Goal: Task Accomplishment & Management: Manage account settings

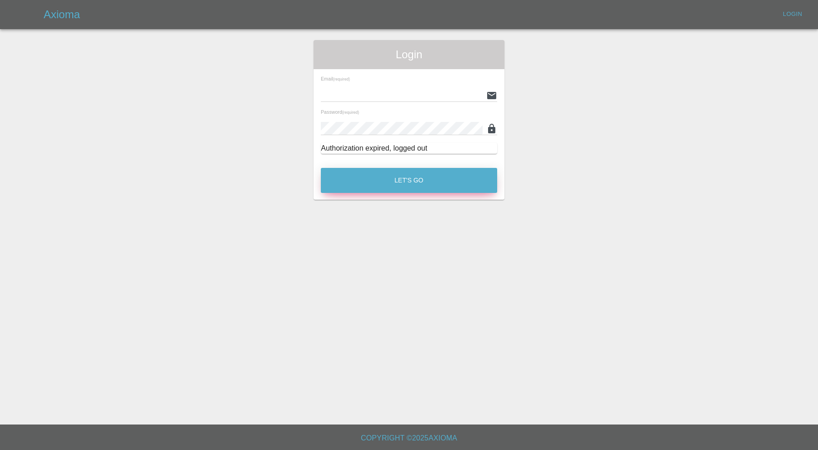
type input "carl.ainsworth@axioma.co.uk"
click at [407, 180] on button "Let's Go" at bounding box center [409, 180] width 176 height 25
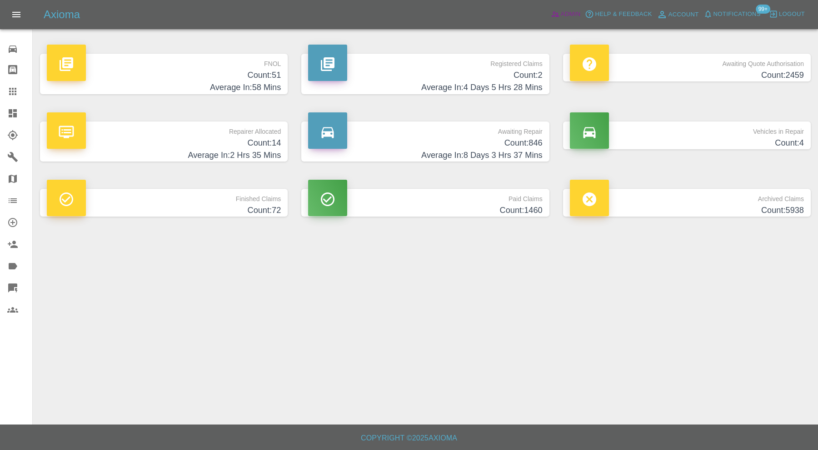
click at [558, 10] on icon at bounding box center [555, 14] width 9 height 9
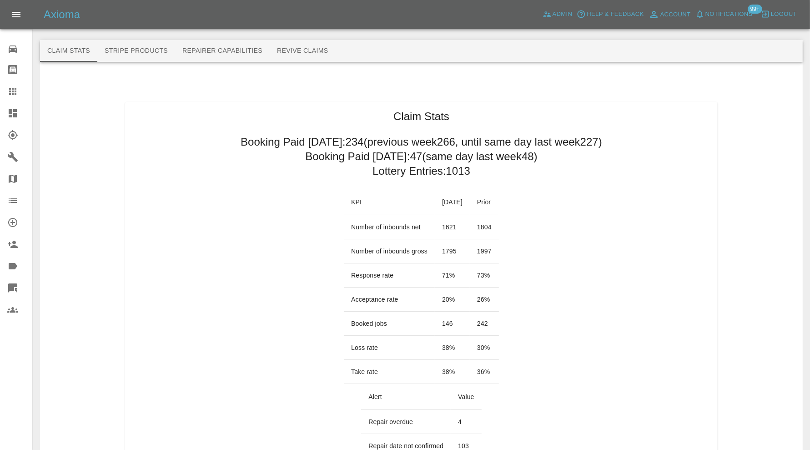
click at [14, 109] on icon at bounding box center [13, 113] width 8 height 8
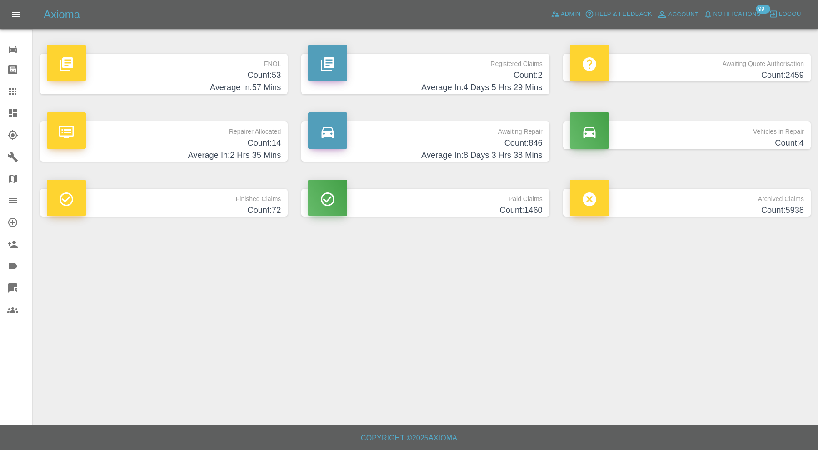
click at [218, 76] on h4 "Count: 53" at bounding box center [164, 75] width 234 height 12
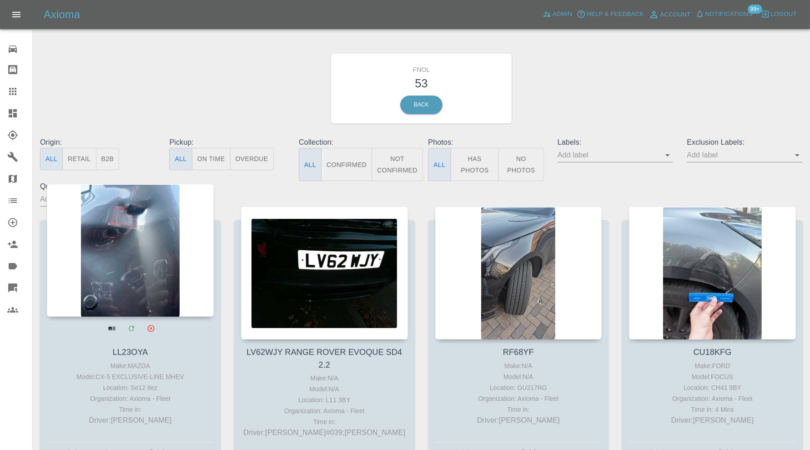
click at [106, 254] on div at bounding box center [130, 250] width 167 height 133
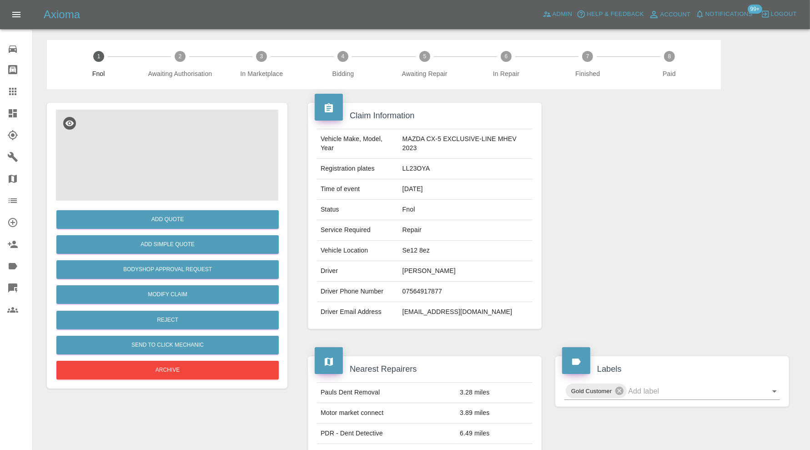
click at [192, 154] on img at bounding box center [167, 155] width 222 height 91
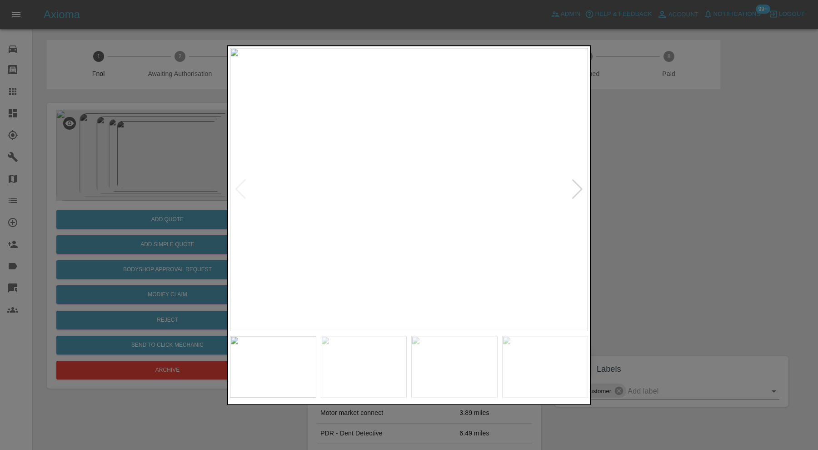
click at [578, 189] on div at bounding box center [578, 190] width 12 height 20
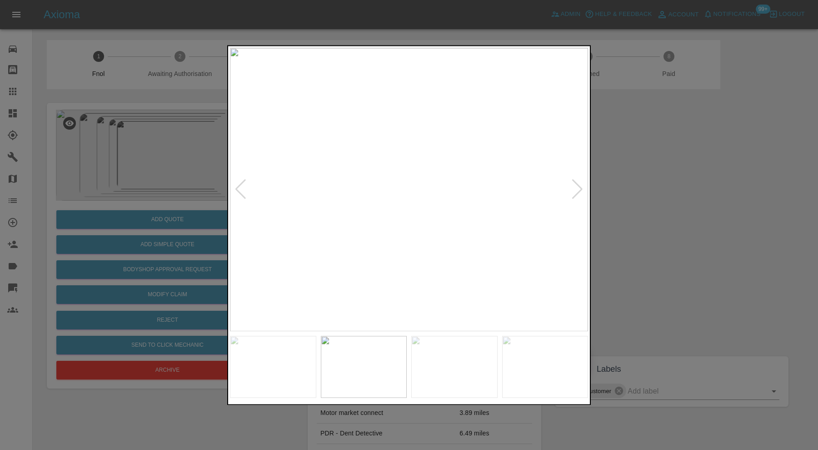
click at [578, 189] on div at bounding box center [578, 190] width 12 height 20
click at [609, 211] on div at bounding box center [409, 225] width 818 height 450
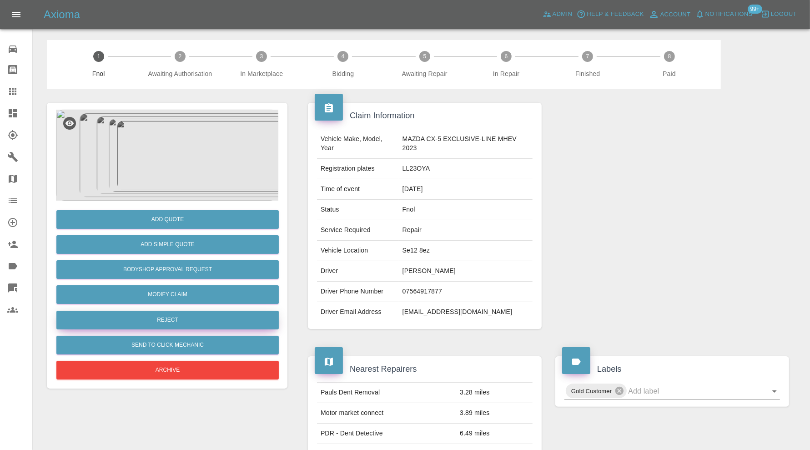
click at [179, 321] on button "Reject" at bounding box center [167, 320] width 222 height 19
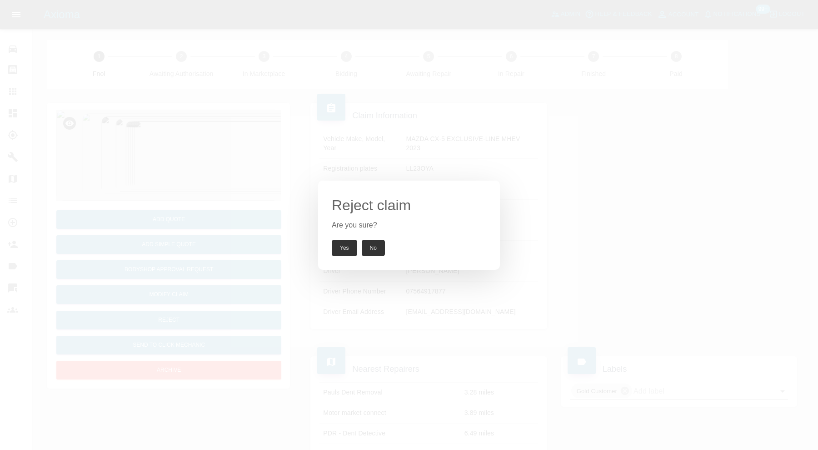
click at [347, 251] on button "Yes" at bounding box center [344, 248] width 25 height 16
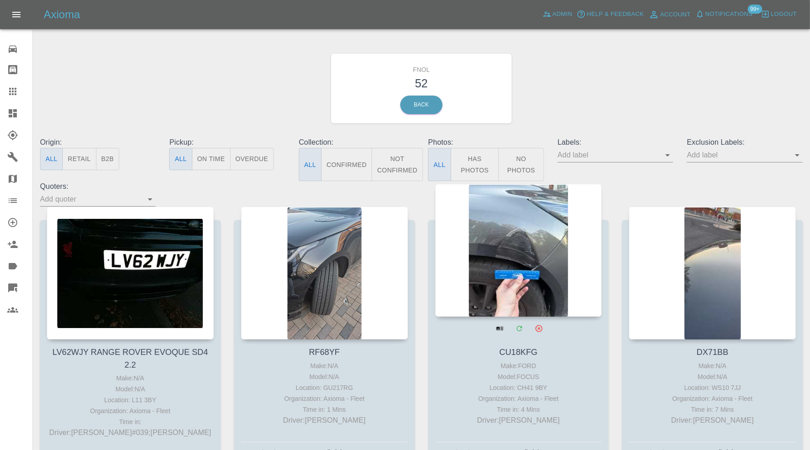
click at [503, 248] on div at bounding box center [518, 250] width 167 height 133
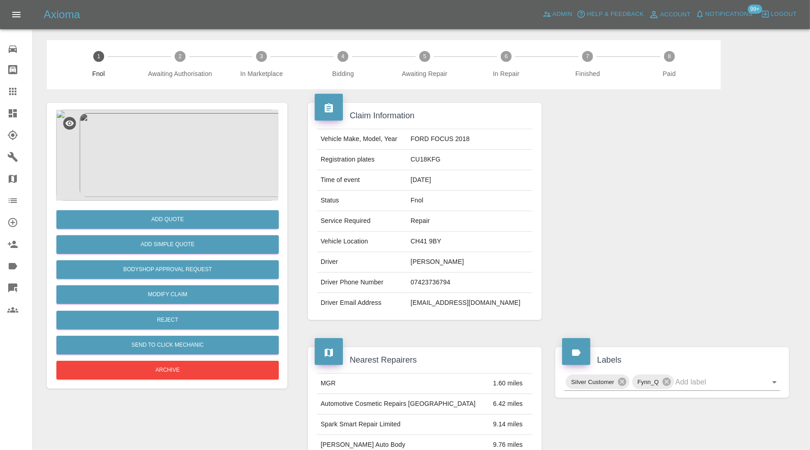
click at [172, 164] on img at bounding box center [167, 155] width 222 height 91
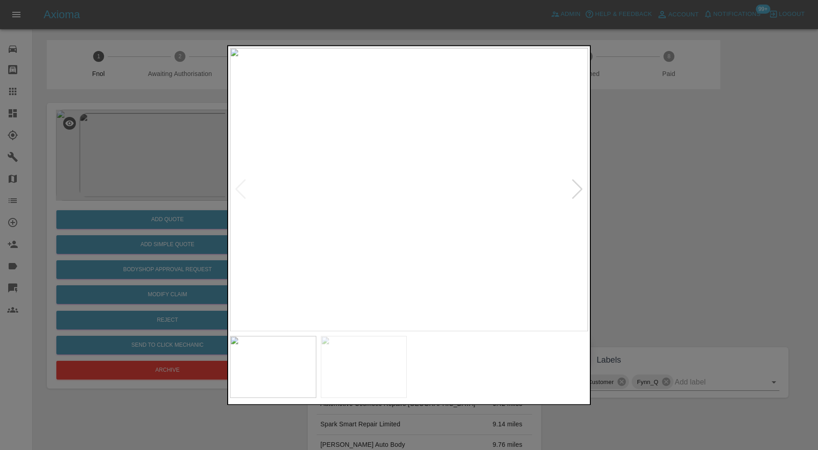
click at [583, 181] on div at bounding box center [578, 190] width 12 height 20
click at [582, 184] on img at bounding box center [409, 189] width 358 height 283
click at [617, 193] on div at bounding box center [409, 225] width 818 height 450
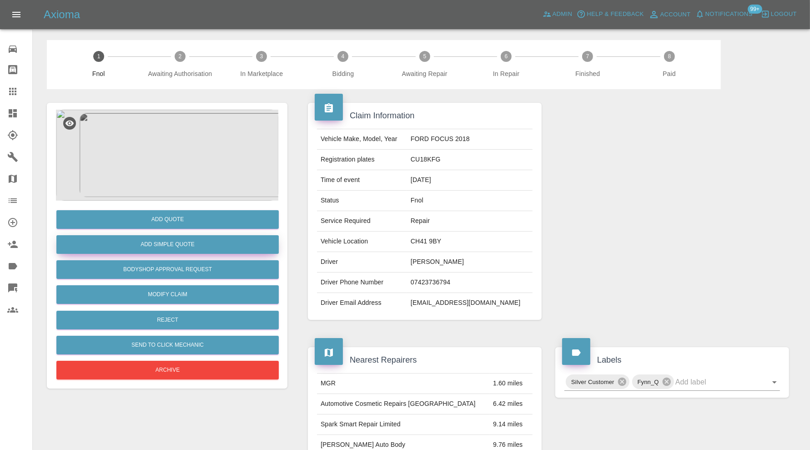
click at [189, 239] on button "Add Simple Quote" at bounding box center [167, 244] width 222 height 19
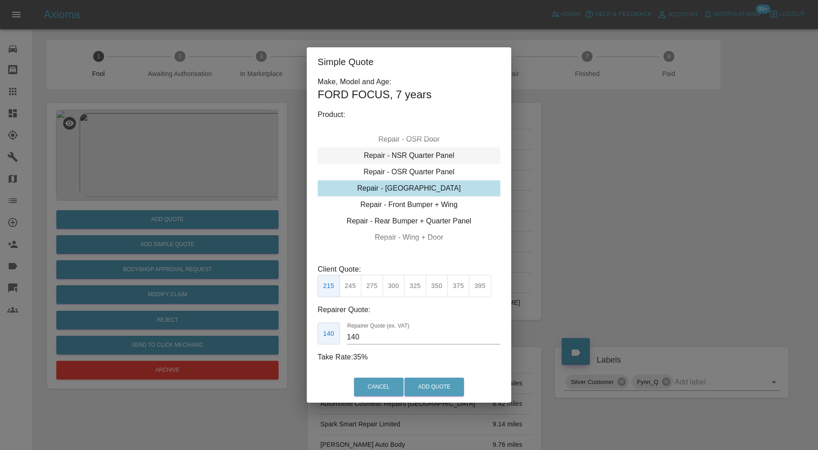
click at [429, 206] on div "Repair - Front Bumper + Wing" at bounding box center [409, 204] width 183 height 16
click at [436, 281] on button "425" at bounding box center [437, 286] width 22 height 22
click at [380, 336] on input "260" at bounding box center [423, 337] width 153 height 15
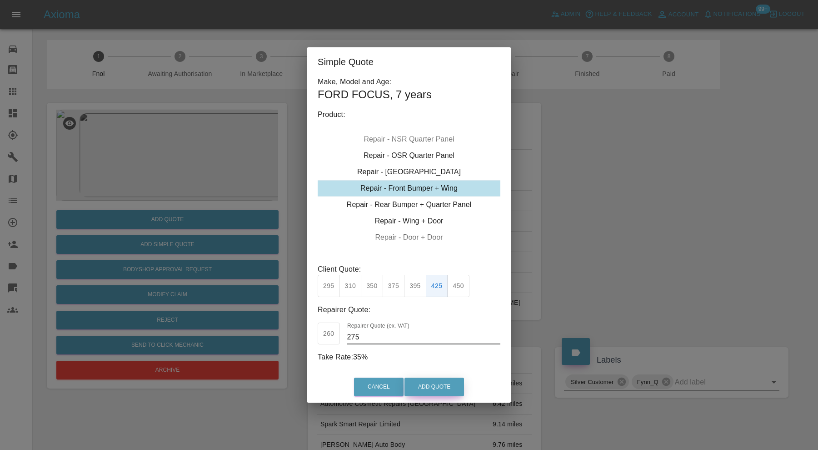
type input "275"
click at [427, 381] on button "Add Quote" at bounding box center [435, 386] width 60 height 19
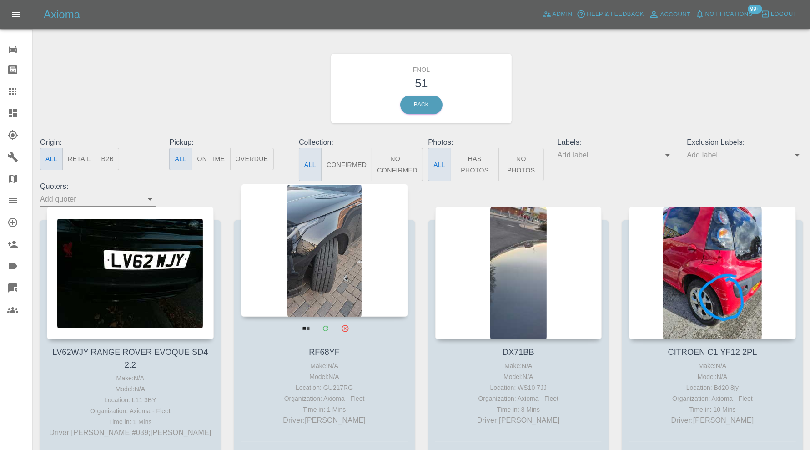
click at [312, 246] on div at bounding box center [324, 250] width 167 height 133
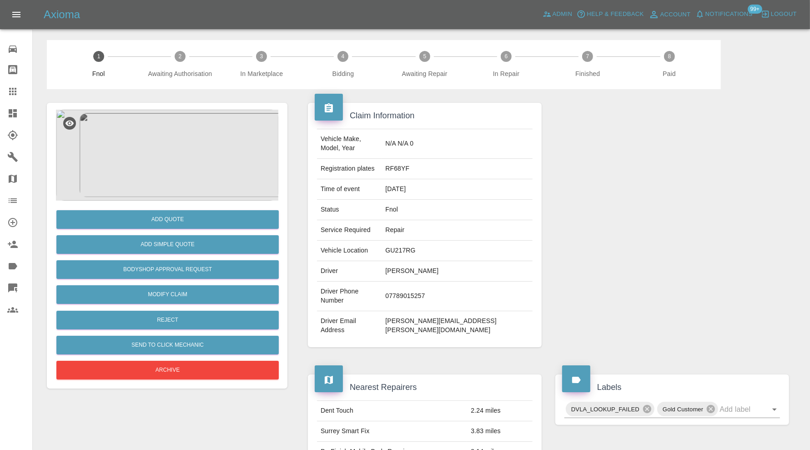
click at [184, 156] on img at bounding box center [167, 155] width 222 height 91
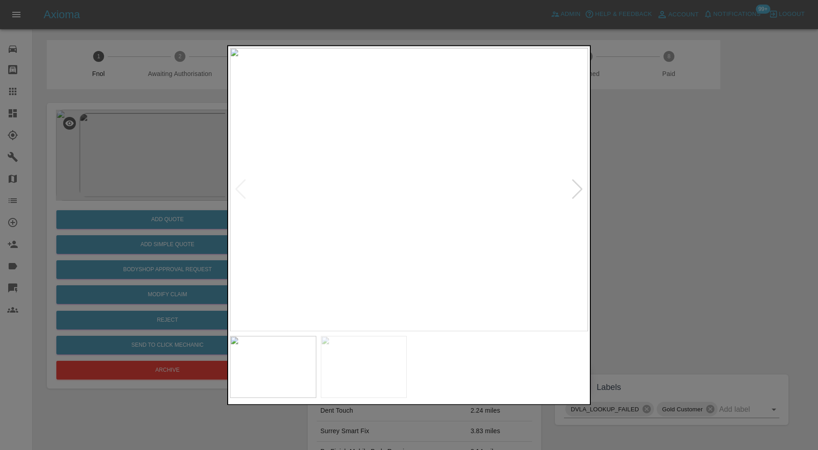
click at [359, 202] on img at bounding box center [409, 189] width 358 height 283
click at [368, 351] on img at bounding box center [364, 367] width 86 height 62
click at [421, 200] on img at bounding box center [409, 189] width 358 height 283
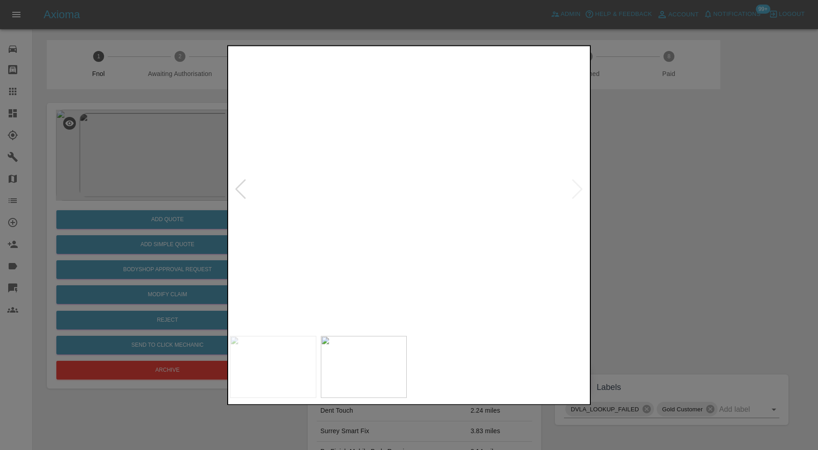
click at [444, 282] on img at bounding box center [375, 276] width 1075 height 850
click at [634, 227] on div at bounding box center [409, 225] width 818 height 450
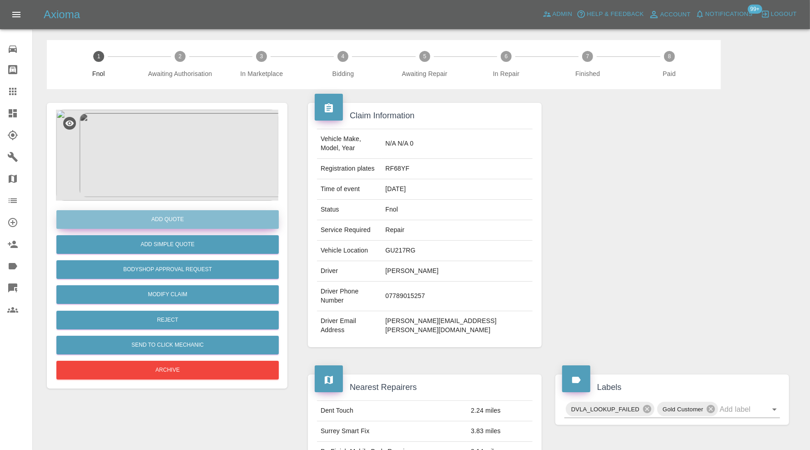
click at [196, 218] on button "Add Quote" at bounding box center [167, 219] width 222 height 19
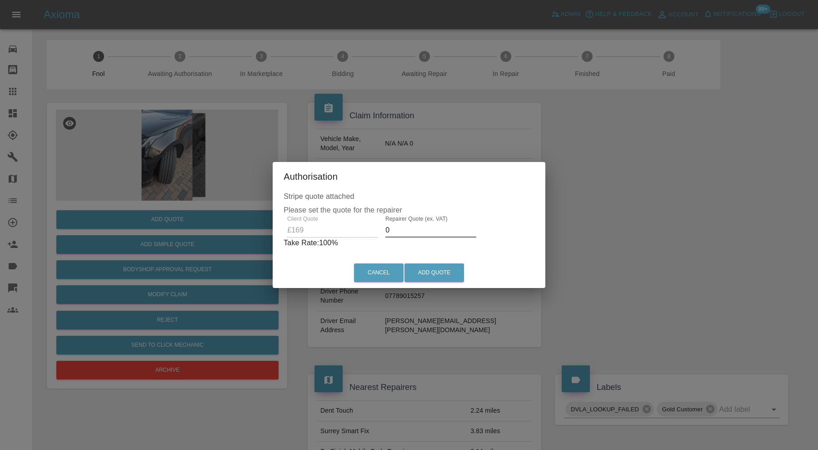
click at [422, 229] on input "0" at bounding box center [431, 230] width 91 height 15
type input "100"
click at [433, 265] on button "Add Quote" at bounding box center [435, 272] width 60 height 19
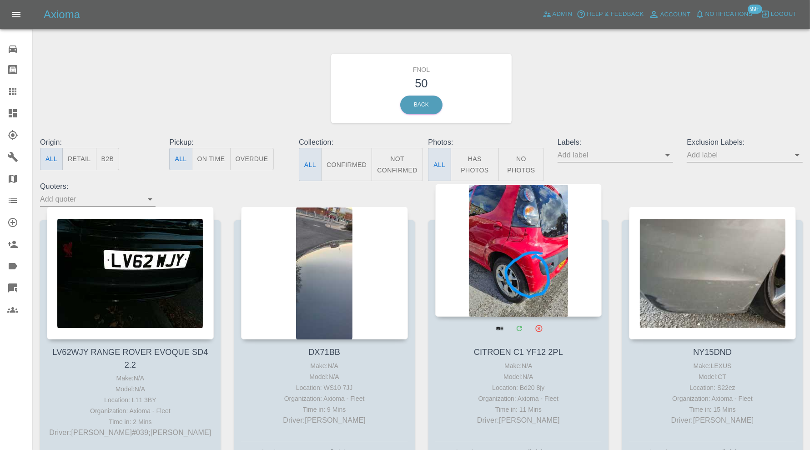
click at [528, 259] on div at bounding box center [518, 250] width 167 height 133
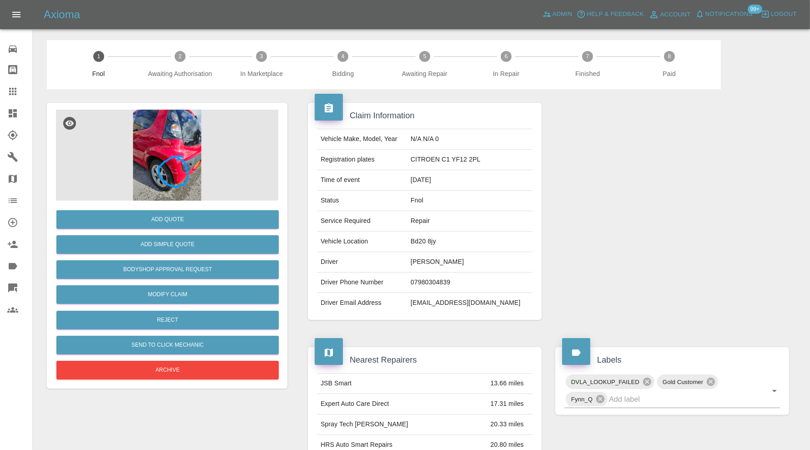
click at [169, 144] on img at bounding box center [167, 155] width 222 height 91
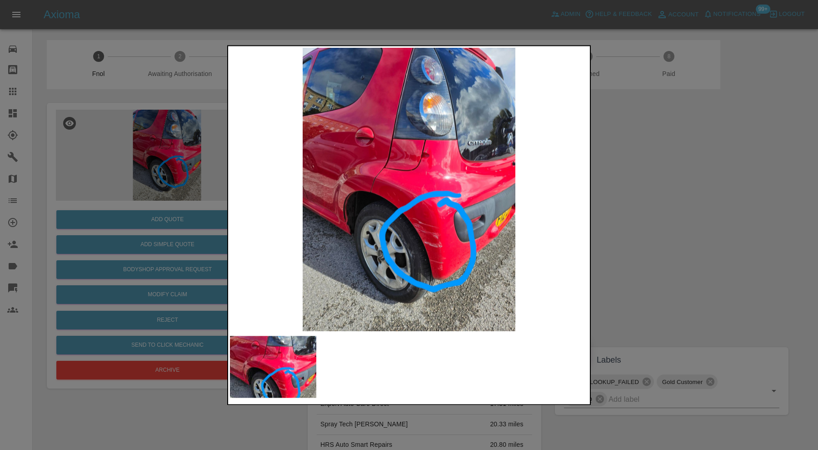
click at [646, 239] on div at bounding box center [409, 225] width 818 height 450
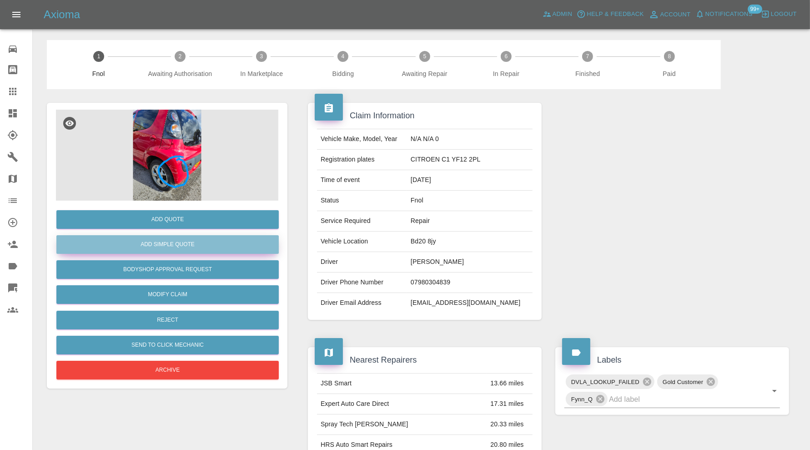
click at [228, 246] on button "Add Simple Quote" at bounding box center [167, 244] width 222 height 19
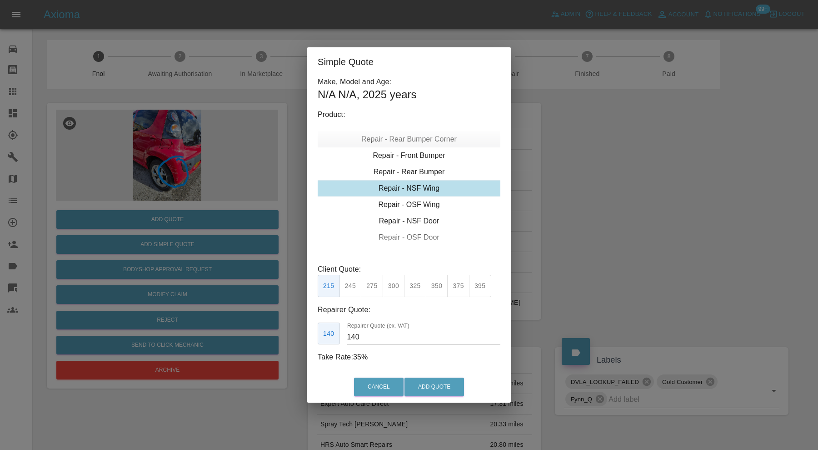
click at [421, 145] on div "Repair - Rear Bumper Corner" at bounding box center [409, 139] width 183 height 16
type input "120"
click at [437, 378] on button "Add Quote" at bounding box center [435, 386] width 60 height 19
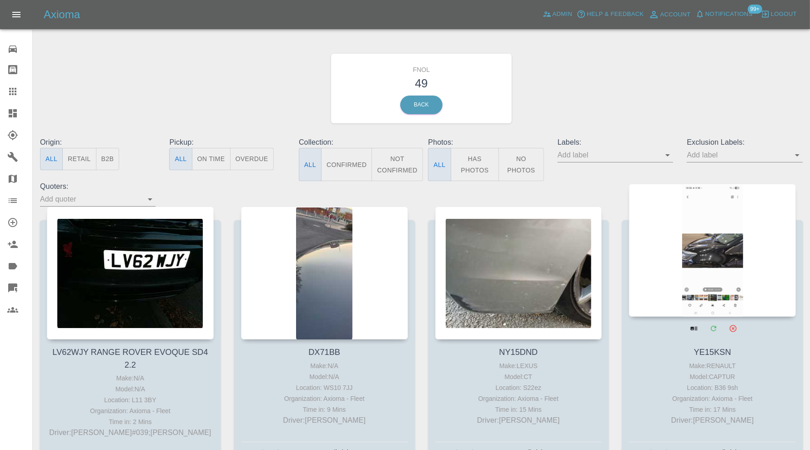
click at [673, 261] on div at bounding box center [712, 250] width 167 height 133
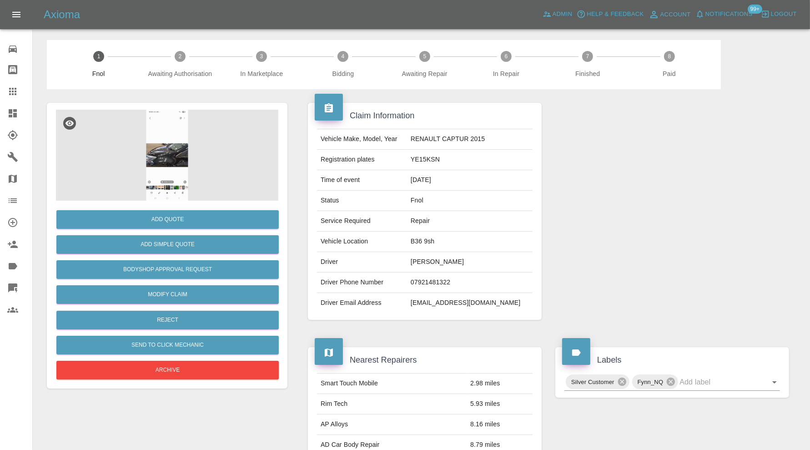
click at [164, 171] on img at bounding box center [167, 155] width 222 height 91
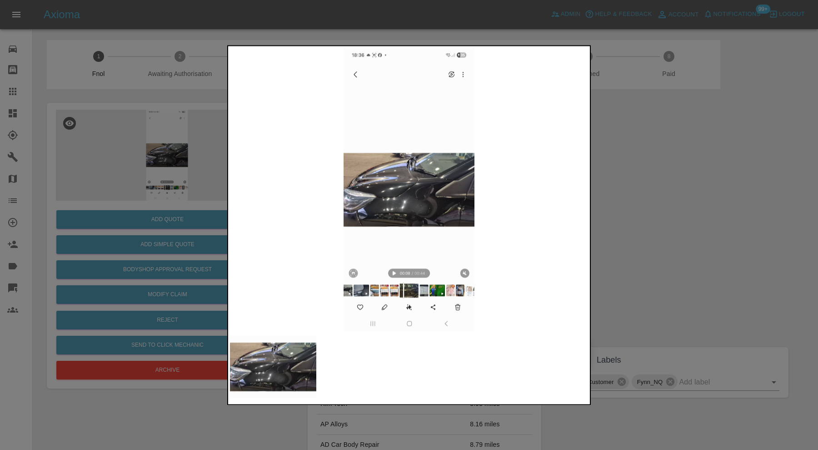
click at [410, 196] on img at bounding box center [409, 189] width 358 height 283
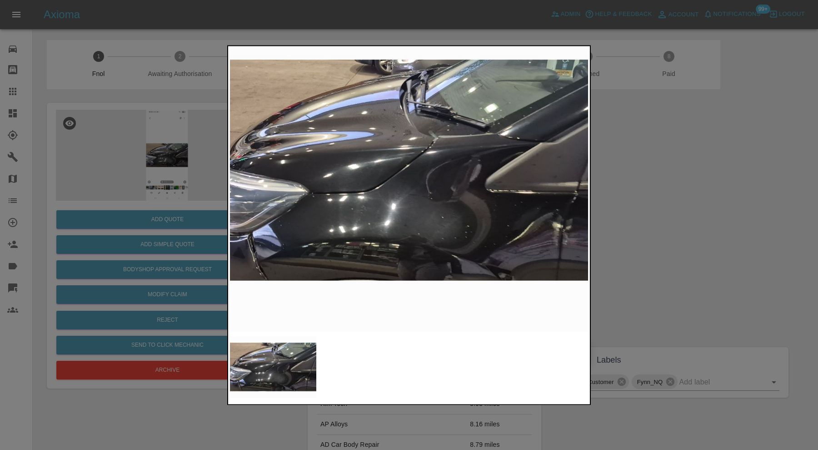
click at [680, 234] on div at bounding box center [409, 225] width 818 height 450
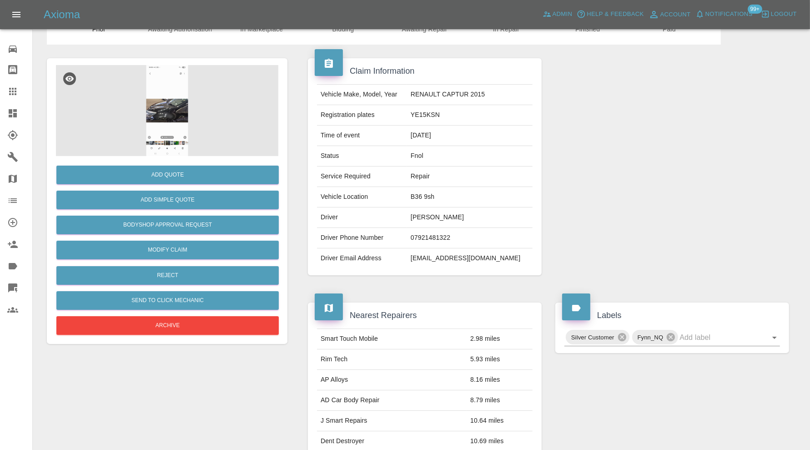
scroll to position [15, 0]
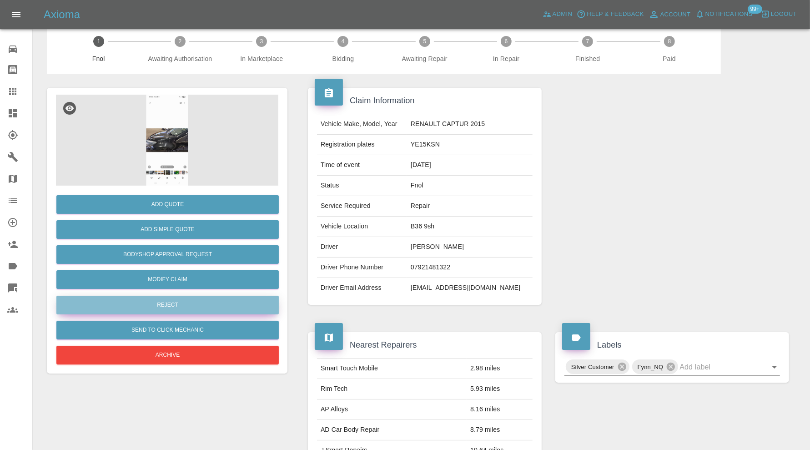
click at [150, 304] on button "Reject" at bounding box center [167, 305] width 222 height 19
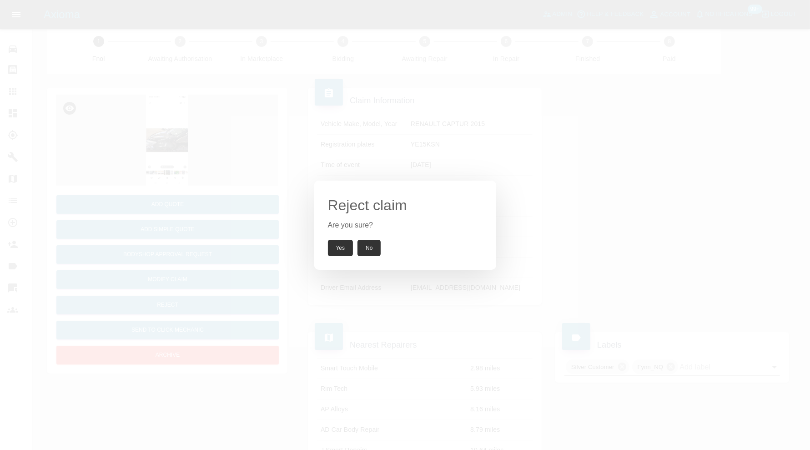
click at [338, 247] on button "Yes" at bounding box center [340, 248] width 25 height 16
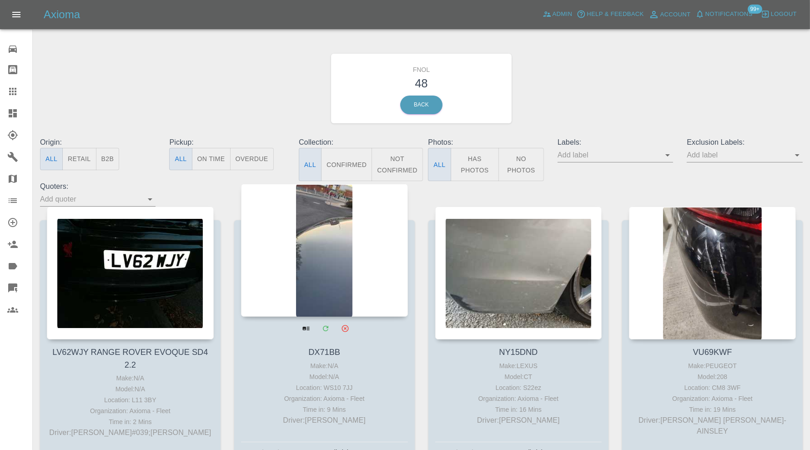
click at [334, 262] on div at bounding box center [324, 250] width 167 height 133
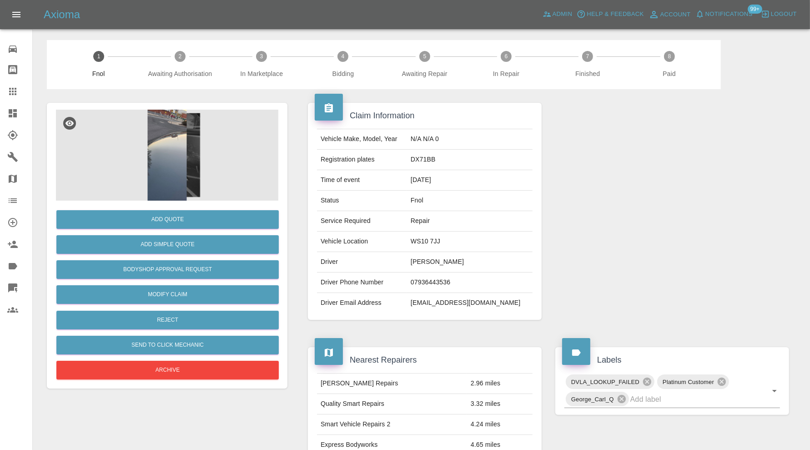
click at [172, 183] on img at bounding box center [167, 155] width 222 height 91
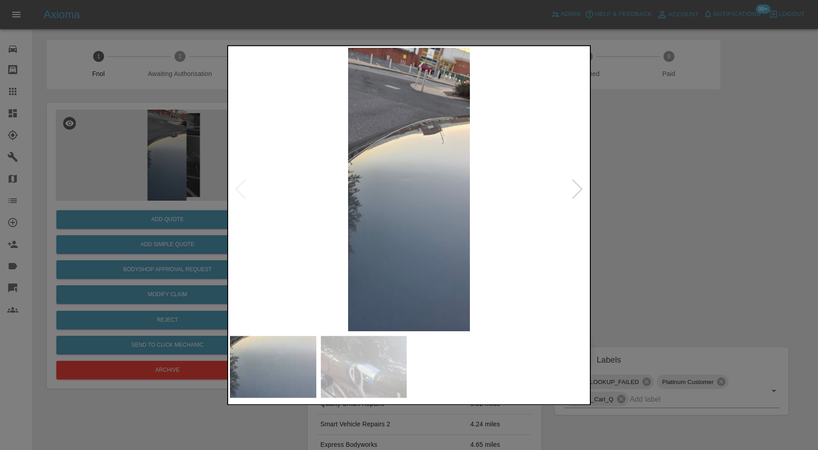
click at [583, 186] on div at bounding box center [578, 190] width 12 height 20
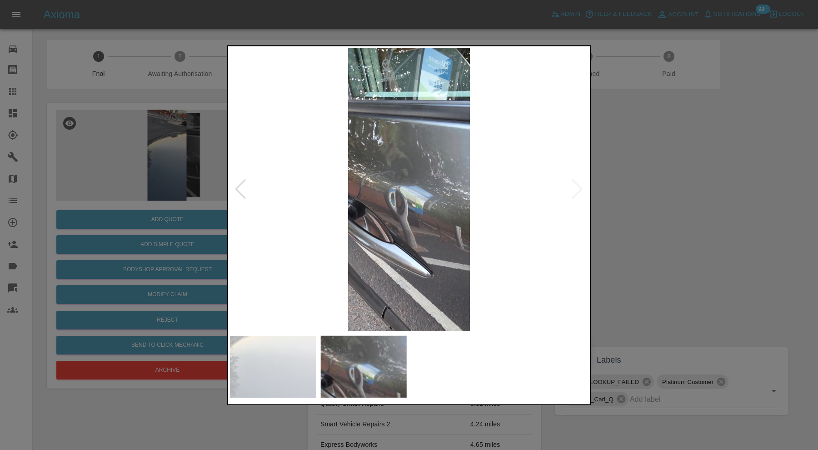
click at [623, 200] on div at bounding box center [409, 225] width 818 height 450
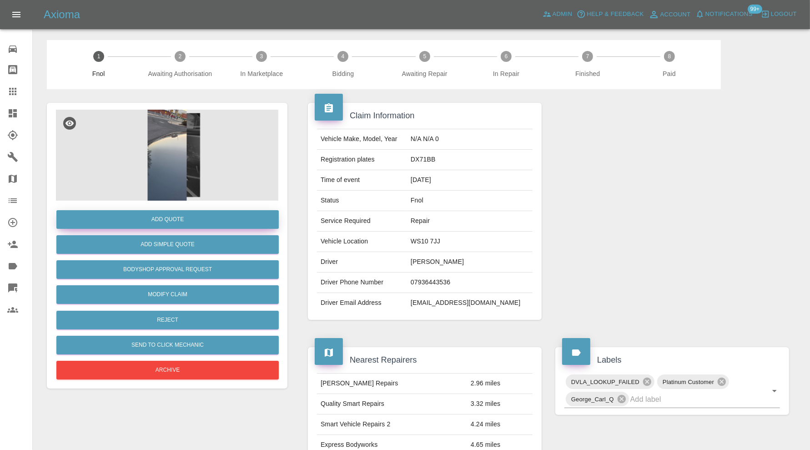
click at [211, 214] on button "Add Quote" at bounding box center [167, 219] width 222 height 19
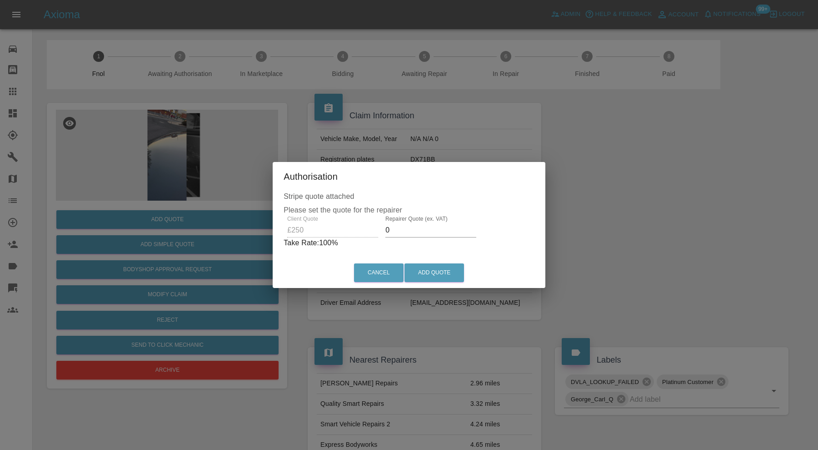
click at [418, 231] on input "0" at bounding box center [431, 230] width 91 height 15
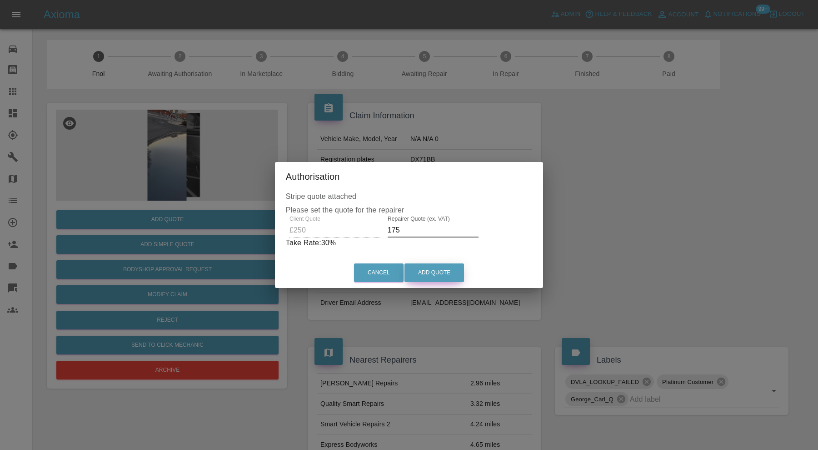
type input "175"
click at [442, 270] on button "Add Quote" at bounding box center [435, 272] width 60 height 19
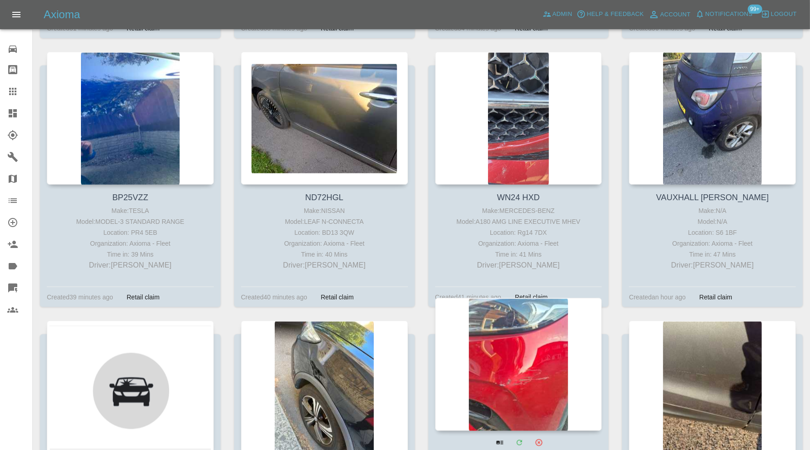
scroll to position [1212, 0]
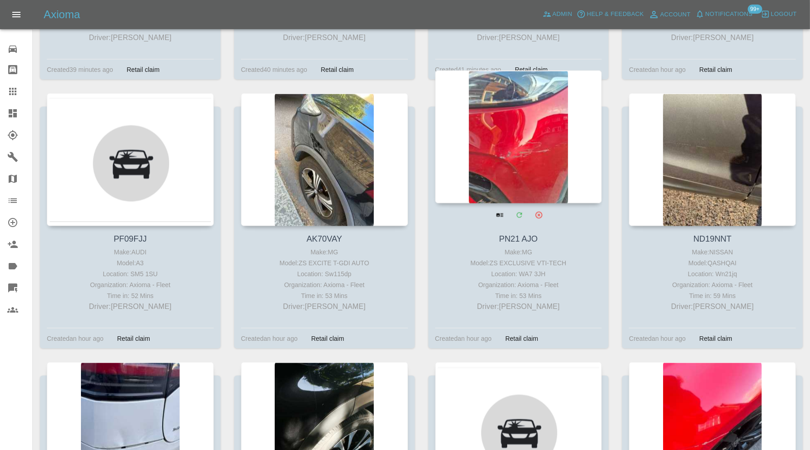
click at [516, 127] on div at bounding box center [518, 136] width 167 height 133
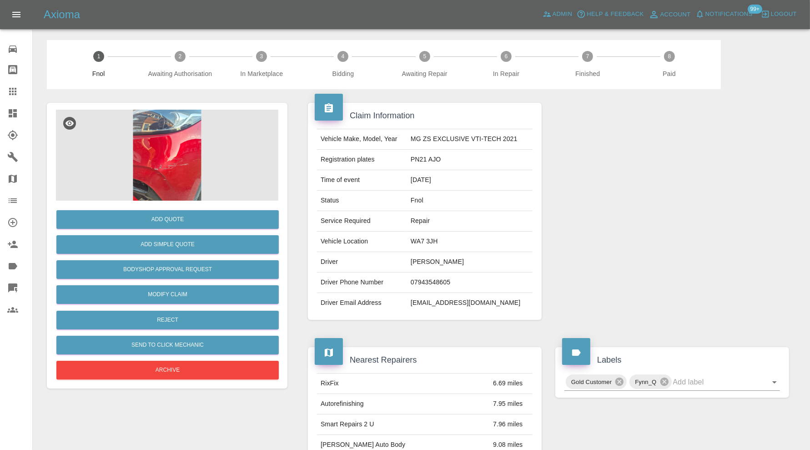
click at [188, 163] on img at bounding box center [167, 155] width 222 height 91
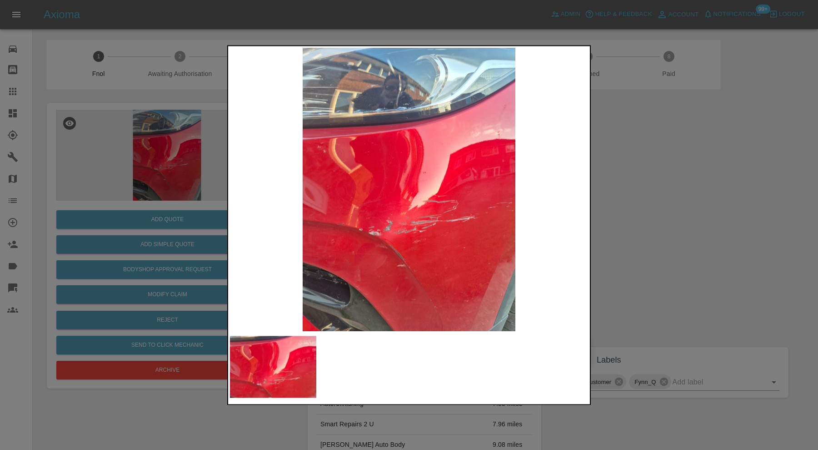
click at [701, 211] on div at bounding box center [409, 225] width 818 height 450
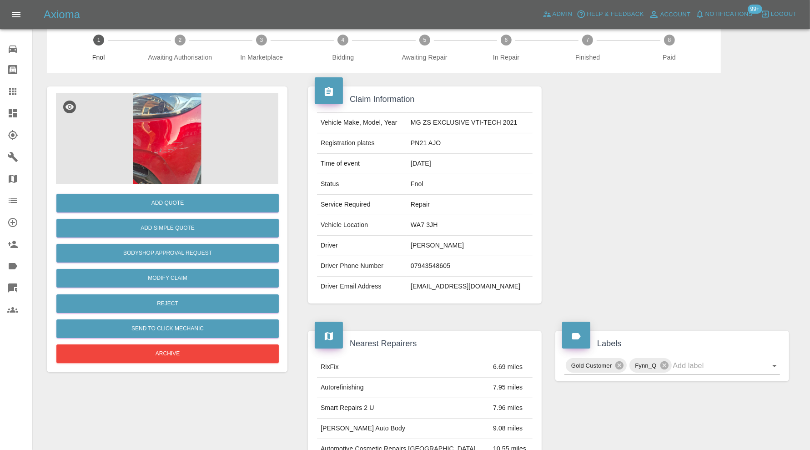
scroll to position [15, 0]
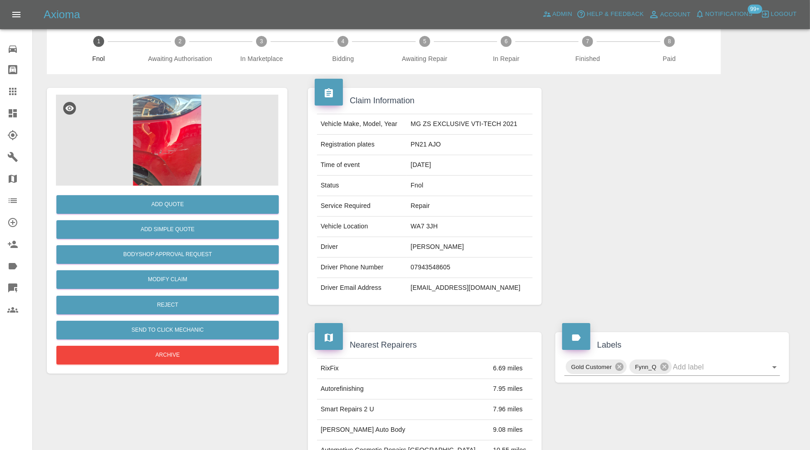
click at [191, 139] on img at bounding box center [167, 140] width 222 height 91
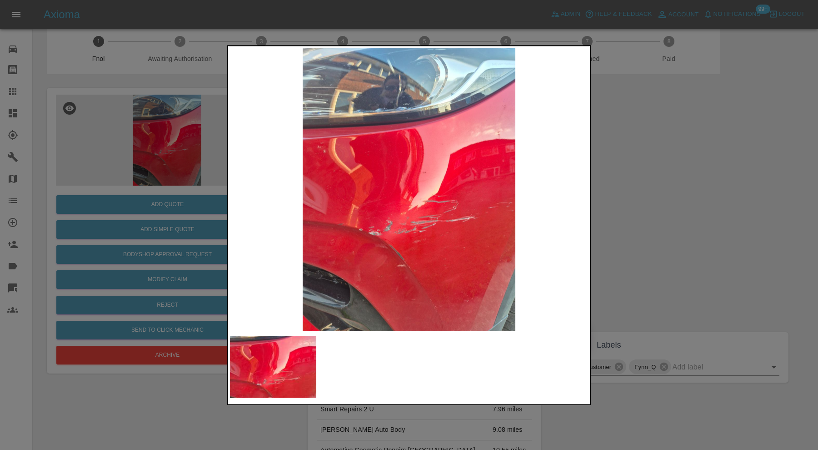
click at [613, 243] on div at bounding box center [409, 225] width 818 height 450
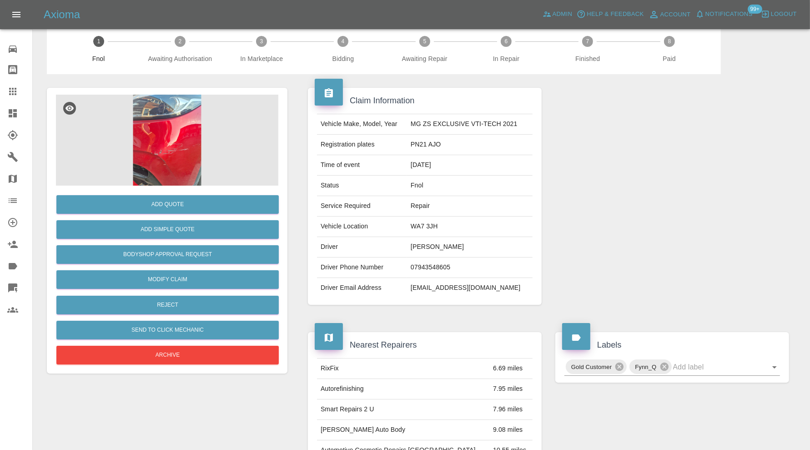
click at [203, 162] on img at bounding box center [167, 140] width 222 height 91
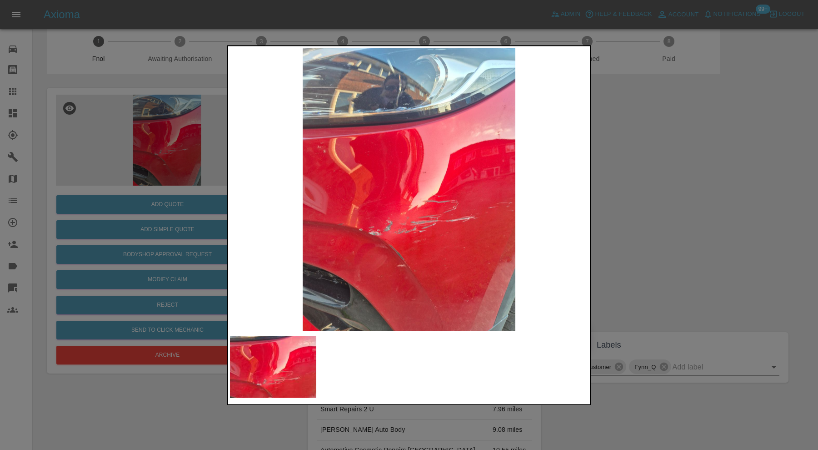
click at [768, 213] on div at bounding box center [409, 225] width 818 height 450
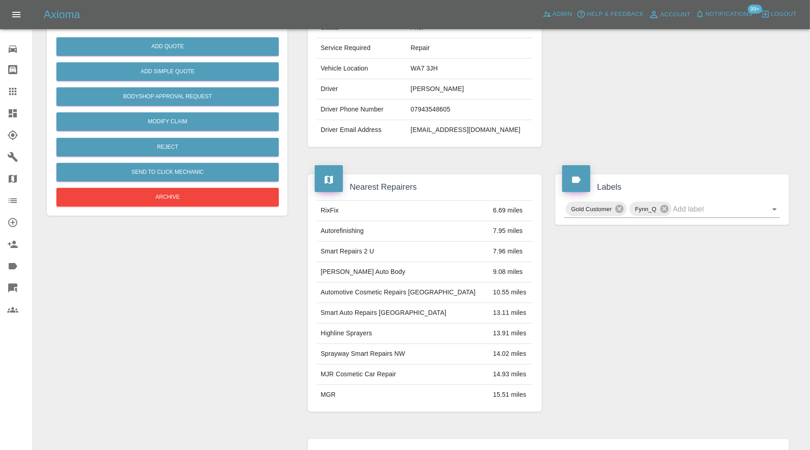
scroll to position [90, 0]
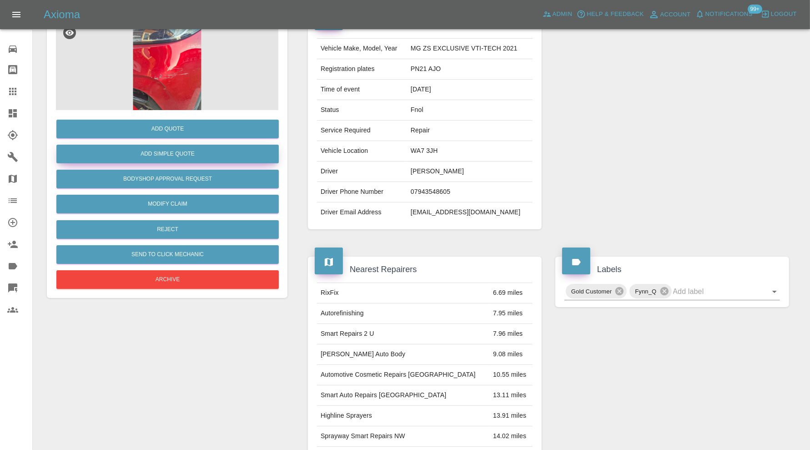
click at [214, 153] on button "Add Simple Quote" at bounding box center [167, 154] width 222 height 19
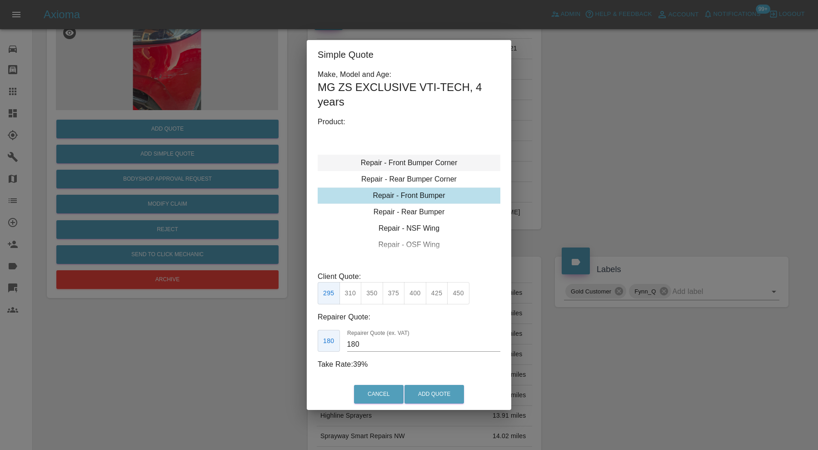
click at [427, 162] on div "Repair - Front Bumper Corner" at bounding box center [409, 163] width 183 height 16
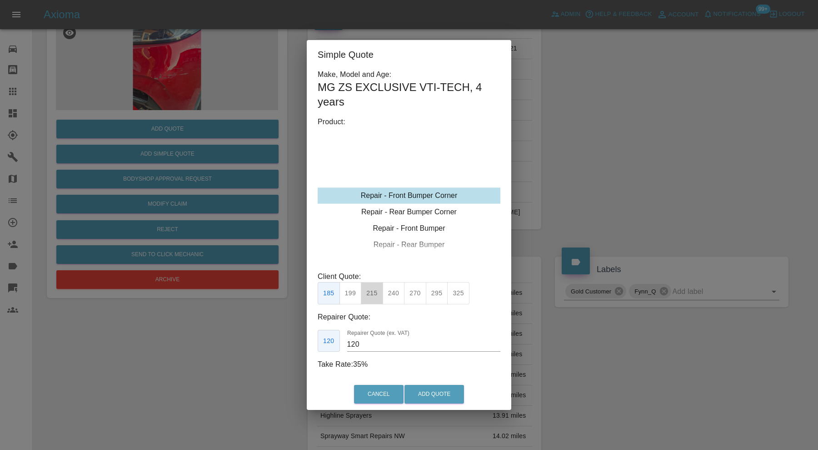
click at [376, 294] on button "215" at bounding box center [372, 293] width 22 height 22
type input "135"
click at [450, 394] on button "Add Quote" at bounding box center [435, 394] width 60 height 19
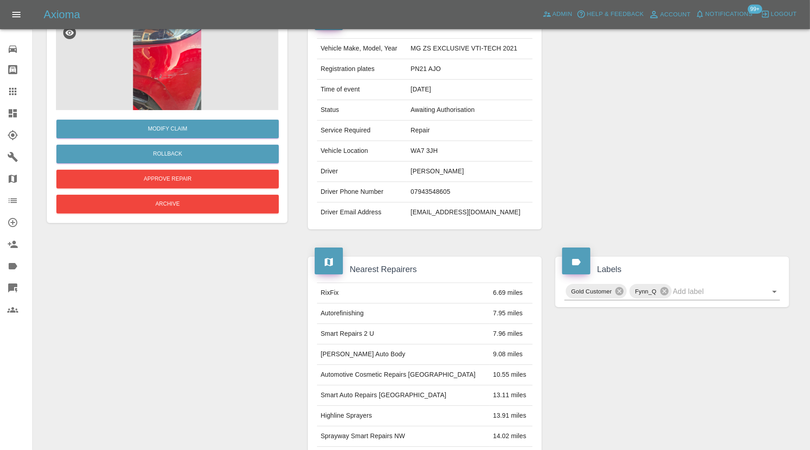
scroll to position [0, 0]
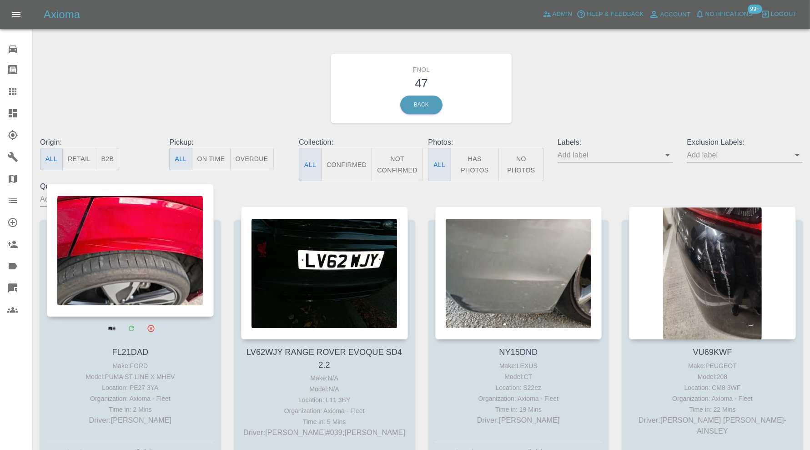
click at [148, 277] on div at bounding box center [130, 250] width 167 height 133
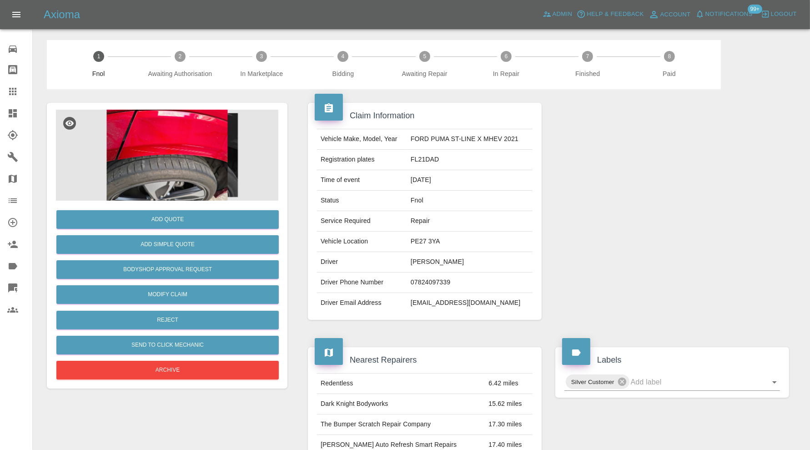
click at [171, 162] on img at bounding box center [167, 155] width 222 height 91
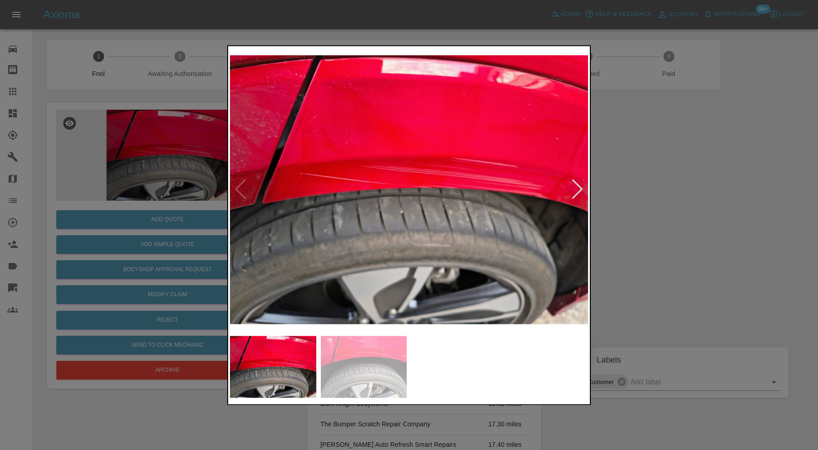
click at [574, 183] on div at bounding box center [578, 190] width 12 height 20
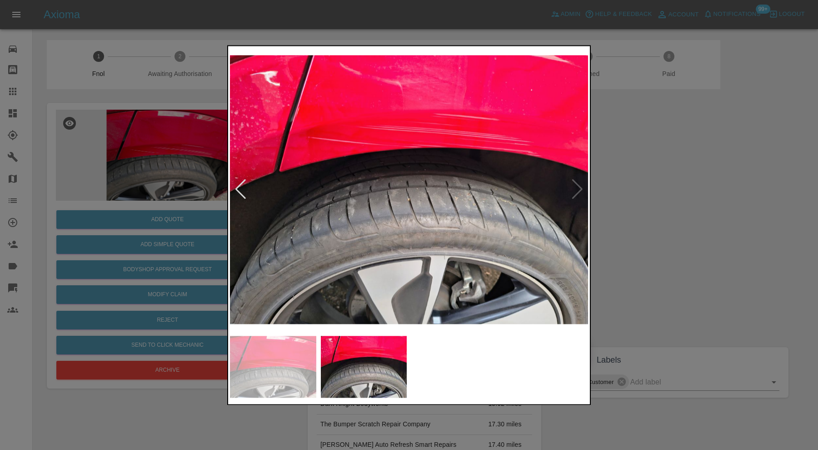
click at [577, 185] on img at bounding box center [409, 189] width 358 height 283
click at [632, 178] on div at bounding box center [409, 225] width 818 height 450
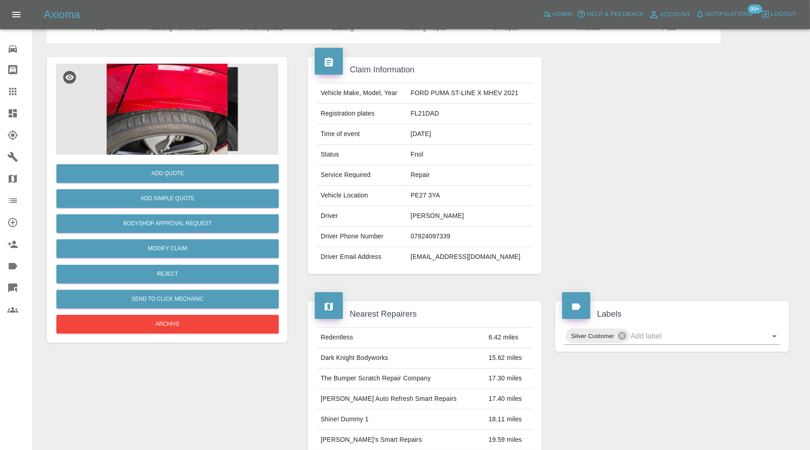
scroll to position [35, 0]
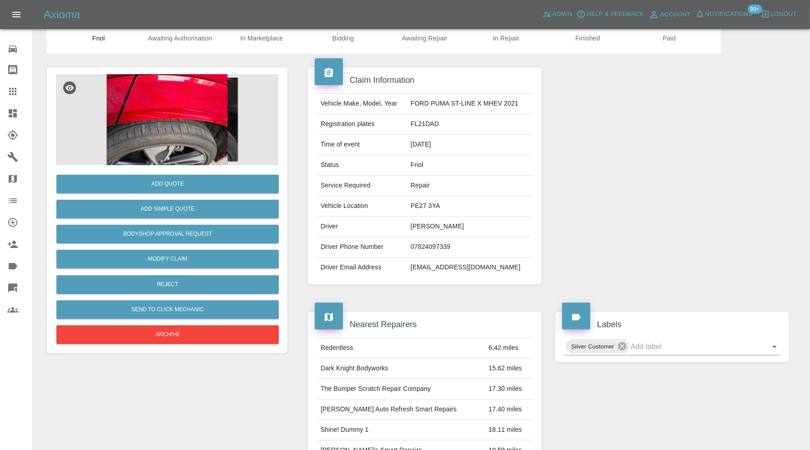
click at [188, 98] on img at bounding box center [167, 119] width 222 height 91
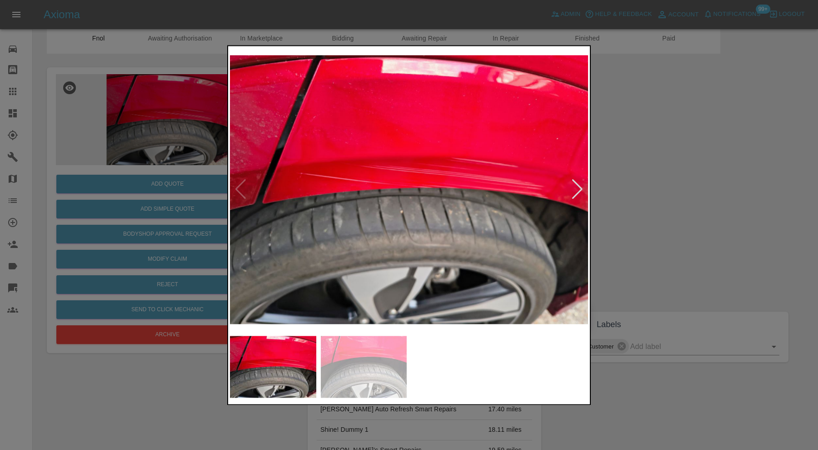
click at [584, 193] on img at bounding box center [409, 189] width 358 height 283
click at [621, 180] on div at bounding box center [409, 225] width 818 height 450
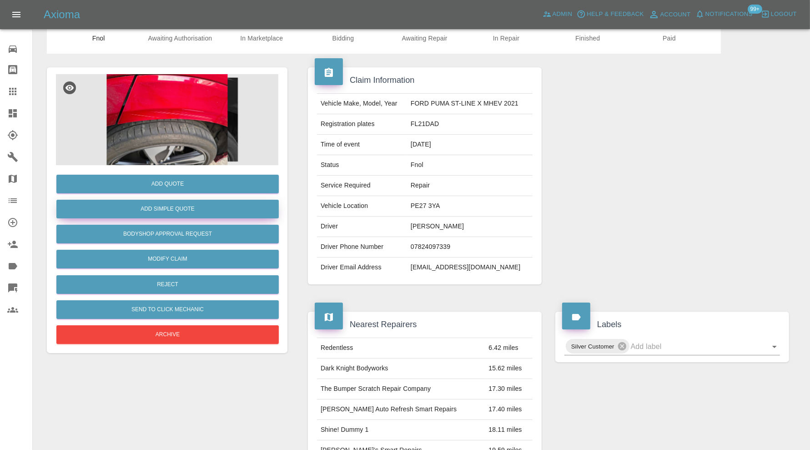
click at [183, 203] on button "Add Simple Quote" at bounding box center [167, 209] width 222 height 19
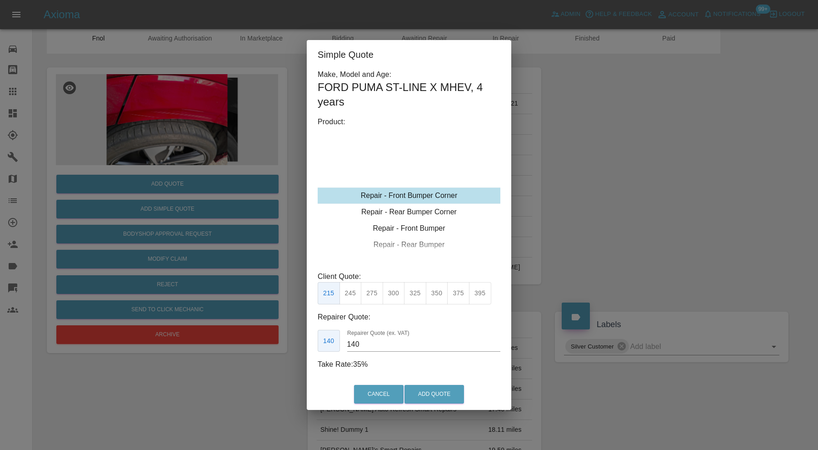
type input "120"
click at [436, 213] on div "Repair - Rear Bumper Corner" at bounding box center [409, 212] width 183 height 16
click at [437, 391] on button "Add Quote" at bounding box center [435, 394] width 60 height 19
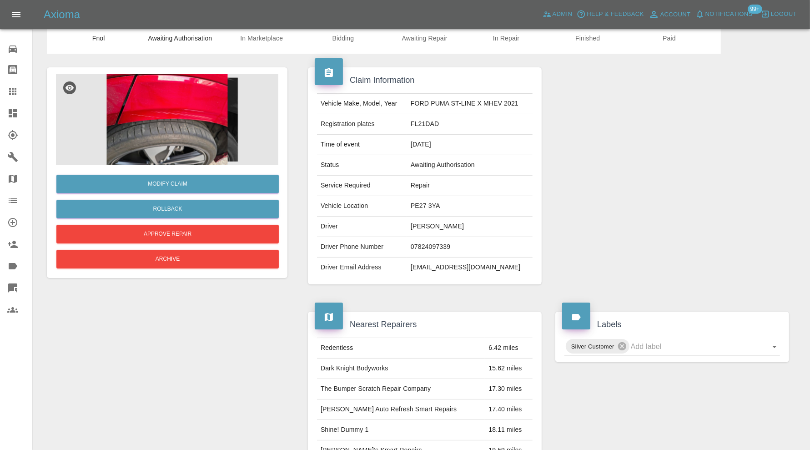
scroll to position [0, 0]
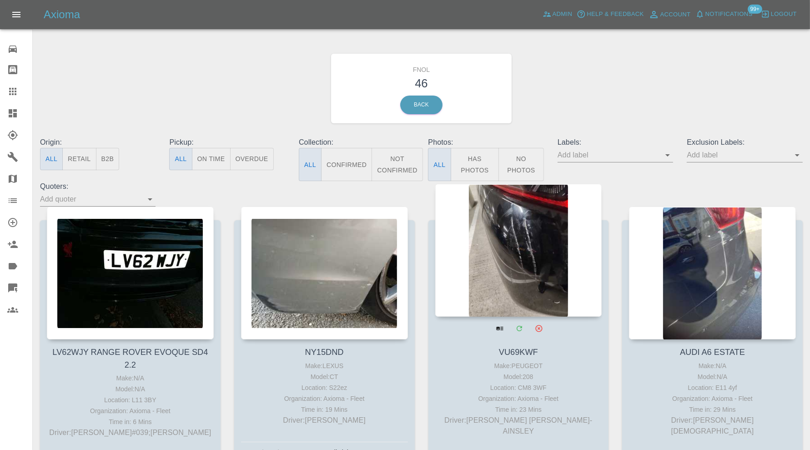
click at [537, 236] on div at bounding box center [518, 250] width 167 height 133
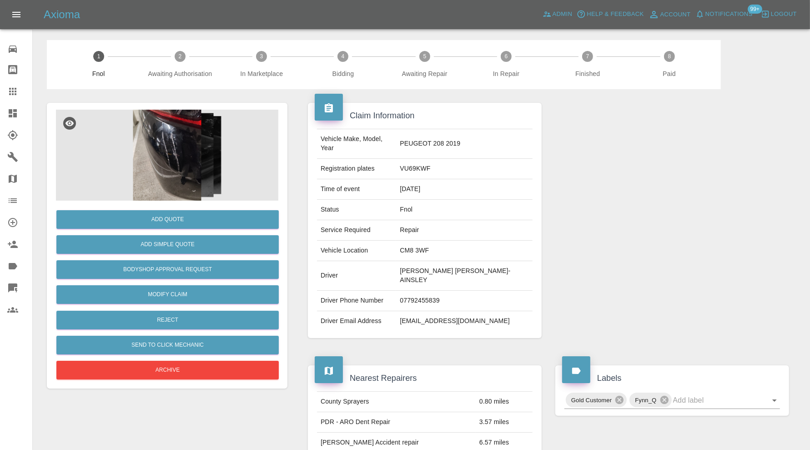
click at [160, 176] on img at bounding box center [167, 155] width 222 height 91
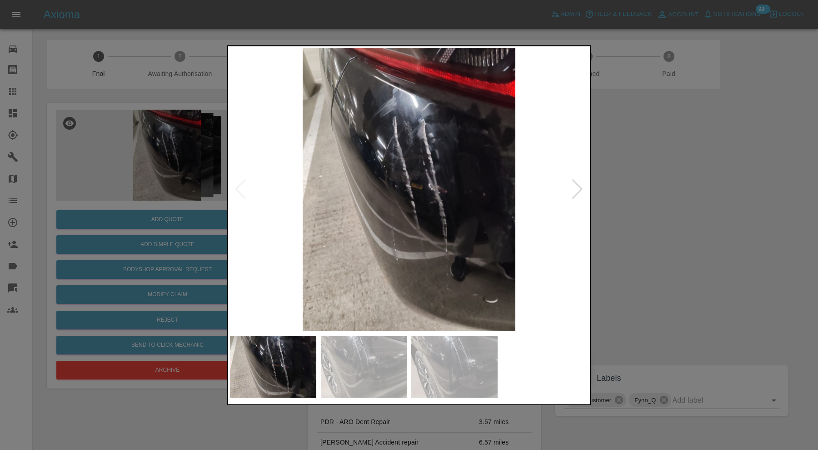
click at [386, 381] on img at bounding box center [364, 367] width 86 height 62
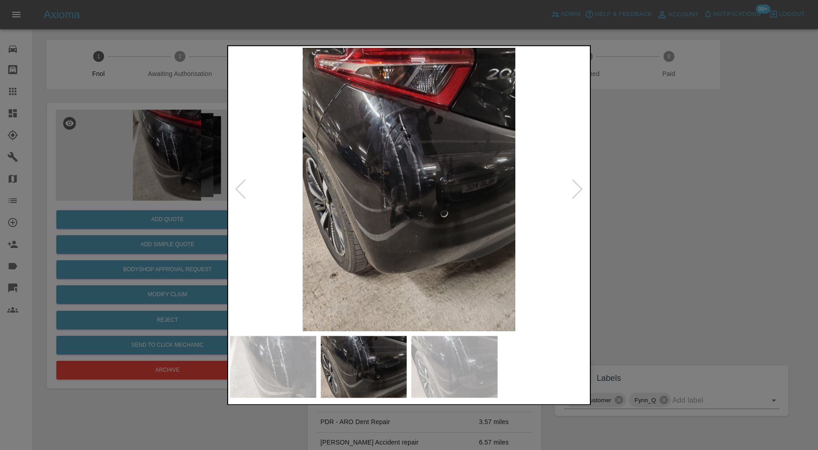
click at [447, 371] on img at bounding box center [454, 367] width 86 height 62
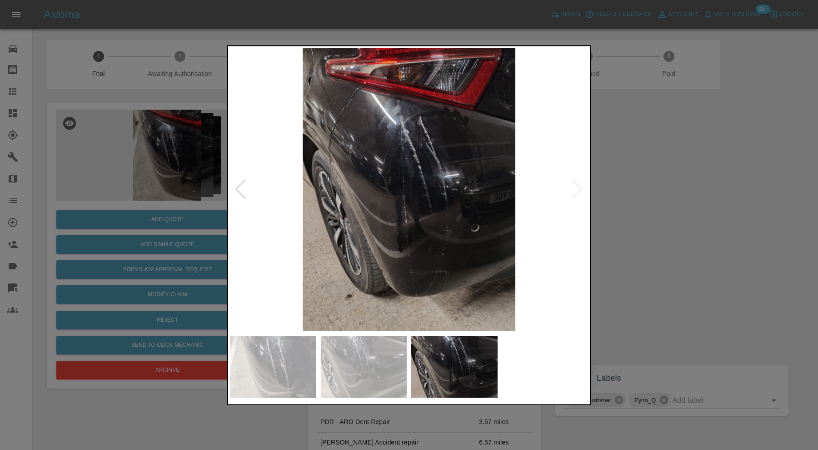
click at [617, 226] on div at bounding box center [409, 225] width 818 height 450
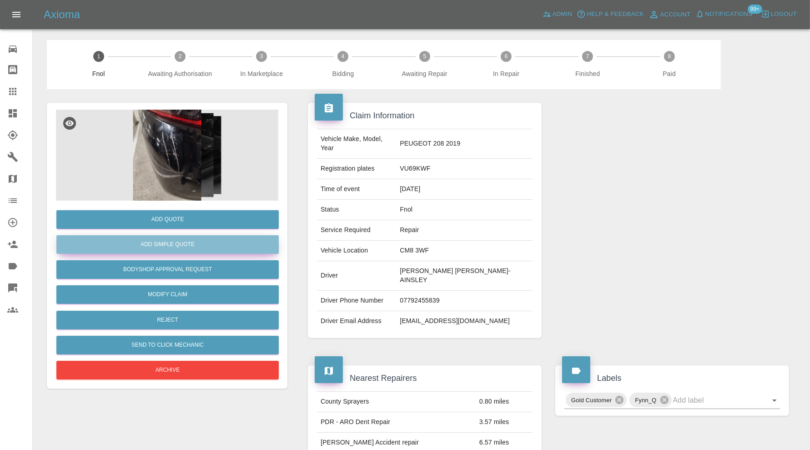
click at [234, 244] on button "Add Simple Quote" at bounding box center [167, 244] width 222 height 19
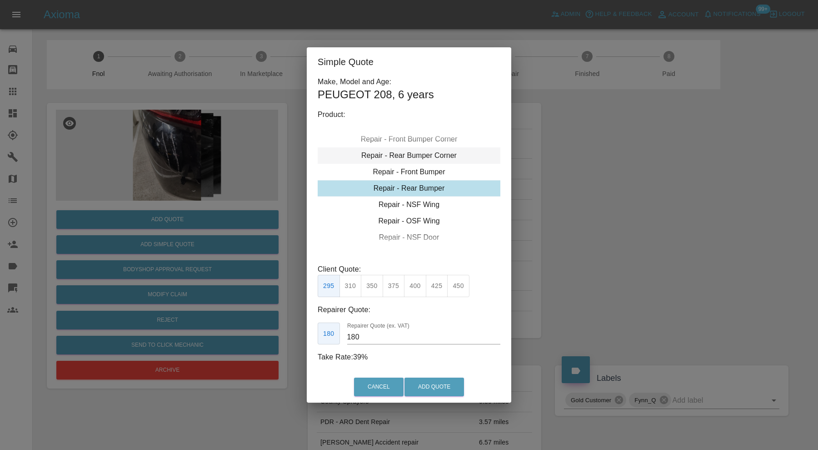
click at [430, 158] on div "Repair - Rear Bumper Corner" at bounding box center [409, 155] width 183 height 16
click at [351, 283] on button "199" at bounding box center [351, 286] width 22 height 22
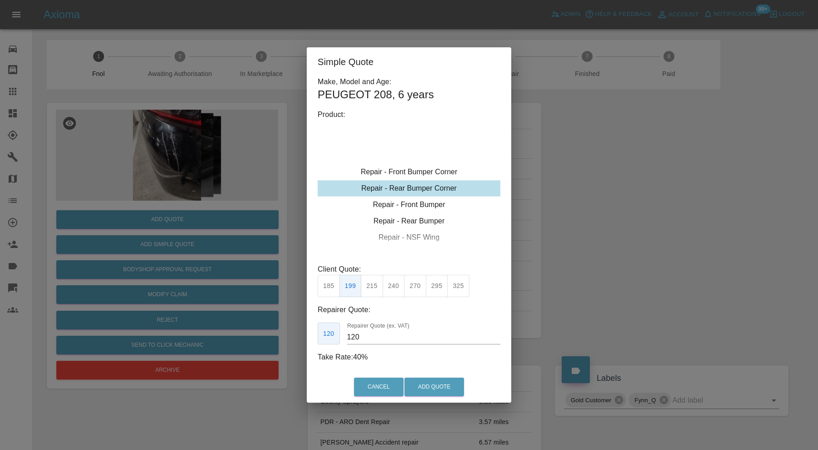
click at [378, 331] on input "120" at bounding box center [423, 337] width 153 height 15
type input "125"
click at [440, 388] on button "Add Quote" at bounding box center [435, 386] width 60 height 19
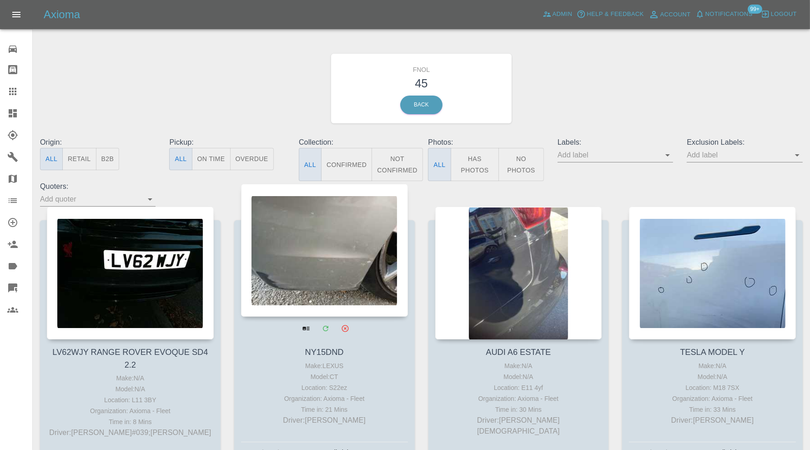
click at [314, 250] on div at bounding box center [324, 250] width 167 height 133
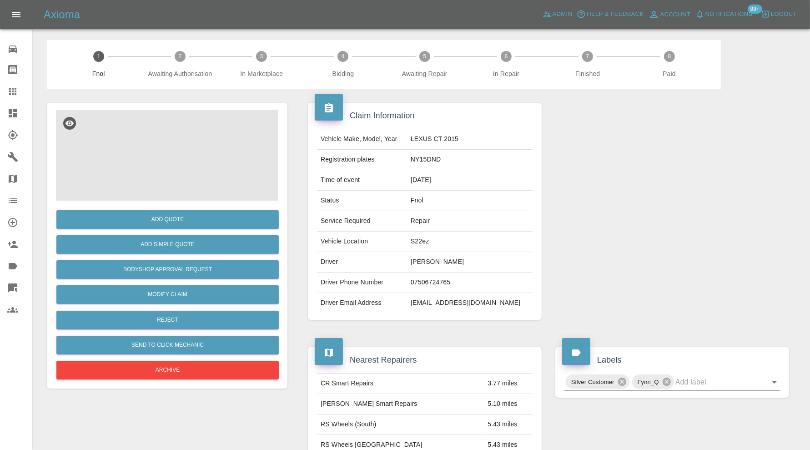
click at [159, 149] on img at bounding box center [167, 155] width 222 height 91
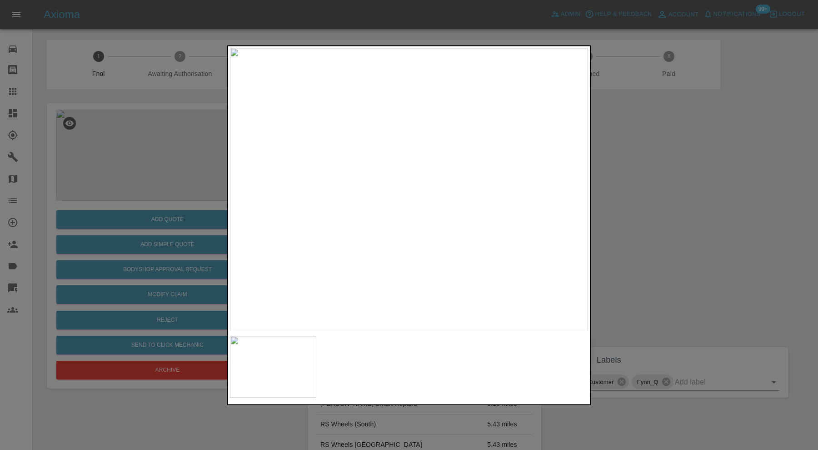
click at [665, 212] on div at bounding box center [409, 225] width 818 height 450
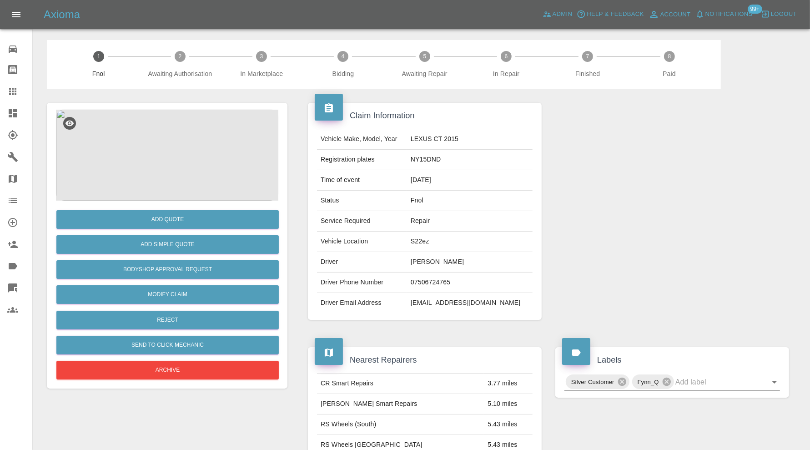
click at [155, 187] on img at bounding box center [167, 155] width 222 height 91
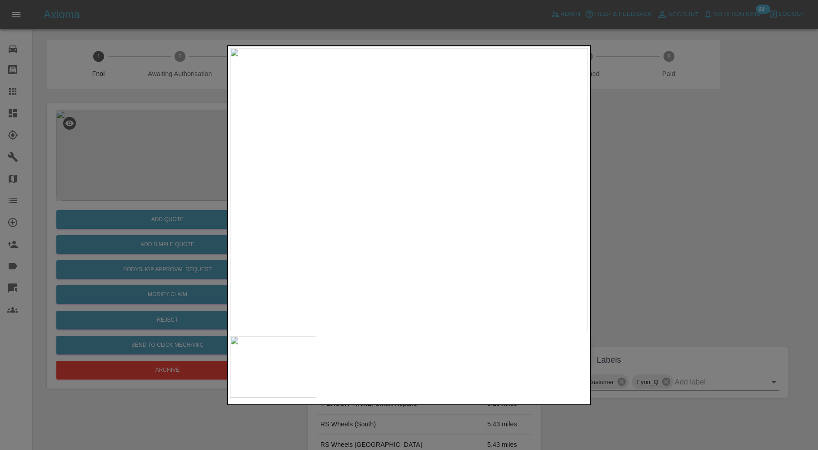
click at [659, 218] on div at bounding box center [409, 225] width 818 height 450
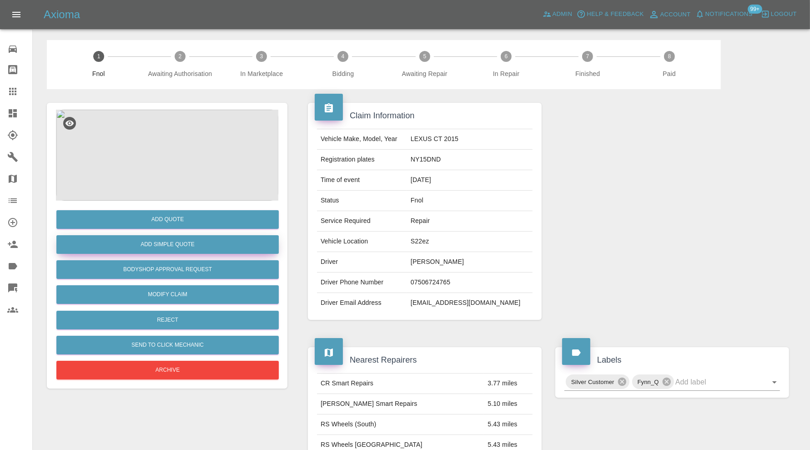
click at [199, 242] on button "Add Simple Quote" at bounding box center [167, 244] width 222 height 19
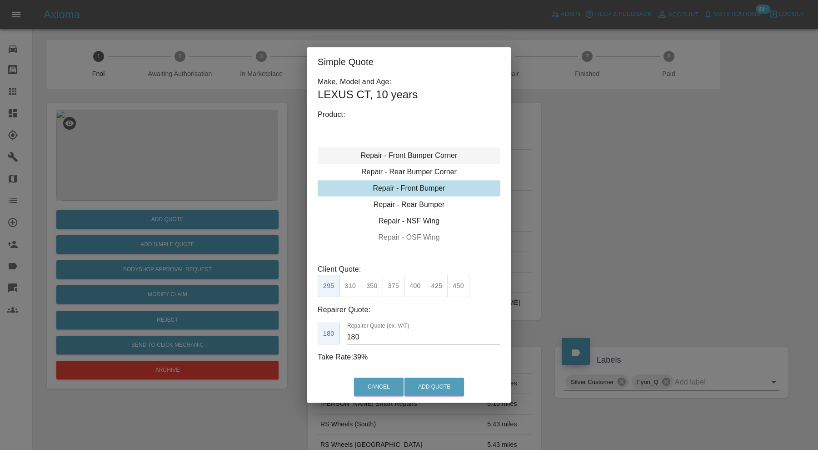
click at [421, 156] on div "Repair - Front Bumper Corner" at bounding box center [409, 155] width 183 height 16
type input "120"
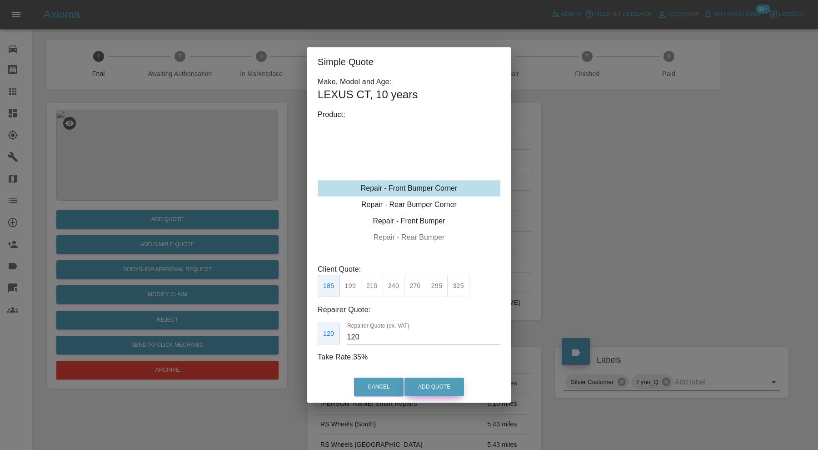
click at [437, 387] on button "Add Quote" at bounding box center [435, 386] width 60 height 19
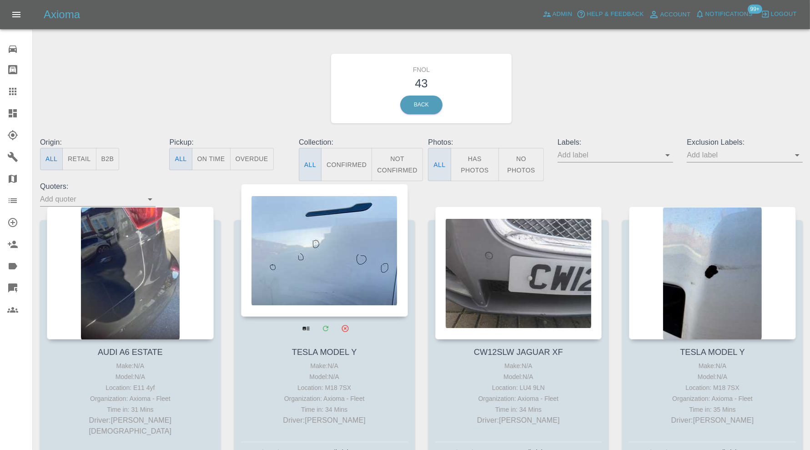
click at [358, 263] on div at bounding box center [324, 250] width 167 height 133
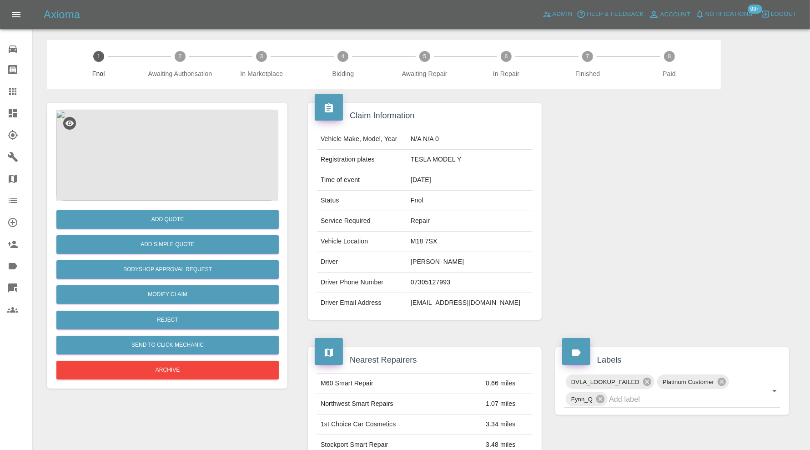
click at [185, 149] on img at bounding box center [167, 155] width 222 height 91
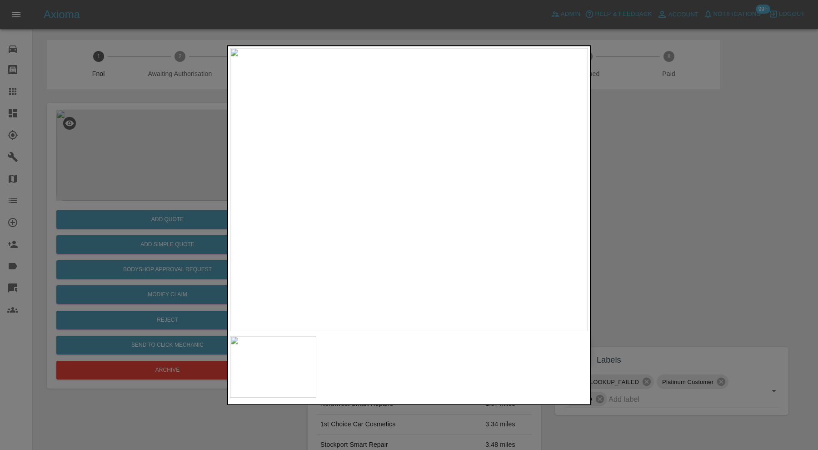
click at [655, 225] on div at bounding box center [409, 225] width 818 height 450
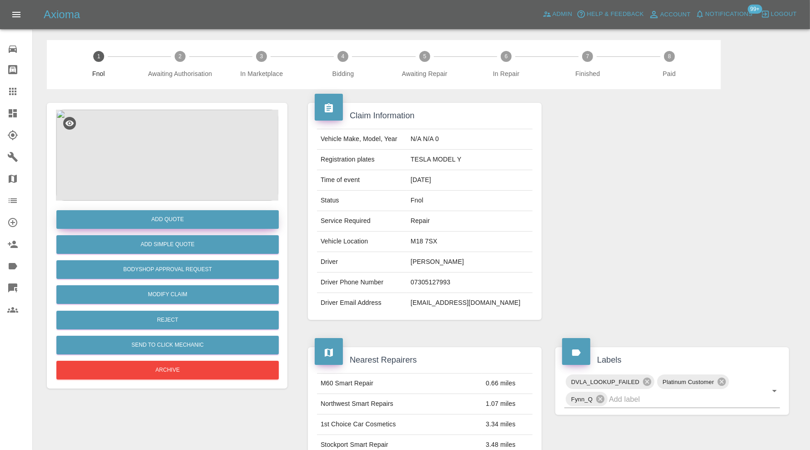
click at [199, 221] on button "Add Quote" at bounding box center [167, 219] width 222 height 19
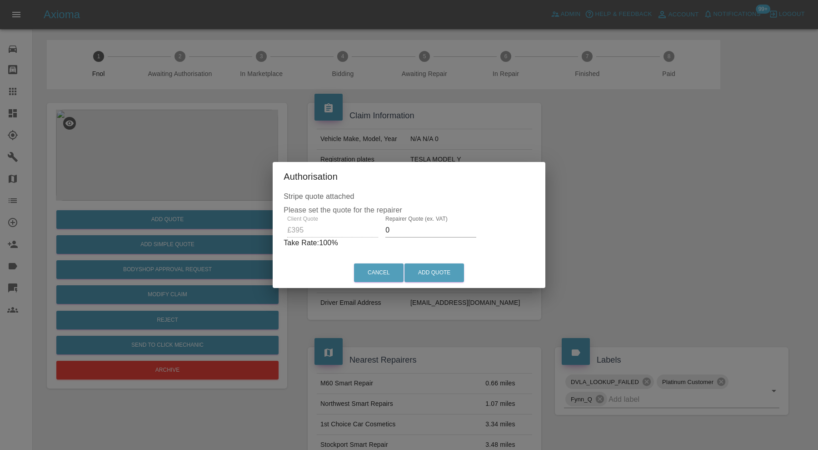
click at [425, 228] on input "0" at bounding box center [431, 230] width 91 height 15
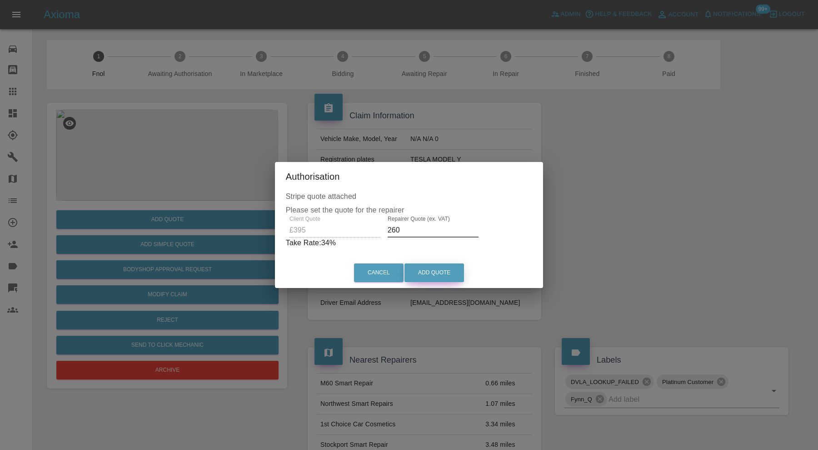
type input "260"
click at [451, 272] on button "Add Quote" at bounding box center [435, 272] width 60 height 19
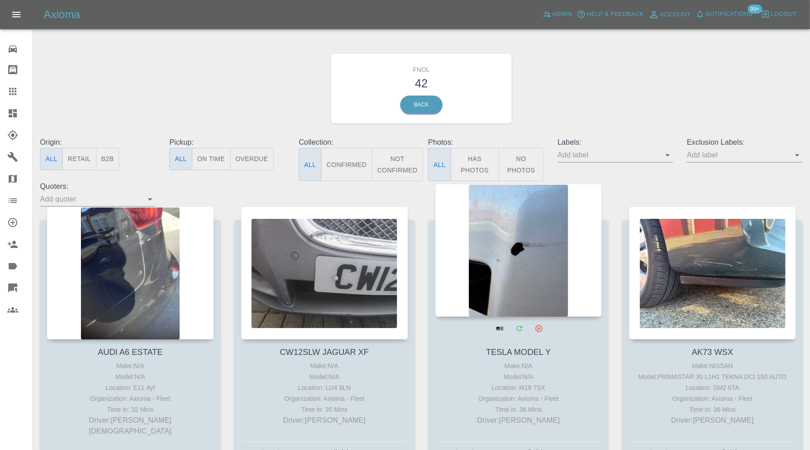
click at [537, 261] on div at bounding box center [518, 250] width 167 height 133
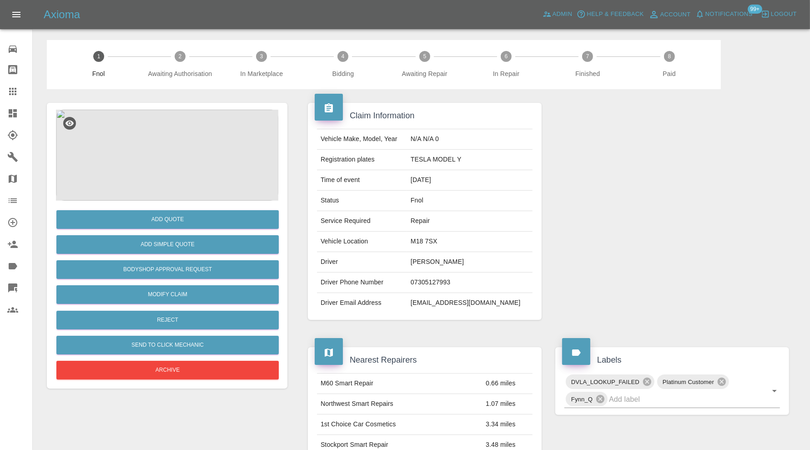
click at [171, 167] on img at bounding box center [167, 155] width 222 height 91
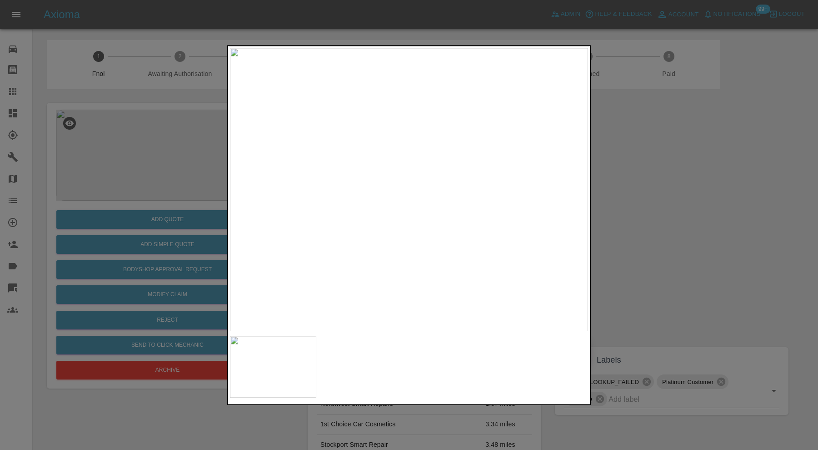
click at [642, 167] on div at bounding box center [409, 225] width 818 height 450
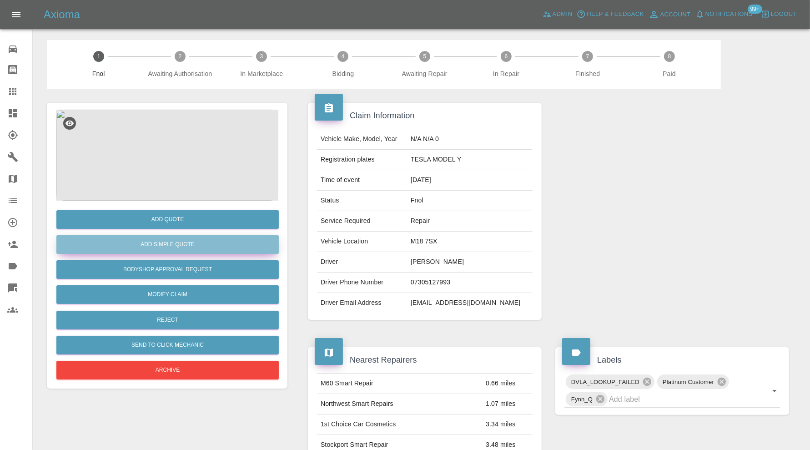
click at [202, 244] on button "Add Simple Quote" at bounding box center [167, 244] width 222 height 19
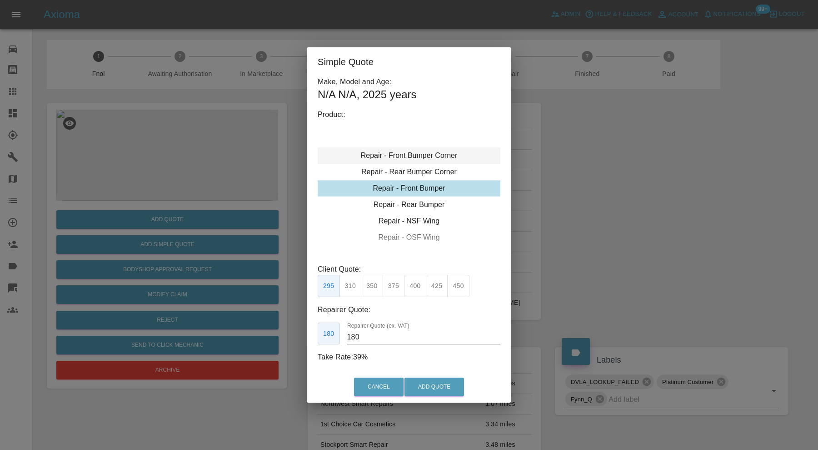
click at [407, 153] on div "Repair - Front Bumper Corner" at bounding box center [409, 155] width 183 height 16
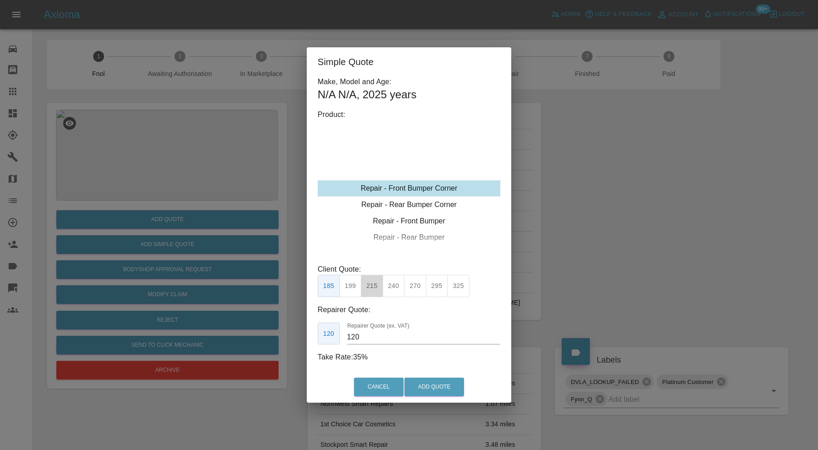
click at [369, 285] on button "215" at bounding box center [372, 286] width 22 height 22
click at [372, 335] on input "135" at bounding box center [423, 337] width 153 height 15
type input "130"
click at [438, 386] on button "Add Quote" at bounding box center [435, 386] width 60 height 19
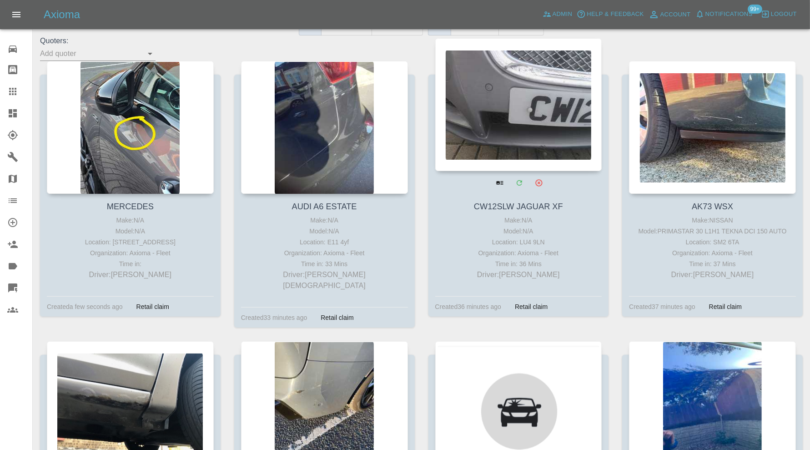
scroll to position [455, 0]
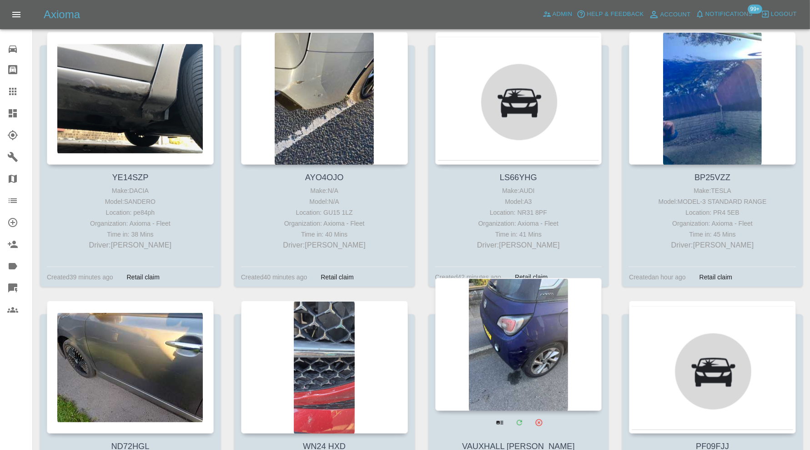
click at [523, 326] on div at bounding box center [518, 344] width 167 height 133
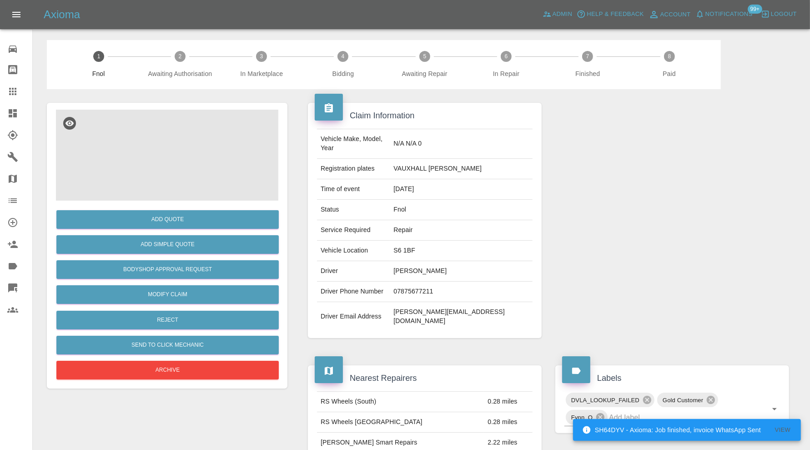
click at [171, 181] on img at bounding box center [167, 155] width 222 height 91
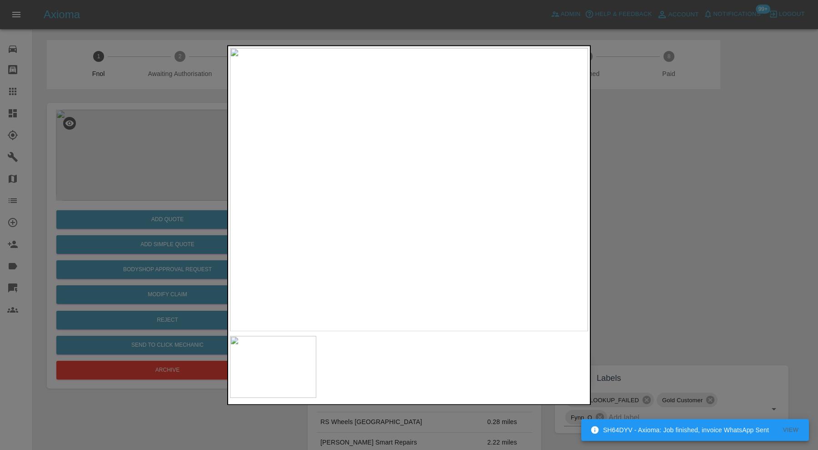
click at [693, 236] on div at bounding box center [409, 225] width 818 height 450
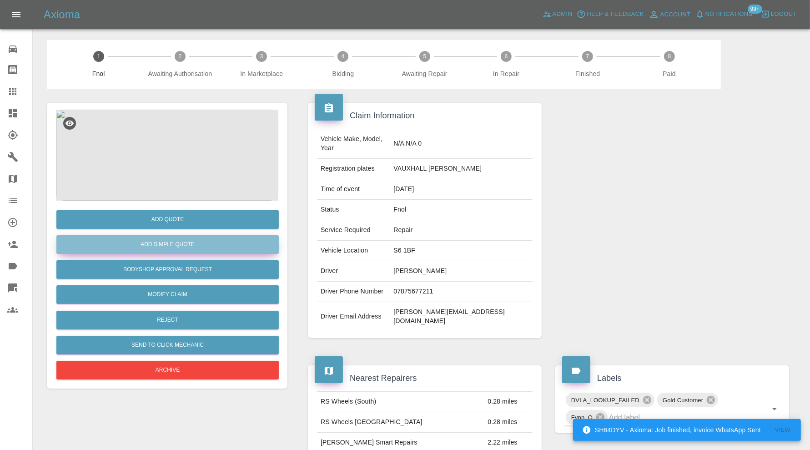
click at [167, 243] on button "Add Simple Quote" at bounding box center [167, 244] width 222 height 19
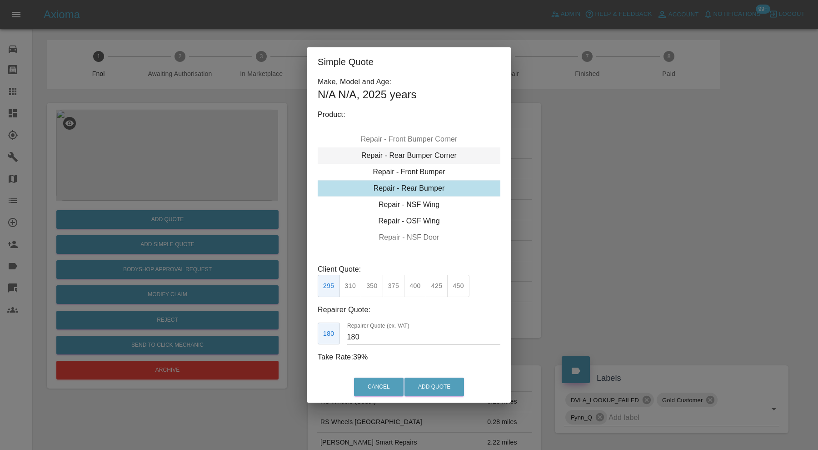
click at [422, 151] on div "Repair - Rear Bumper Corner" at bounding box center [409, 155] width 183 height 16
type input "120"
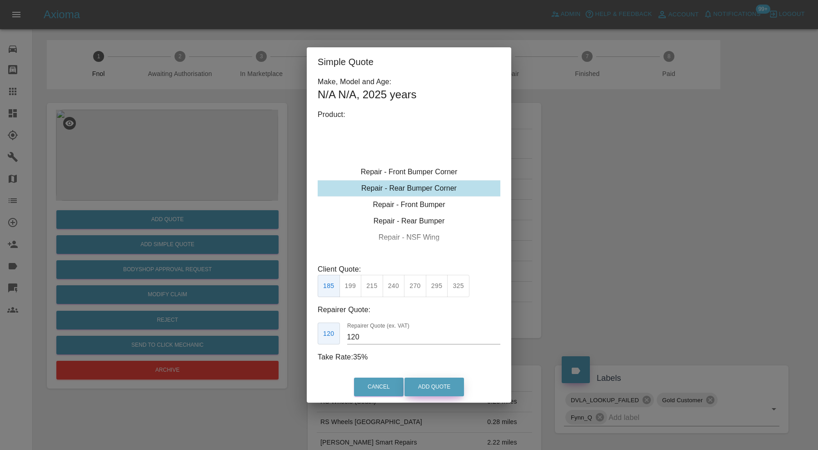
click at [438, 383] on button "Add Quote" at bounding box center [435, 386] width 60 height 19
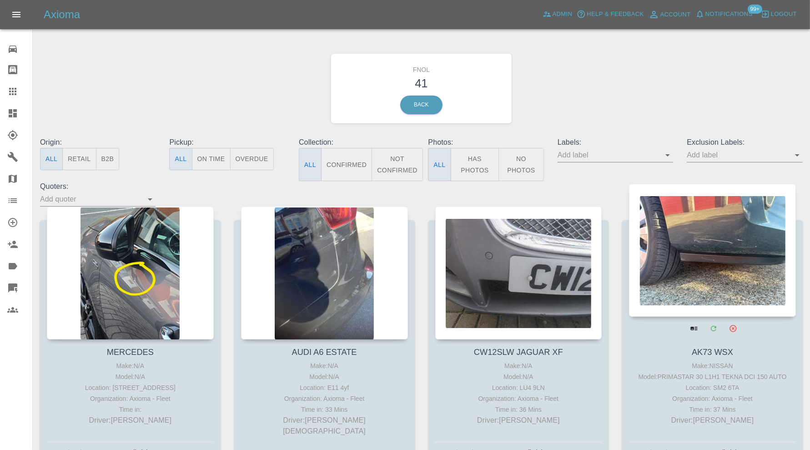
click at [723, 250] on div at bounding box center [712, 250] width 167 height 133
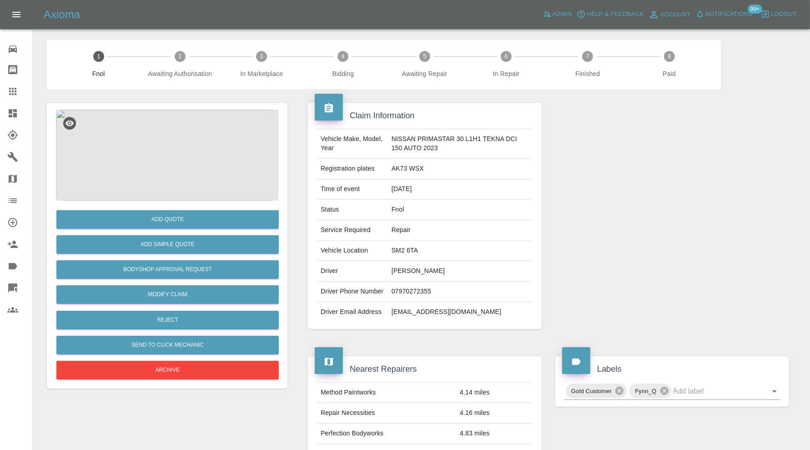
click at [218, 158] on img at bounding box center [167, 155] width 222 height 91
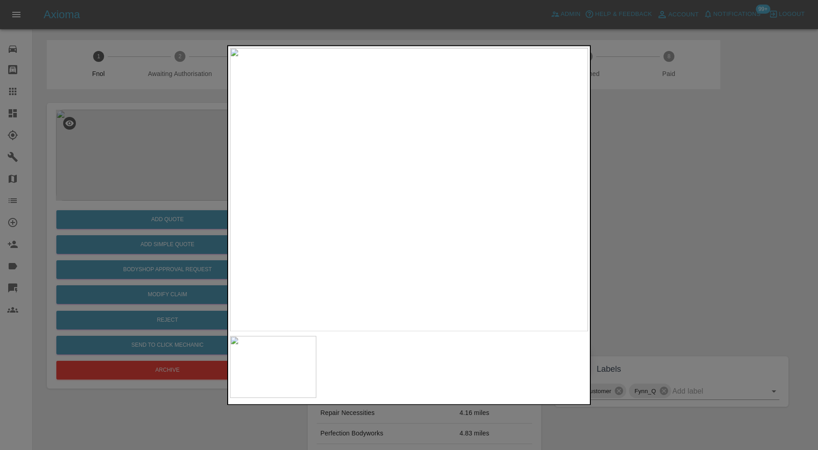
click at [717, 185] on div at bounding box center [409, 225] width 818 height 450
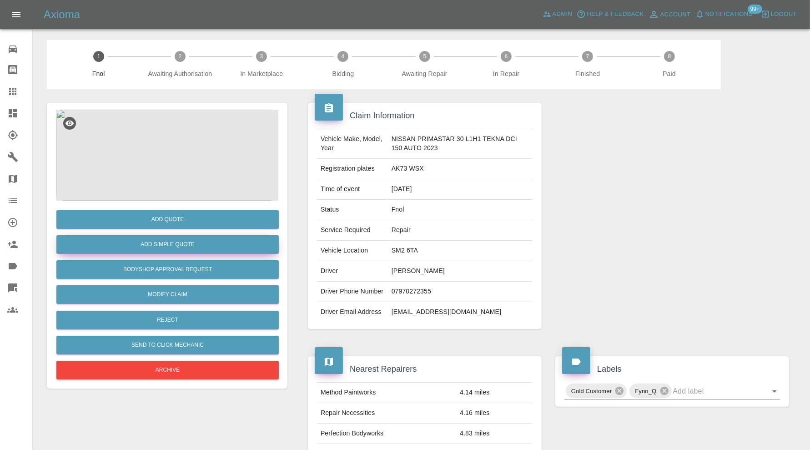
click at [197, 247] on button "Add Simple Quote" at bounding box center [167, 244] width 222 height 19
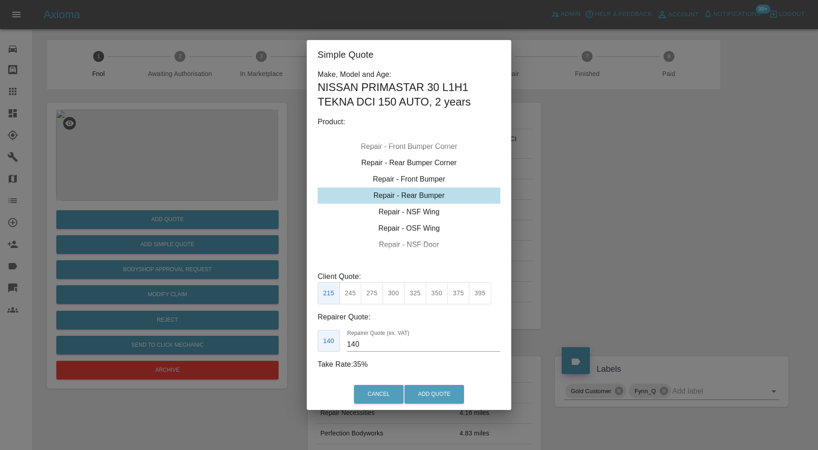
type input "120"
click at [409, 179] on div "Repair - Front Bumper Corner" at bounding box center [409, 179] width 183 height 16
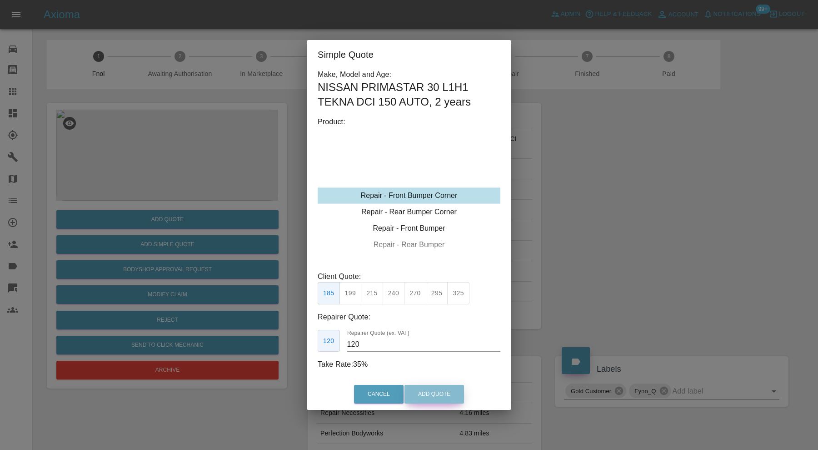
click at [426, 388] on button "Add Quote" at bounding box center [435, 394] width 60 height 19
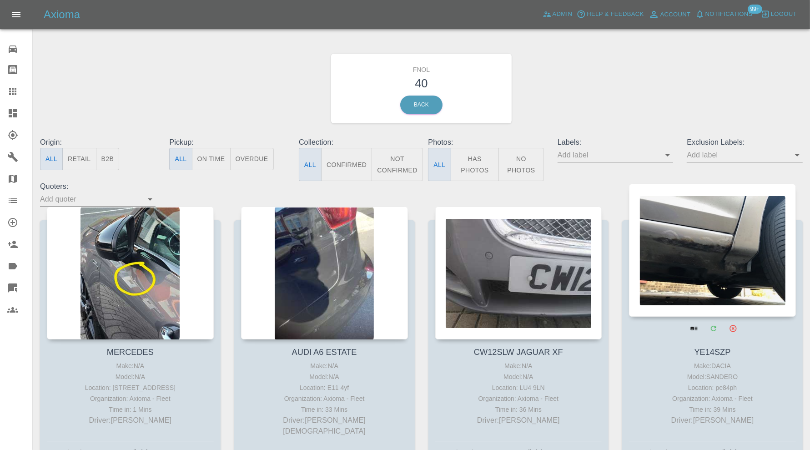
click at [714, 258] on div at bounding box center [712, 250] width 167 height 133
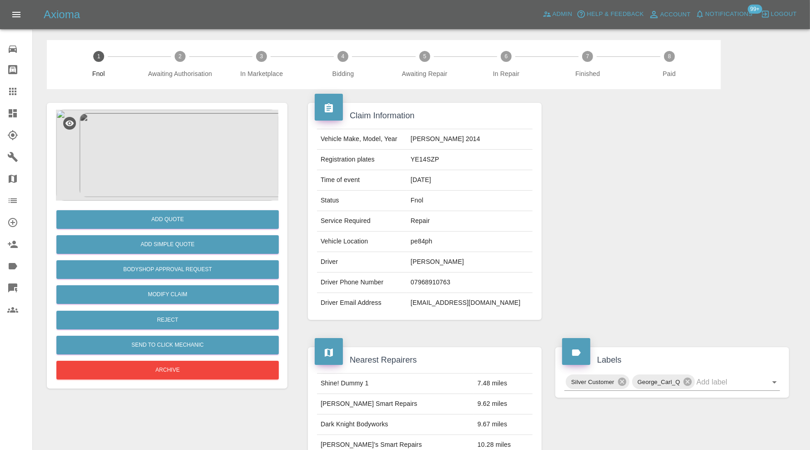
click at [135, 161] on img at bounding box center [167, 155] width 222 height 91
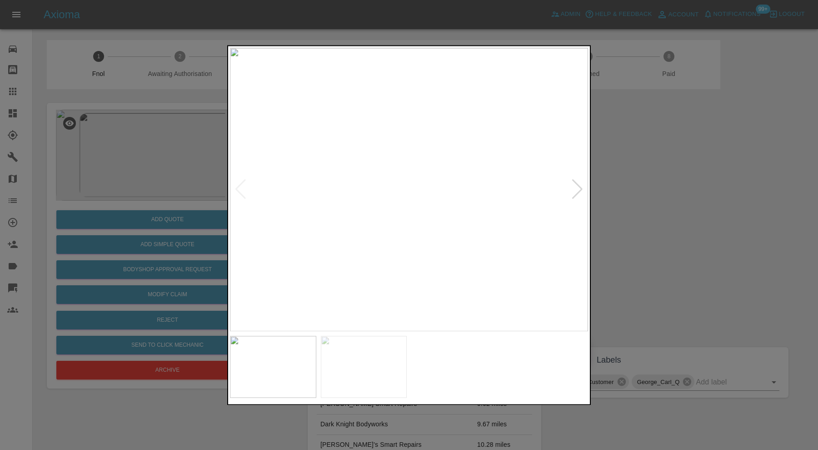
click at [579, 184] on div at bounding box center [578, 190] width 12 height 20
click at [579, 184] on img at bounding box center [409, 189] width 358 height 283
click at [659, 182] on div at bounding box center [409, 225] width 818 height 450
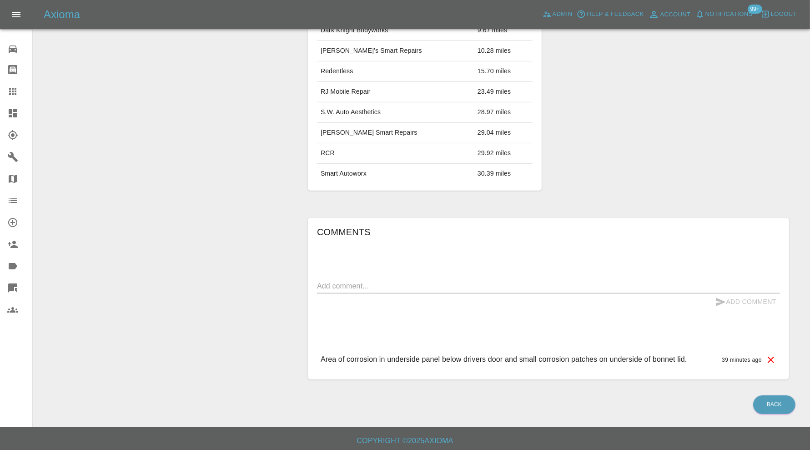
scroll to position [15, 0]
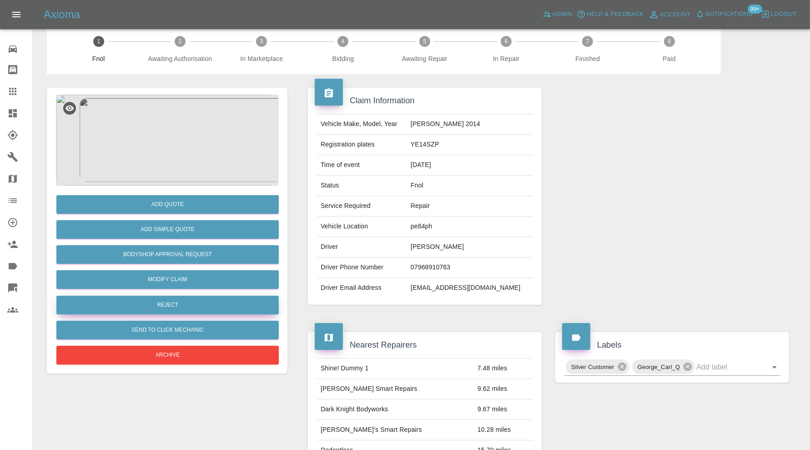
click at [214, 311] on button "Reject" at bounding box center [167, 305] width 222 height 19
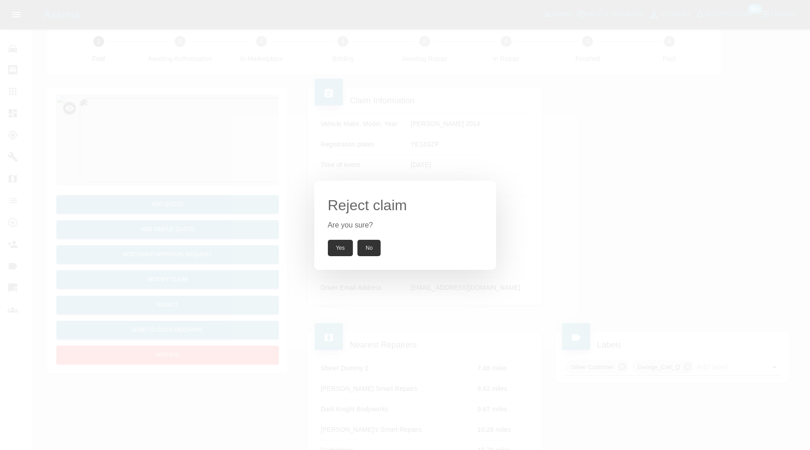
click at [333, 249] on button "Yes" at bounding box center [340, 248] width 25 height 16
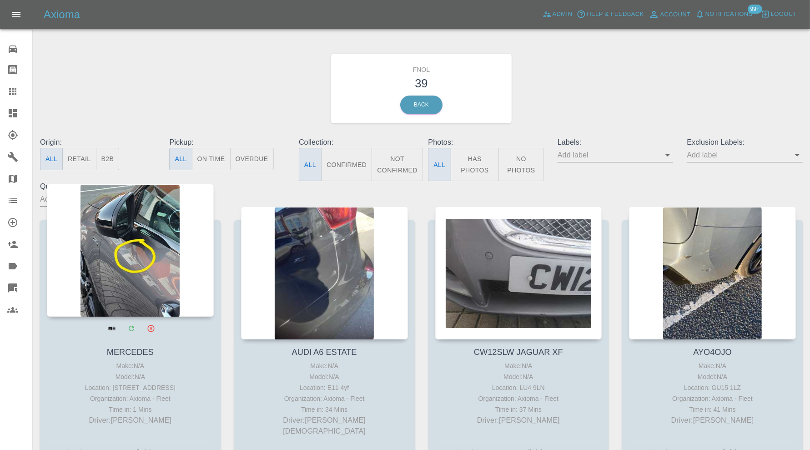
click at [154, 268] on div at bounding box center [130, 250] width 167 height 133
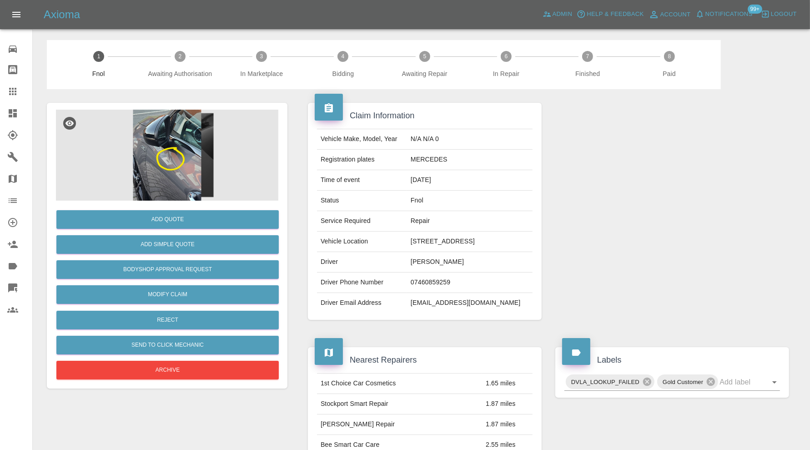
click at [170, 163] on img at bounding box center [167, 155] width 222 height 91
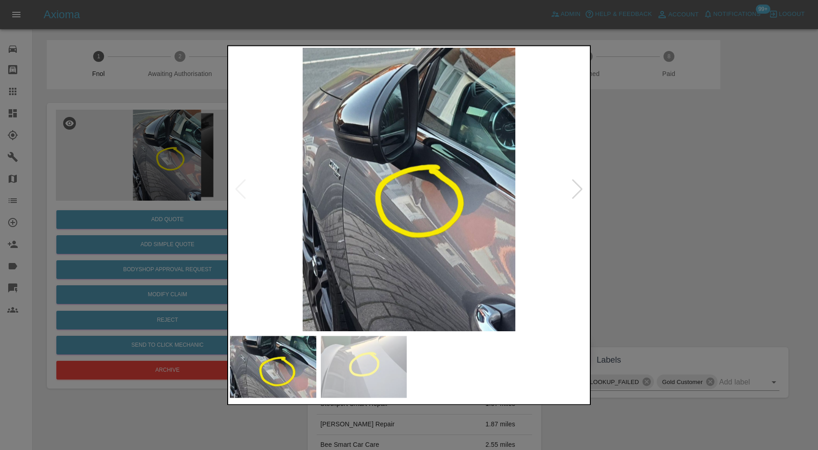
click at [387, 349] on img at bounding box center [364, 367] width 86 height 62
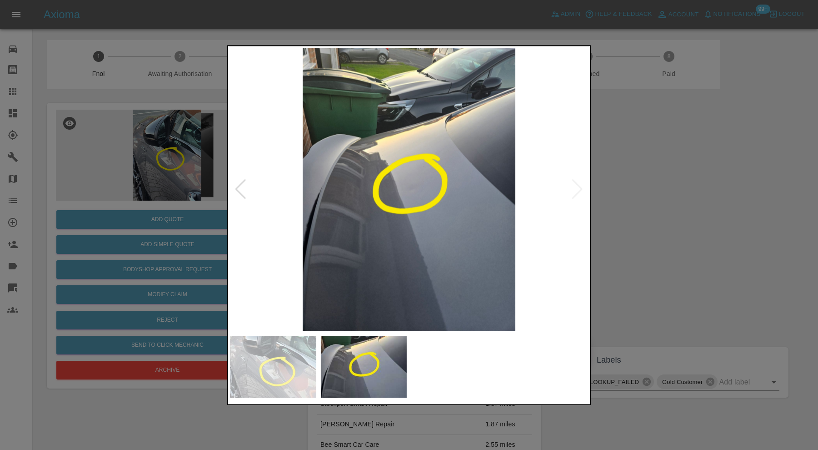
click at [693, 202] on div at bounding box center [409, 225] width 818 height 450
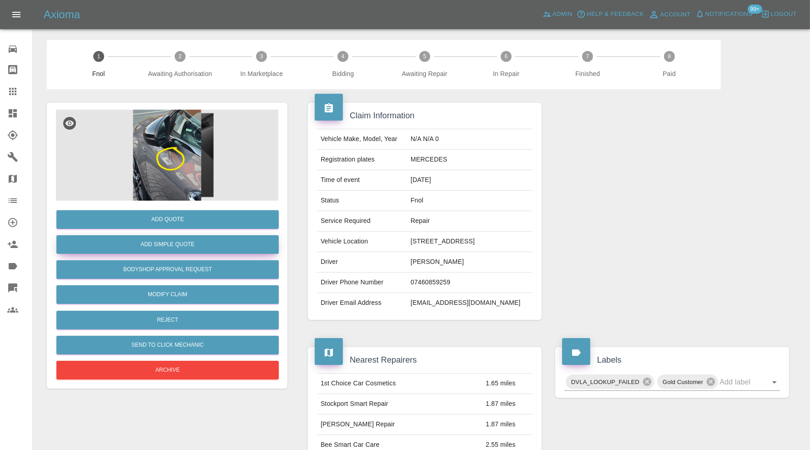
click at [188, 239] on button "Add Simple Quote" at bounding box center [167, 244] width 222 height 19
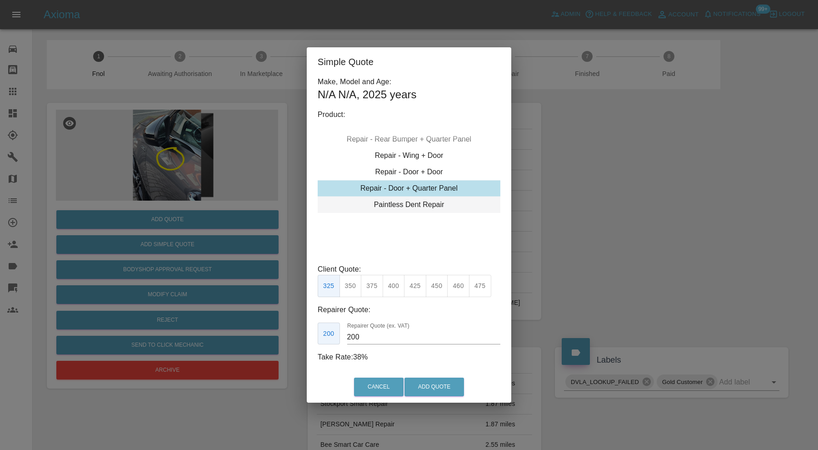
click at [427, 206] on div "Paintless Dent Repair" at bounding box center [409, 204] width 183 height 16
click at [454, 284] on button "275" at bounding box center [458, 286] width 22 height 22
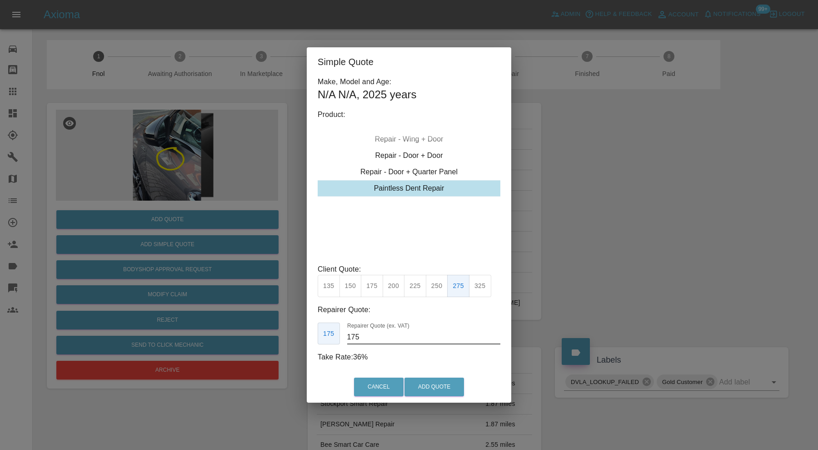
click at [367, 336] on input "175" at bounding box center [423, 337] width 153 height 15
type input "170"
click at [430, 384] on button "Add Quote" at bounding box center [435, 386] width 60 height 19
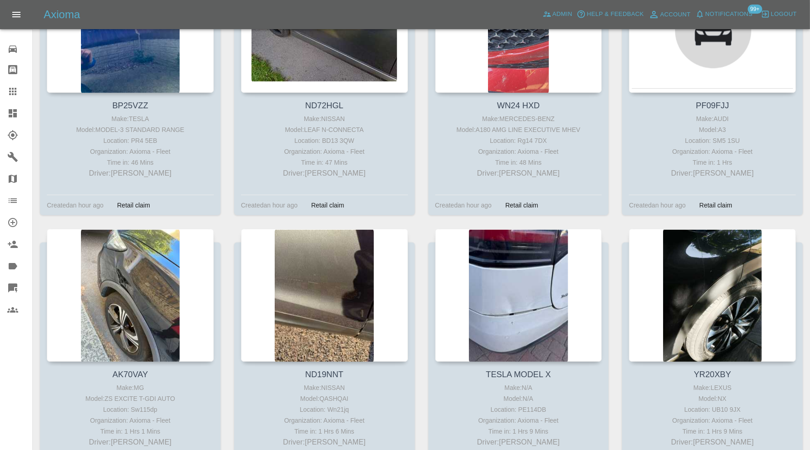
scroll to position [754, 0]
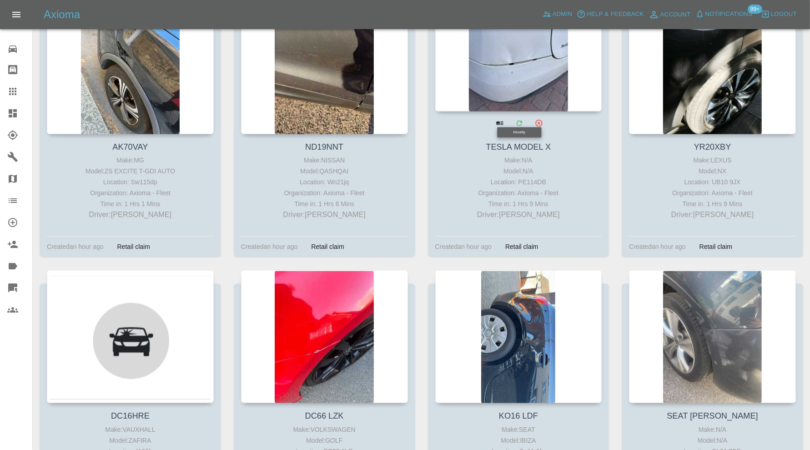
click at [522, 75] on div at bounding box center [518, 45] width 167 height 133
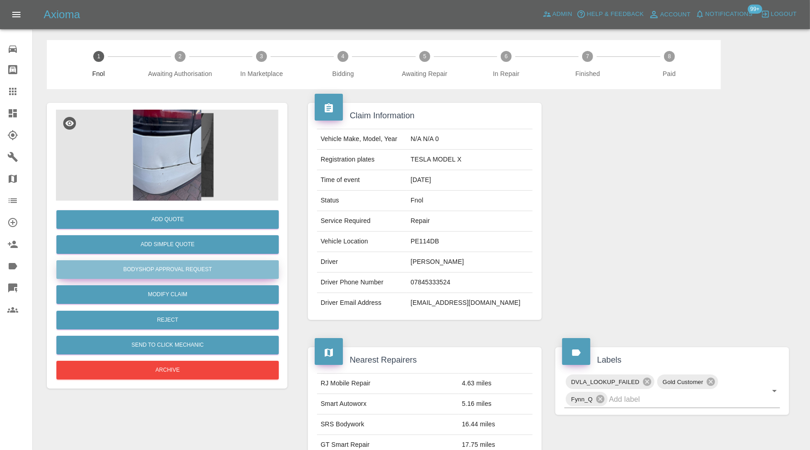
click at [190, 263] on button "Bodyshop Approval Request" at bounding box center [167, 269] width 222 height 19
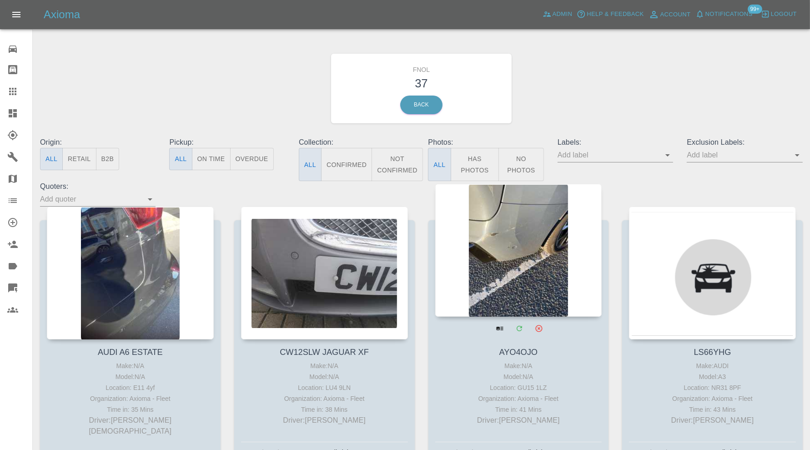
click at [506, 255] on div at bounding box center [518, 250] width 167 height 133
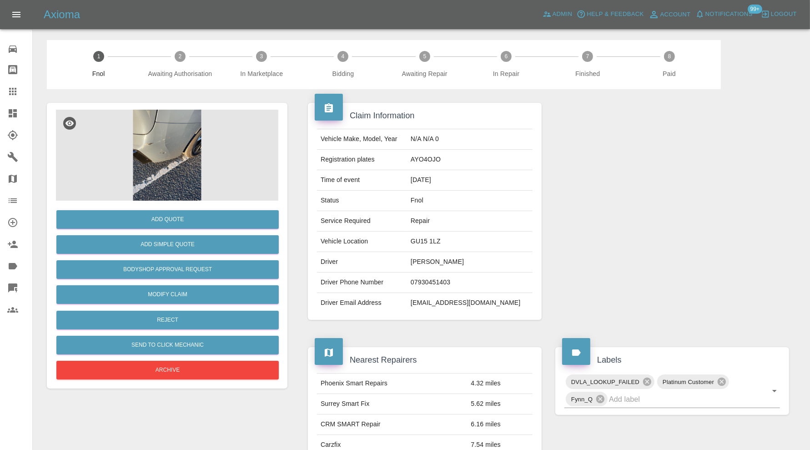
click at [182, 139] on img at bounding box center [167, 155] width 222 height 91
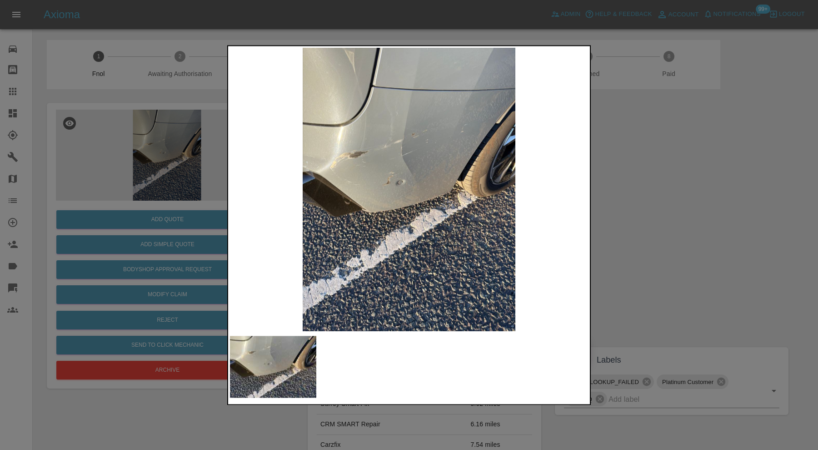
click at [665, 193] on div at bounding box center [409, 225] width 818 height 450
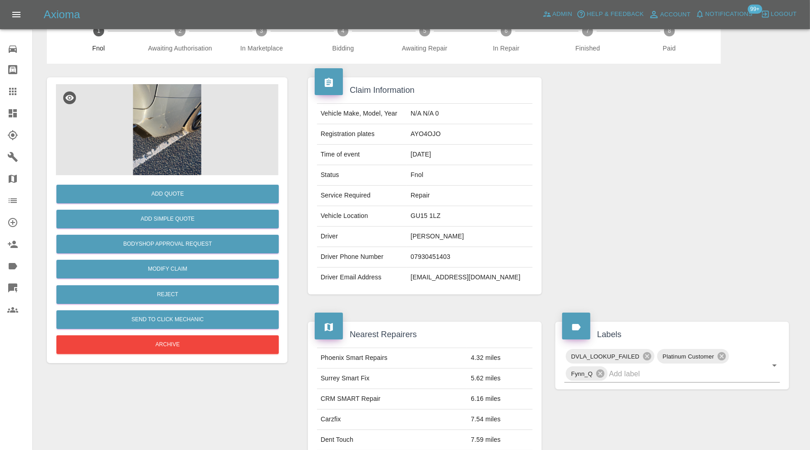
scroll to position [15, 0]
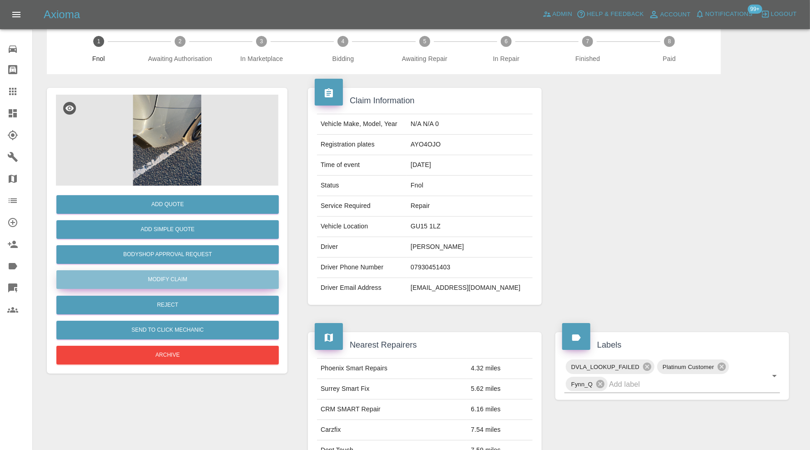
click at [191, 276] on link "Modify Claim" at bounding box center [167, 279] width 222 height 19
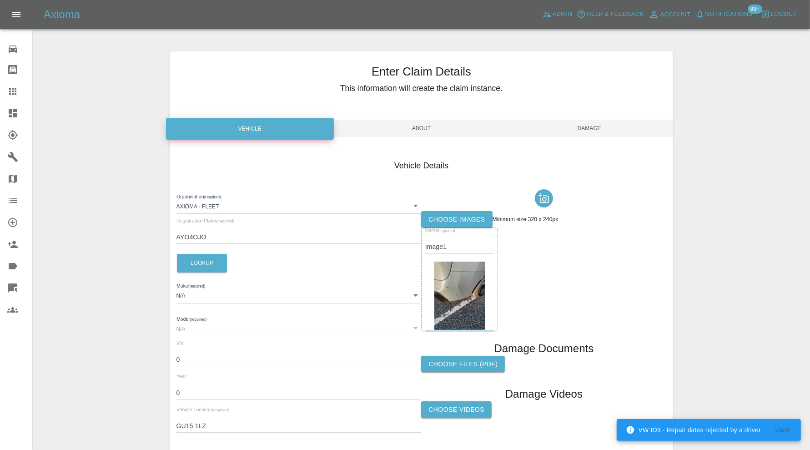
click at [189, 237] on input "AYO4OJO" at bounding box center [298, 237] width 245 height 13
type input "AY04OJO"
click at [199, 254] on button "Lookup" at bounding box center [202, 263] width 50 height 19
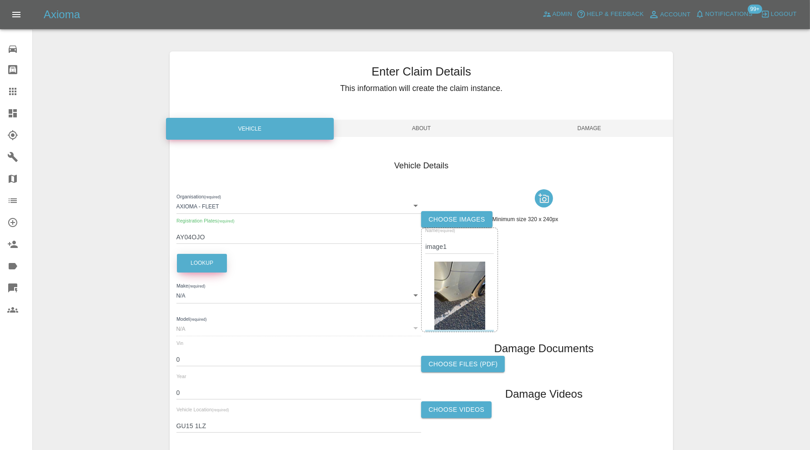
type input "BMW"
type input "IX XDRIVE60 M SPORT"
type input "WBY52CF0X0CV93775"
type input "2025"
click at [592, 127] on span "Damage" at bounding box center [589, 128] width 168 height 17
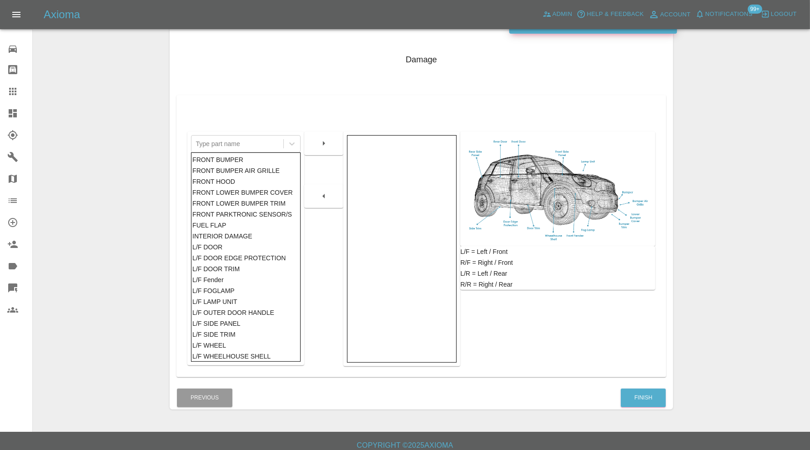
scroll to position [113, 0]
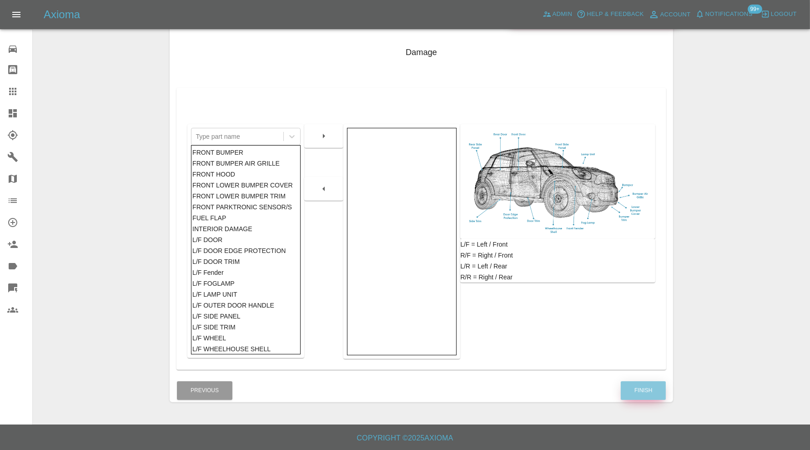
click at [632, 387] on button "Finish" at bounding box center [643, 390] width 45 height 19
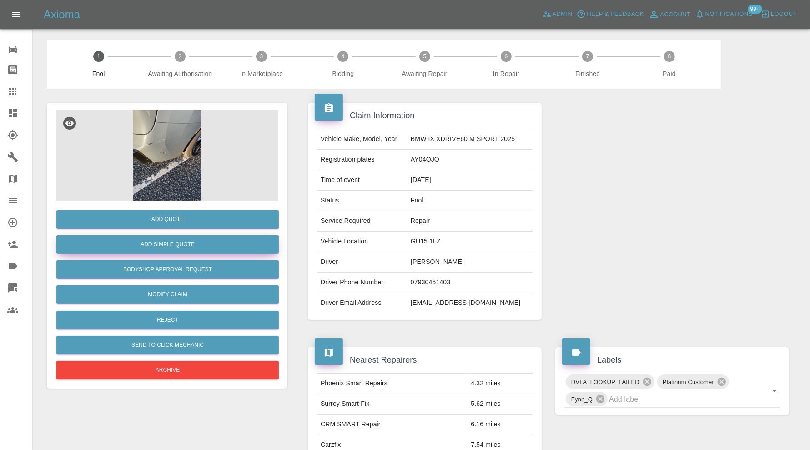
click at [201, 242] on button "Add Simple Quote" at bounding box center [167, 244] width 222 height 19
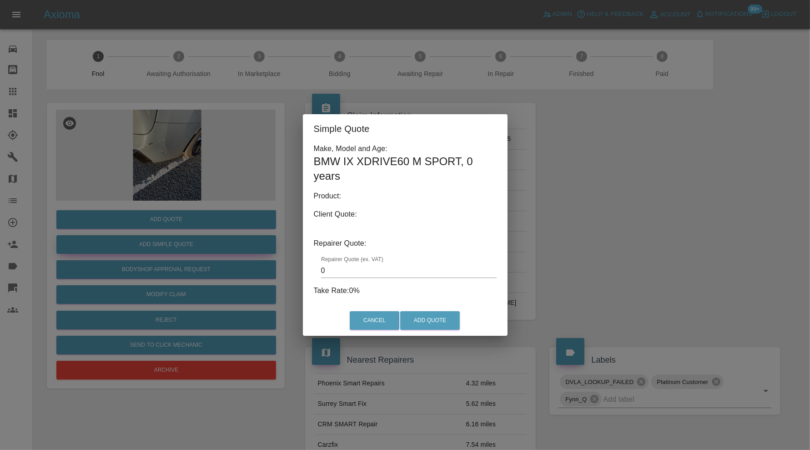
type input "140"
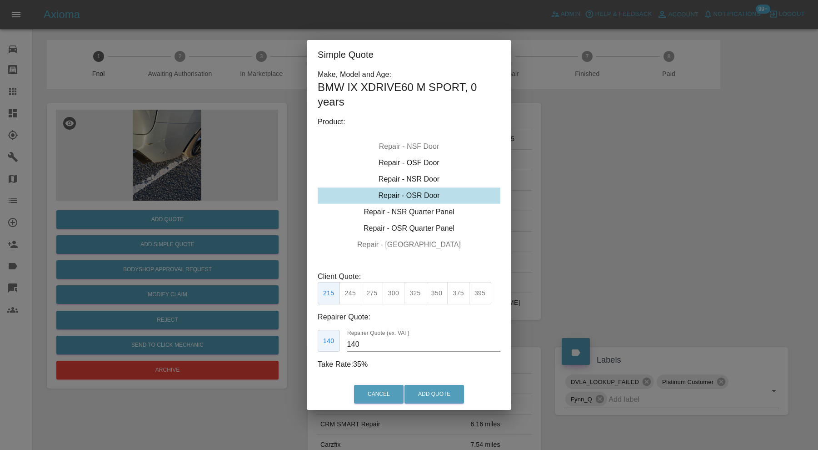
click at [733, 222] on div "Simple Quote Make, Model and Age: BMW IX XDRIVE60 M SPORT , 0 years Product: Re…" at bounding box center [409, 225] width 818 height 450
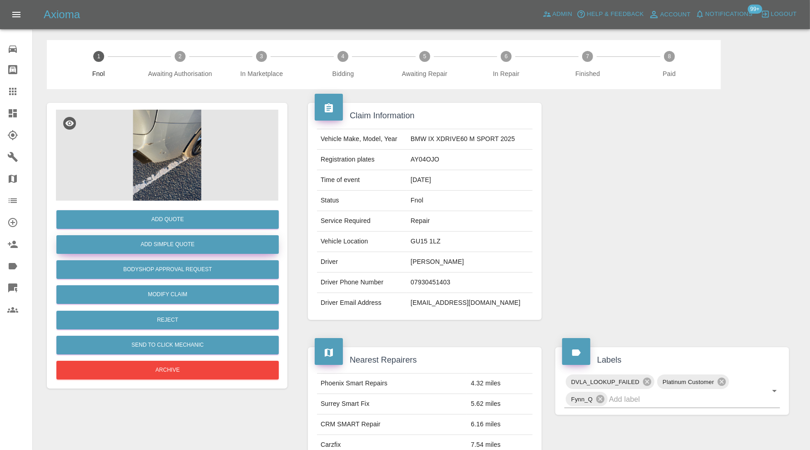
click at [221, 243] on button "Add Simple Quote" at bounding box center [167, 244] width 222 height 19
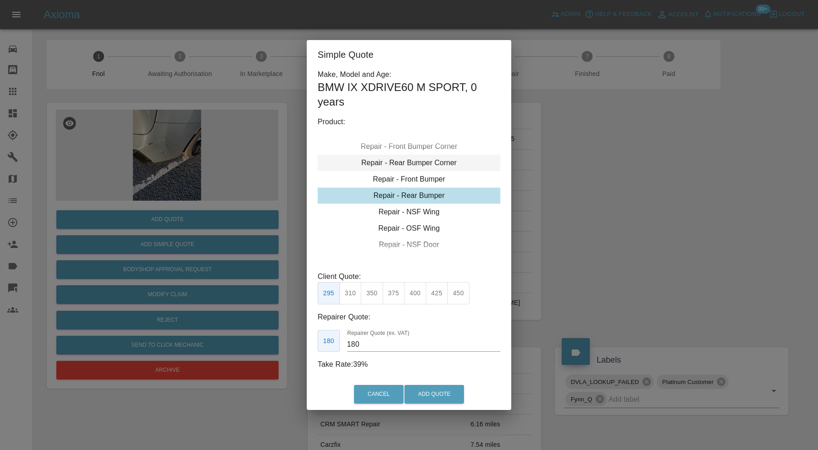
click at [410, 162] on div "Repair - Rear Bumper Corner" at bounding box center [409, 163] width 183 height 16
click at [353, 291] on button "199" at bounding box center [351, 293] width 22 height 22
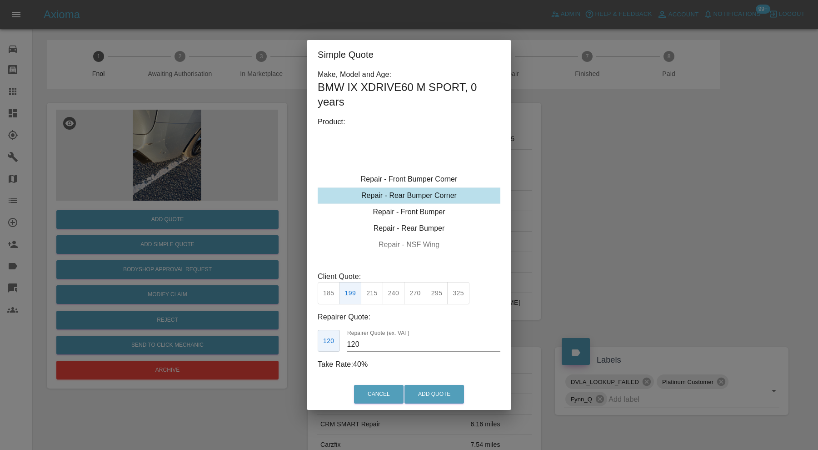
click at [378, 339] on input "120" at bounding box center [423, 344] width 153 height 15
type input "125"
click at [444, 395] on button "Add Quote" at bounding box center [435, 394] width 60 height 19
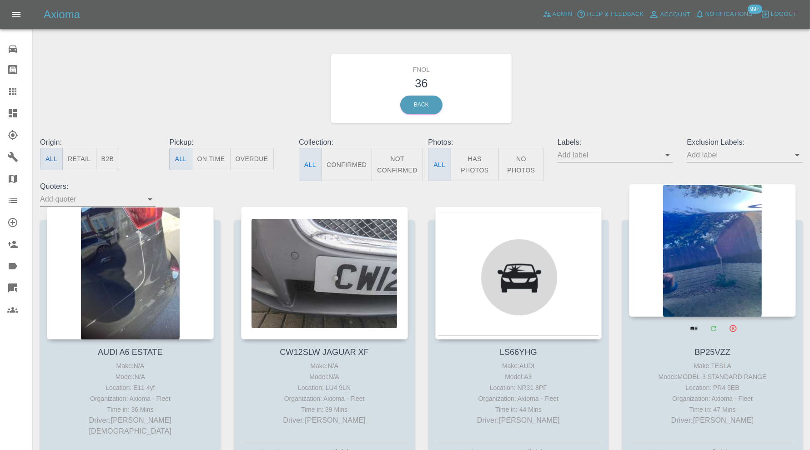
click at [697, 246] on div at bounding box center [712, 250] width 167 height 133
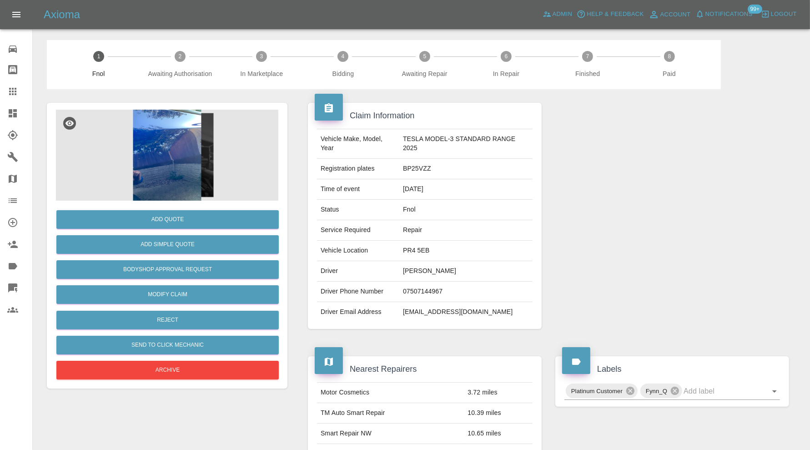
click at [149, 157] on img at bounding box center [167, 155] width 222 height 91
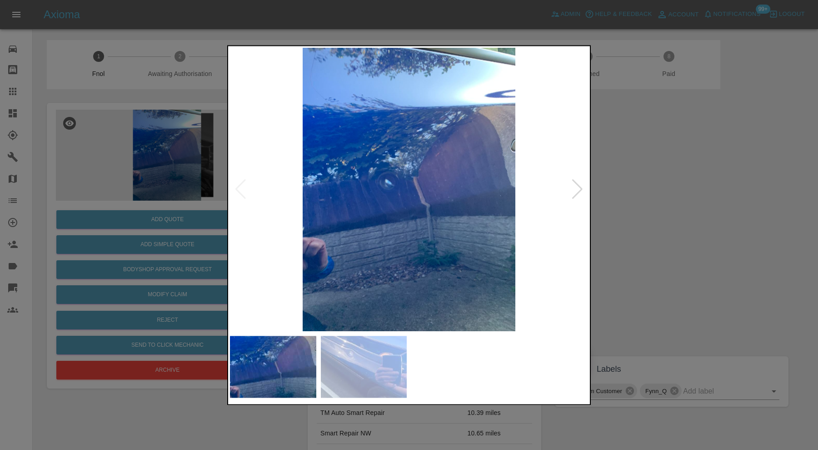
click at [580, 187] on div at bounding box center [578, 190] width 12 height 20
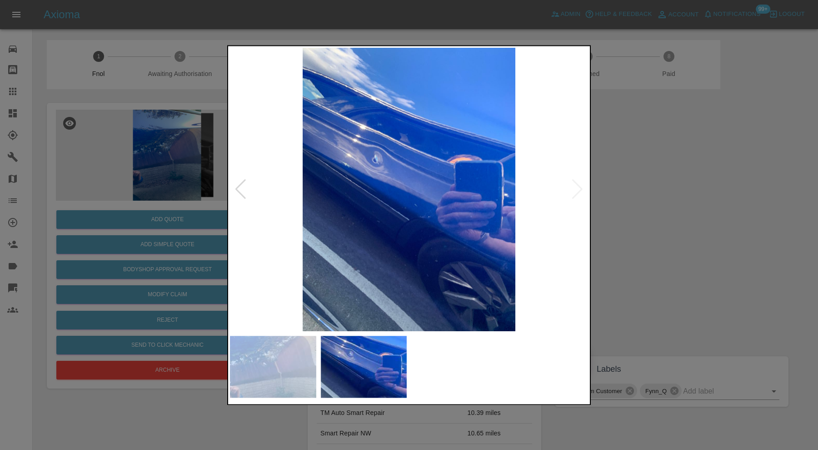
click at [577, 188] on img at bounding box center [409, 189] width 358 height 283
click at [639, 201] on div at bounding box center [409, 225] width 818 height 450
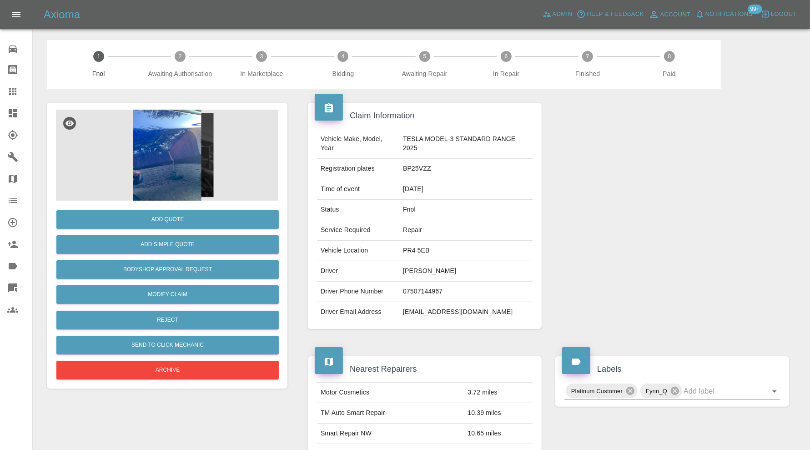
click at [155, 142] on img at bounding box center [167, 155] width 222 height 91
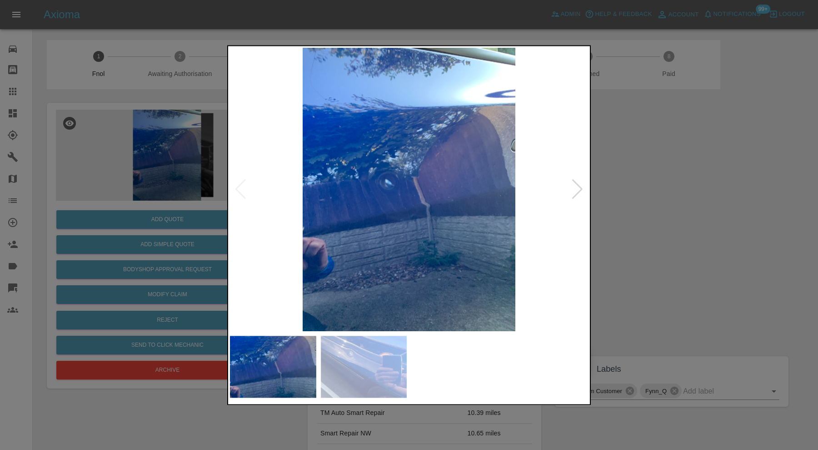
click at [390, 189] on img at bounding box center [409, 189] width 358 height 283
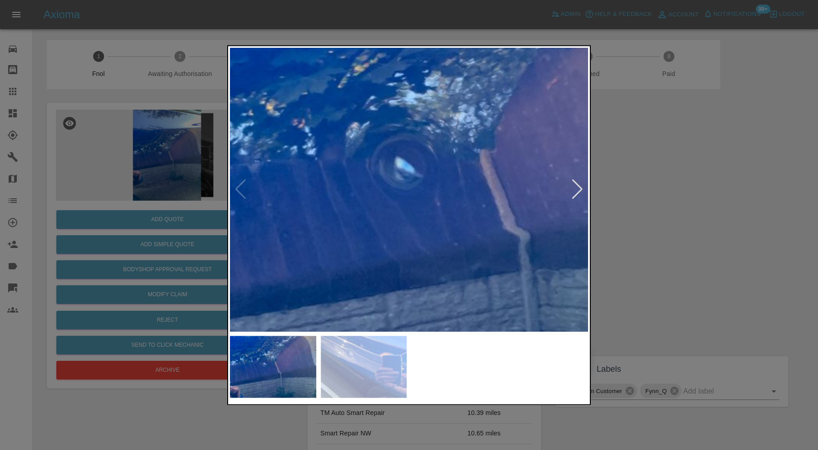
click at [575, 189] on div at bounding box center [578, 190] width 12 height 20
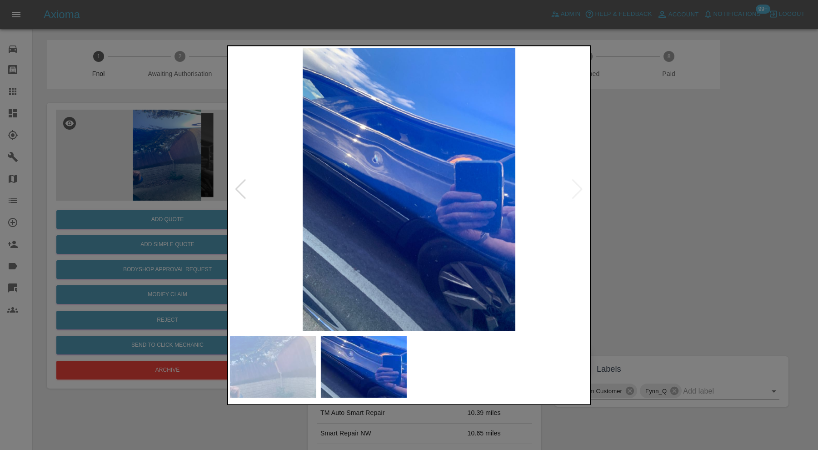
click at [599, 189] on div at bounding box center [409, 225] width 818 height 450
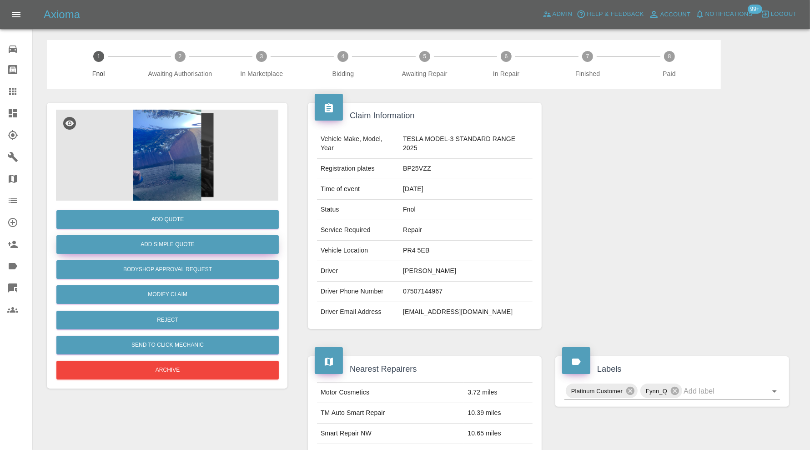
click at [191, 243] on button "Add Simple Quote" at bounding box center [167, 244] width 222 height 19
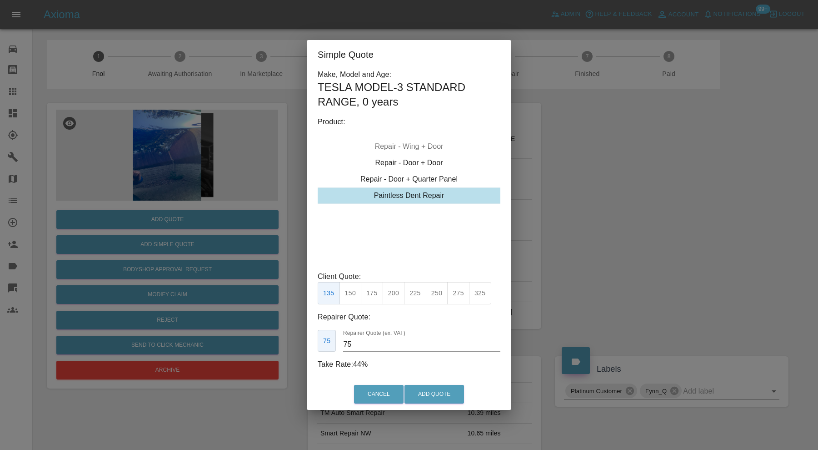
click at [428, 195] on div "Paintless Dent Repair" at bounding box center [409, 195] width 183 height 16
click at [394, 292] on button "200" at bounding box center [394, 293] width 22 height 22
click at [371, 348] on input "100" at bounding box center [423, 344] width 153 height 15
type input "120"
click at [421, 388] on button "Add Quote" at bounding box center [435, 394] width 60 height 19
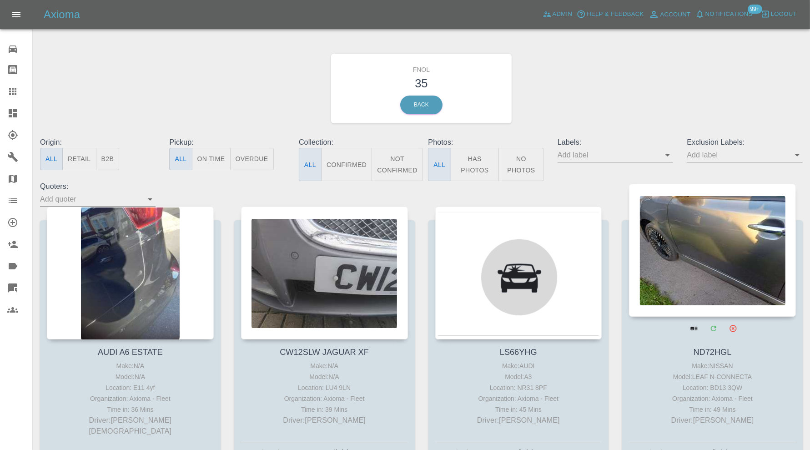
click at [695, 253] on div at bounding box center [712, 250] width 167 height 133
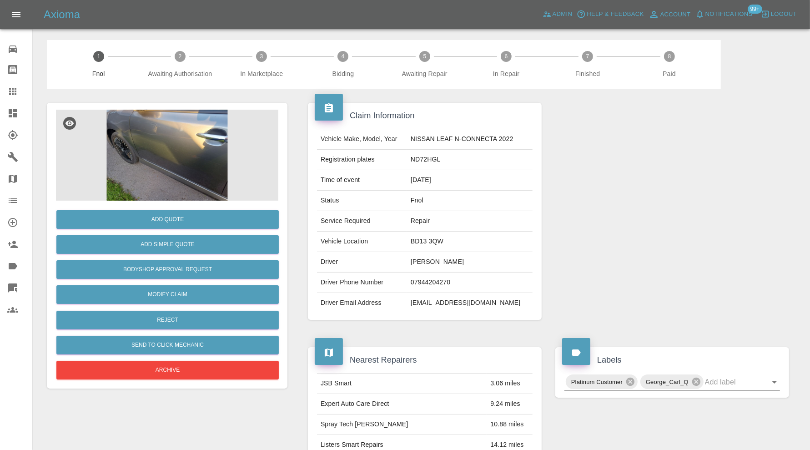
click at [187, 158] on img at bounding box center [167, 155] width 222 height 91
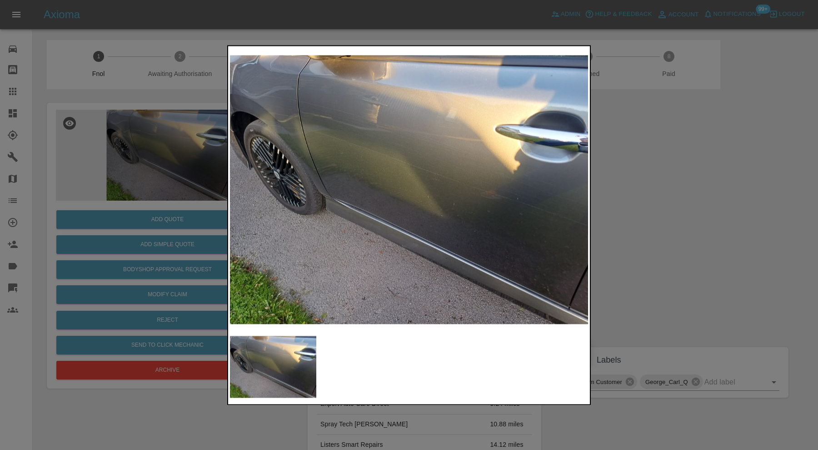
click at [681, 187] on div at bounding box center [409, 225] width 818 height 450
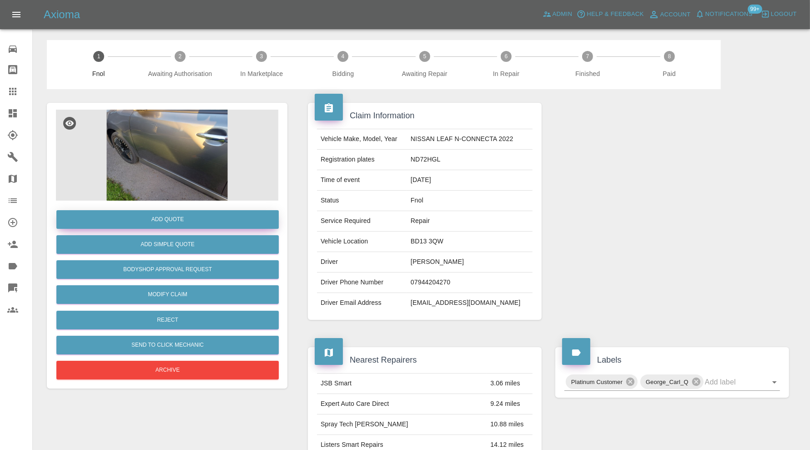
click at [206, 219] on button "Add Quote" at bounding box center [167, 219] width 222 height 19
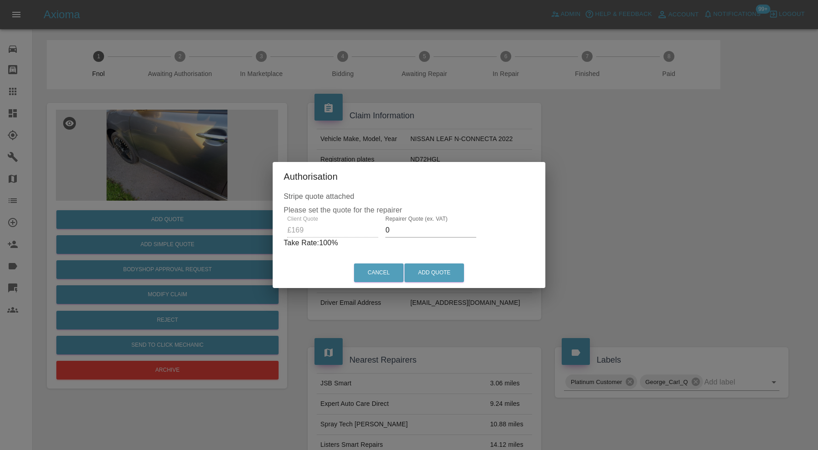
click at [422, 227] on input "0" at bounding box center [431, 230] width 91 height 15
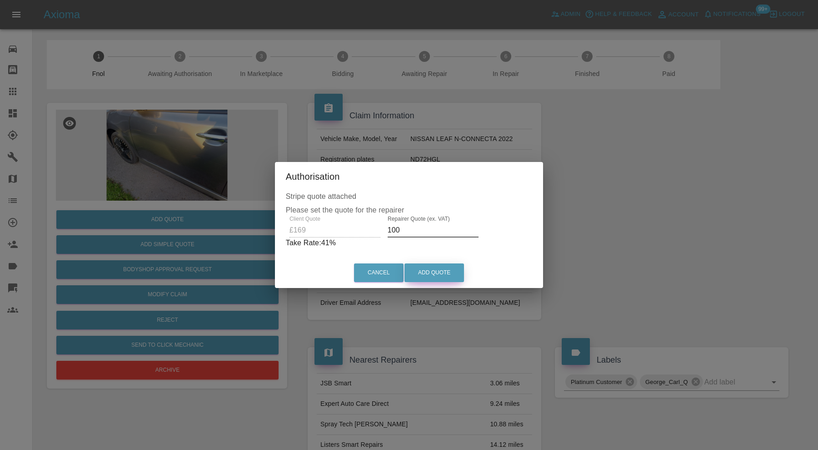
type input "100"
click at [441, 267] on button "Add Quote" at bounding box center [435, 272] width 60 height 19
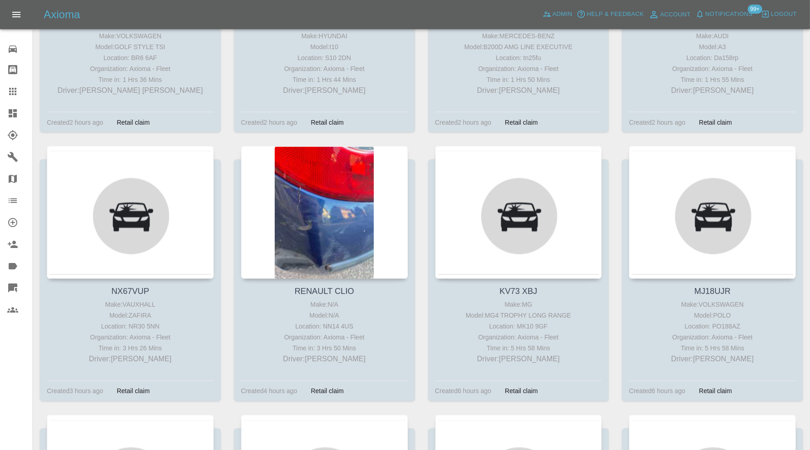
scroll to position [1364, 0]
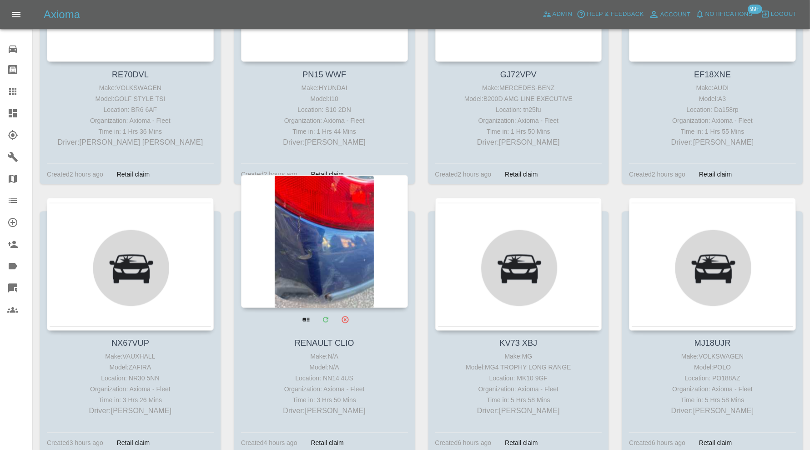
click at [325, 224] on div at bounding box center [324, 241] width 167 height 133
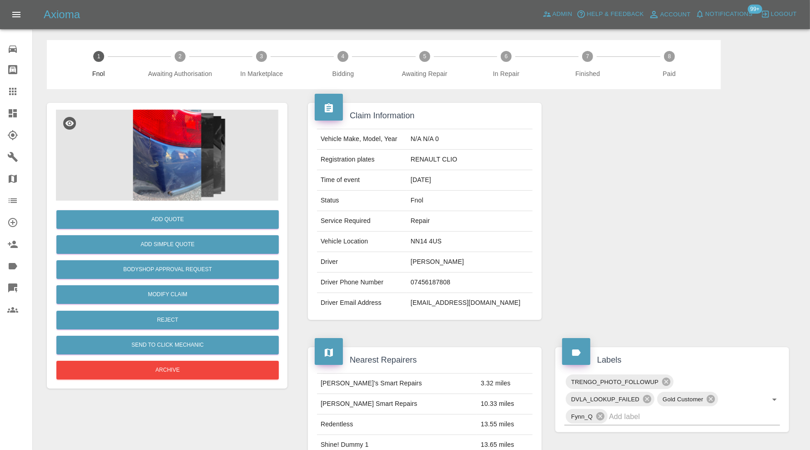
click at [176, 169] on img at bounding box center [167, 155] width 222 height 91
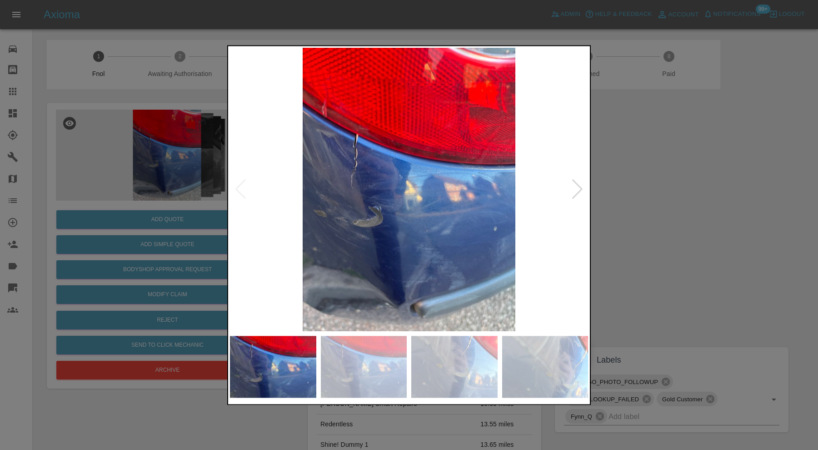
click at [358, 366] on img at bounding box center [364, 367] width 86 height 62
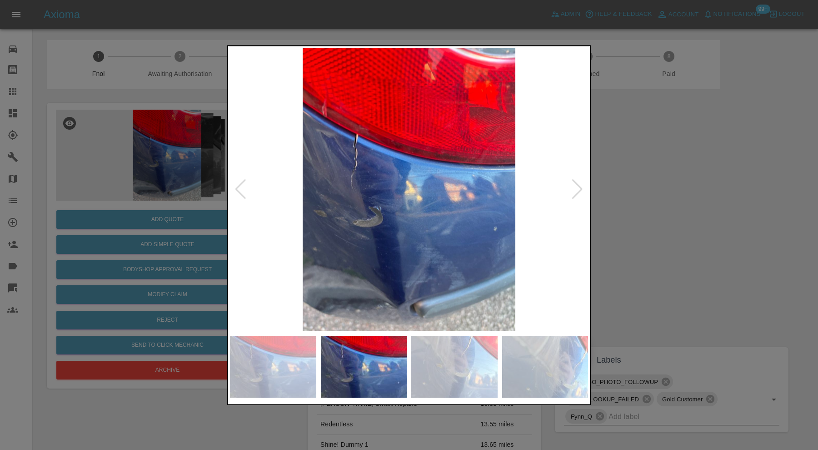
click at [432, 358] on img at bounding box center [454, 367] width 86 height 62
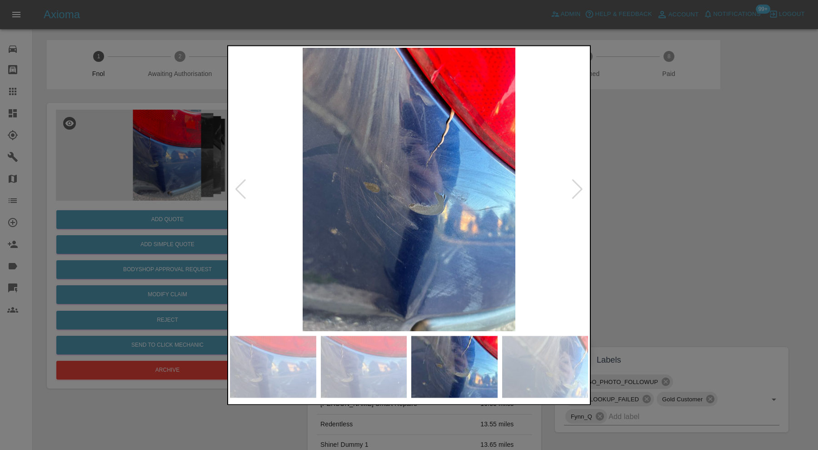
click at [545, 358] on img at bounding box center [545, 367] width 86 height 62
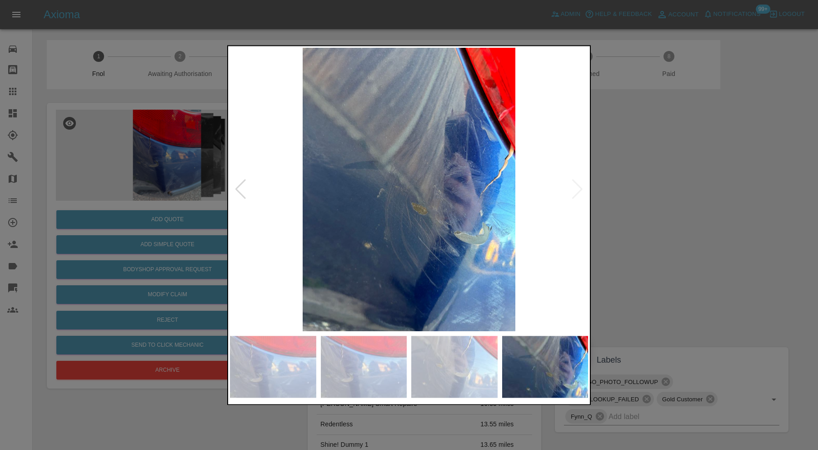
click at [682, 223] on div at bounding box center [409, 225] width 818 height 450
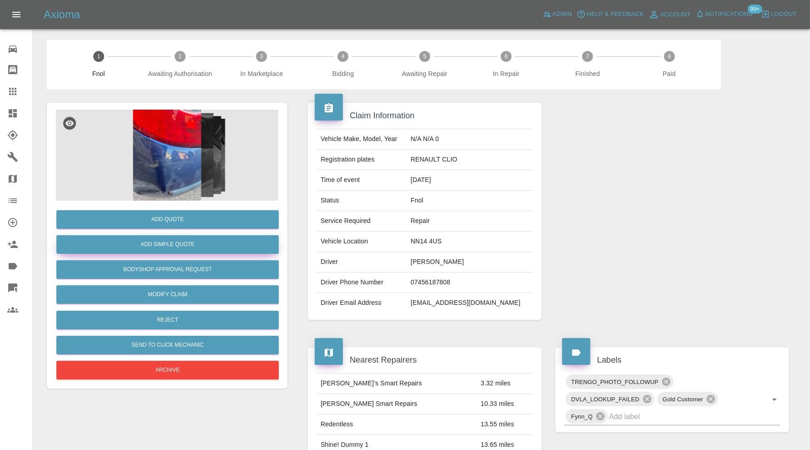
click at [187, 242] on button "Add Simple Quote" at bounding box center [167, 244] width 222 height 19
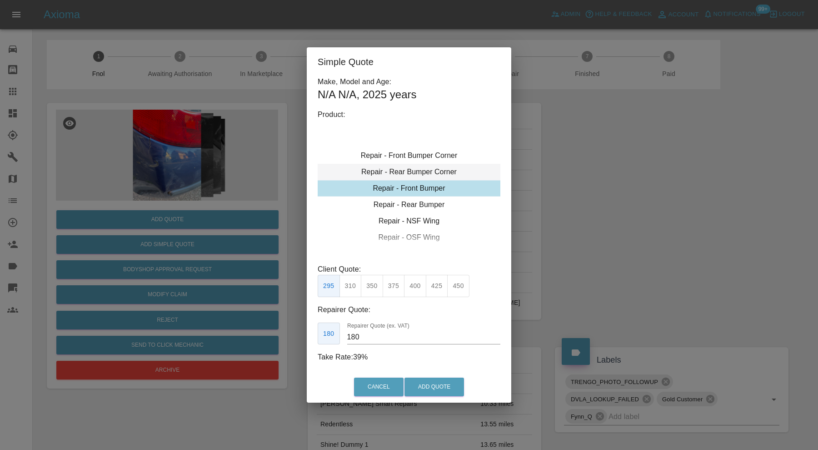
click at [398, 174] on div "Repair - Rear Bumper Corner" at bounding box center [409, 172] width 183 height 16
click at [434, 287] on button "295" at bounding box center [437, 286] width 22 height 22
click at [372, 331] on input "180" at bounding box center [423, 337] width 153 height 15
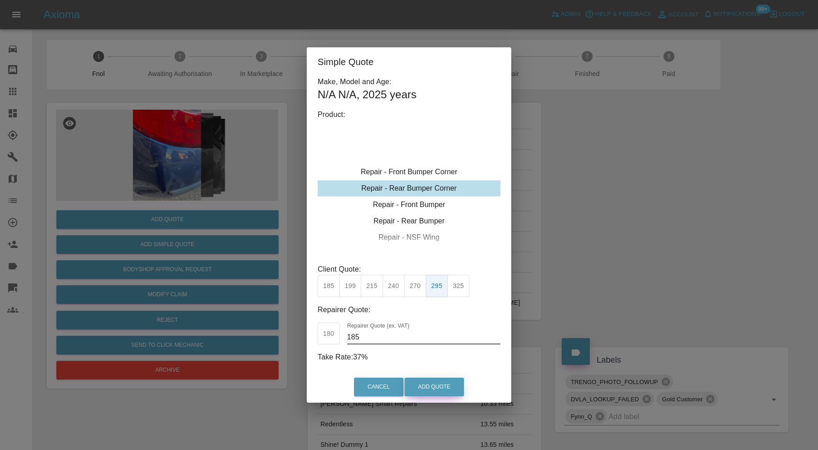
type input "185"
click at [434, 383] on button "Add Quote" at bounding box center [435, 386] width 60 height 19
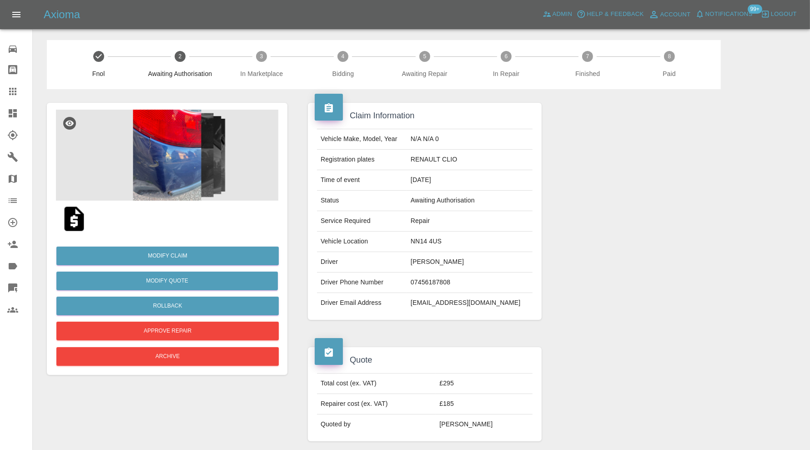
click at [4, 91] on link "Claims" at bounding box center [16, 91] width 32 height 22
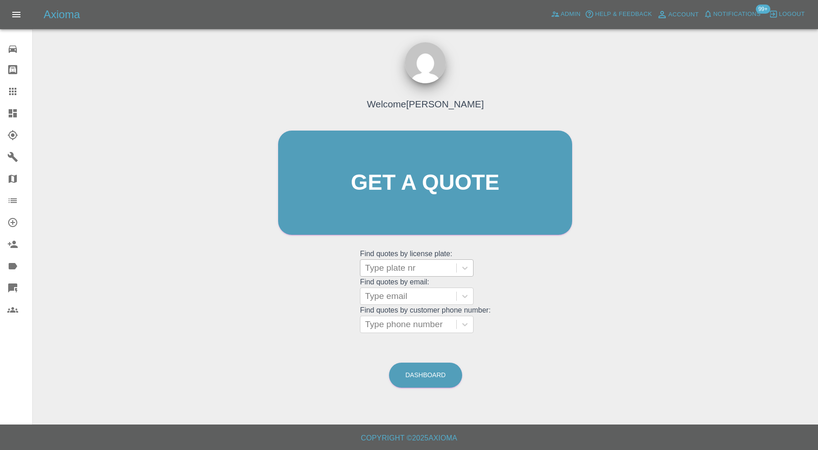
click at [398, 271] on div at bounding box center [408, 267] width 87 height 13
paste input "MM18YSP"
type input "MM18YSP"
click at [428, 283] on div "MM18YSP, Finished" at bounding box center [417, 291] width 114 height 18
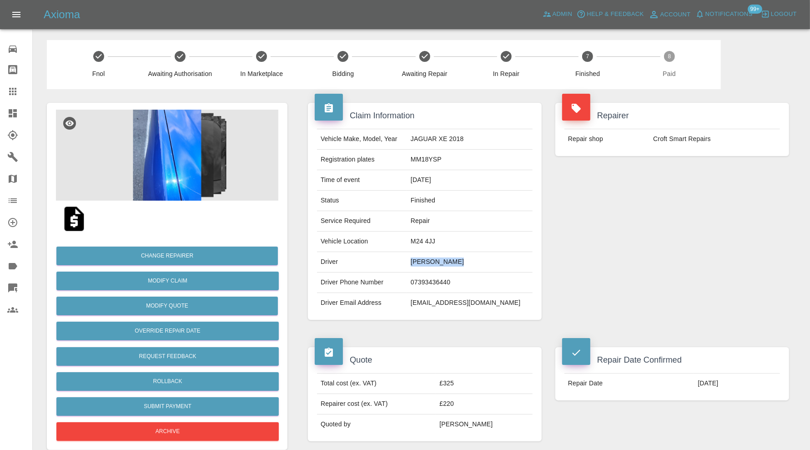
drag, startPoint x: 499, startPoint y: 261, endPoint x: 427, endPoint y: 266, distance: 72.0
click at [427, 266] on td "FRANCIS WALSH" at bounding box center [469, 262] width 125 height 20
copy td "FRANCIS WALSH"
drag, startPoint x: 11, startPoint y: 90, endPoint x: 41, endPoint y: 100, distance: 31.2
click at [11, 90] on icon at bounding box center [12, 91] width 11 height 11
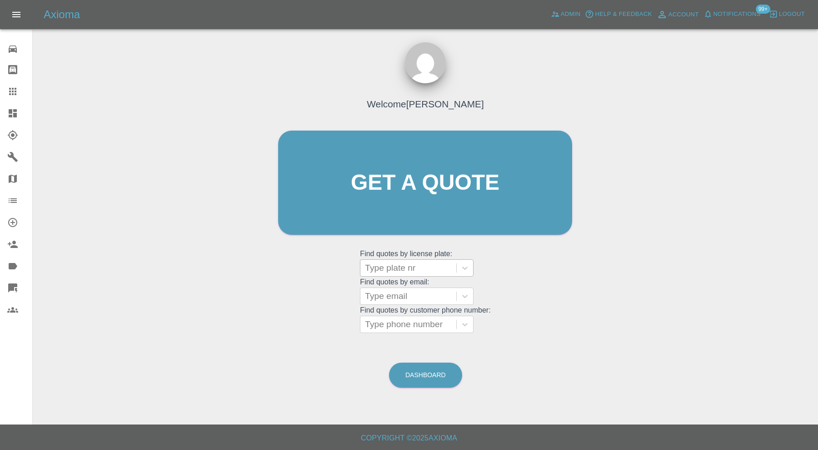
click at [396, 272] on div at bounding box center [408, 267] width 87 height 13
paste input "K31 RHX"
type input "K31 RHX"
click at [407, 294] on div "K31 RHX, Finished" at bounding box center [417, 291] width 114 height 18
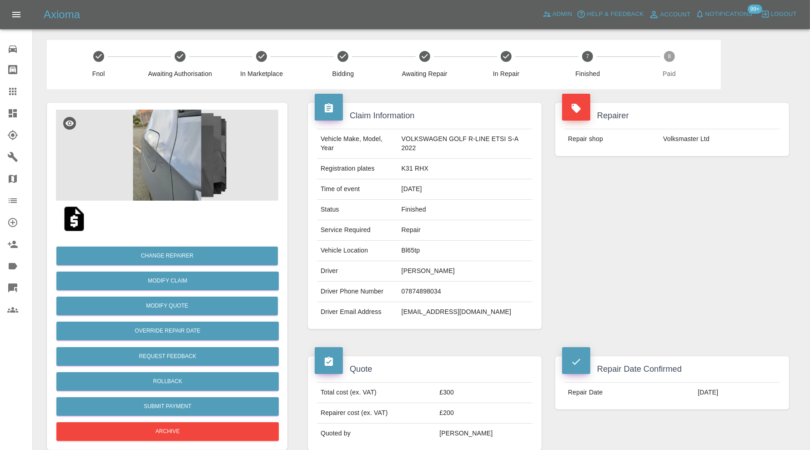
click at [150, 155] on img at bounding box center [167, 155] width 222 height 91
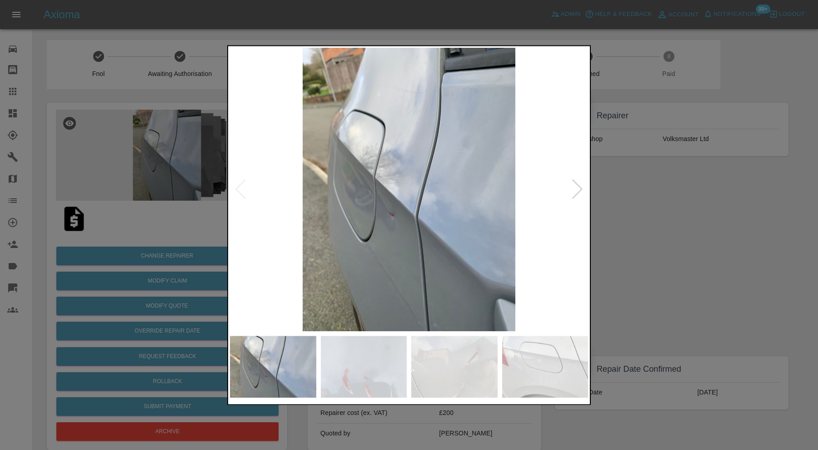
click at [577, 186] on div at bounding box center [578, 190] width 12 height 20
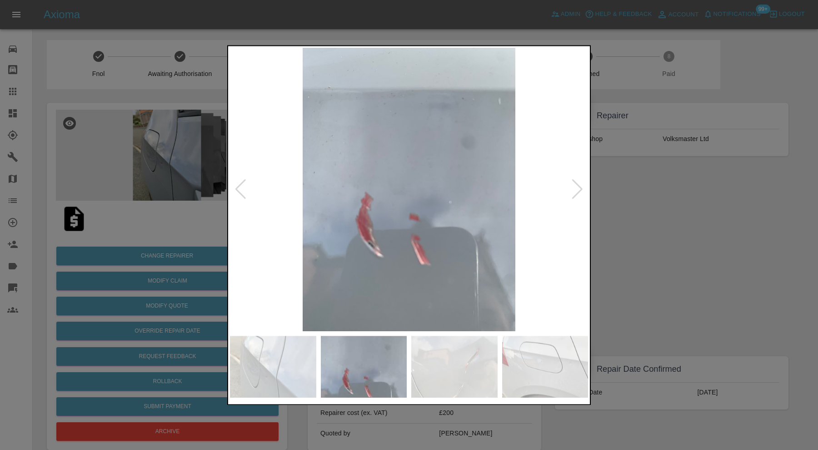
click at [577, 184] on div at bounding box center [578, 190] width 12 height 20
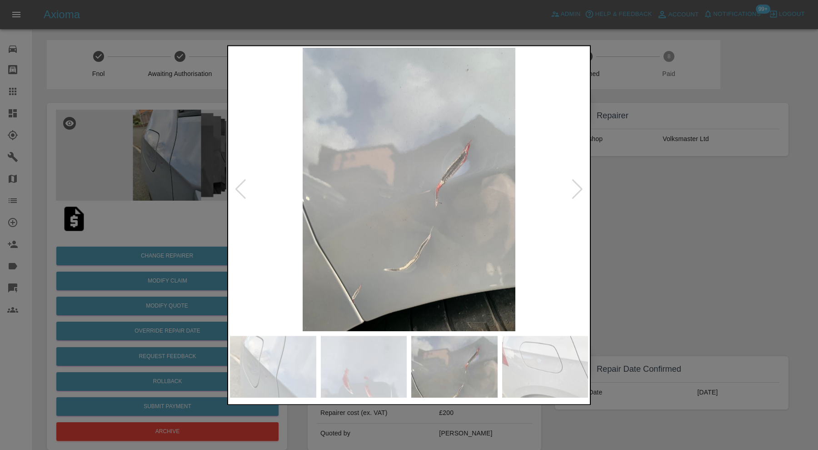
click at [577, 184] on div at bounding box center [578, 190] width 12 height 20
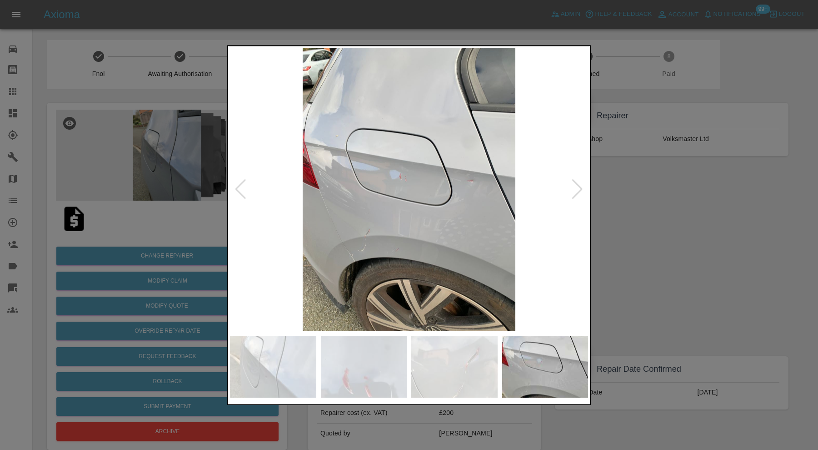
click at [577, 184] on div at bounding box center [578, 190] width 12 height 20
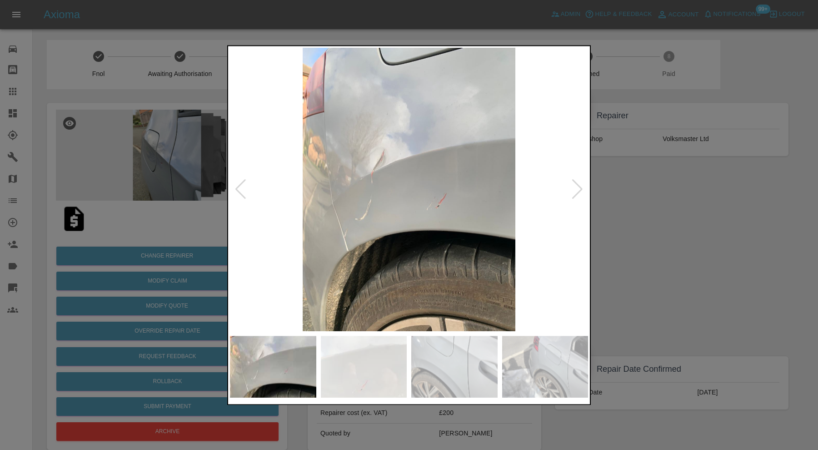
click at [577, 184] on div at bounding box center [578, 190] width 12 height 20
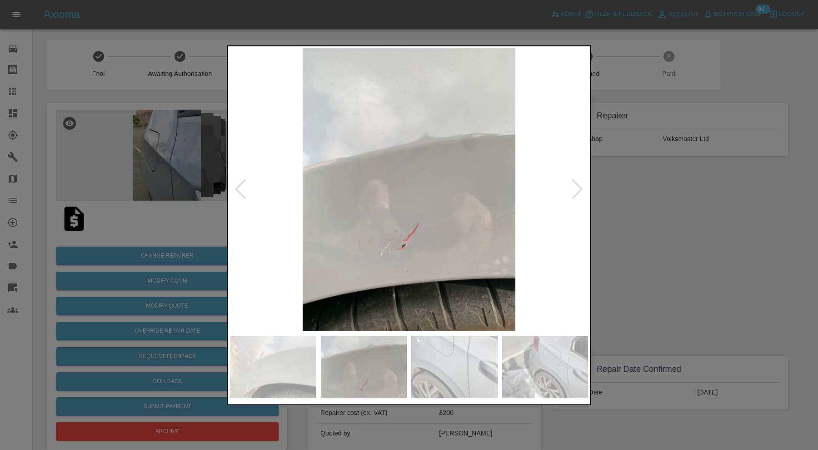
click at [577, 184] on div at bounding box center [578, 190] width 12 height 20
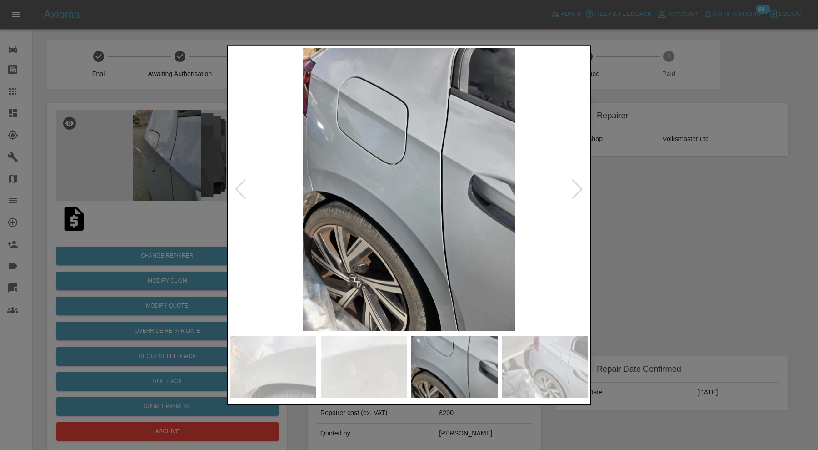
click at [577, 184] on div at bounding box center [578, 190] width 12 height 20
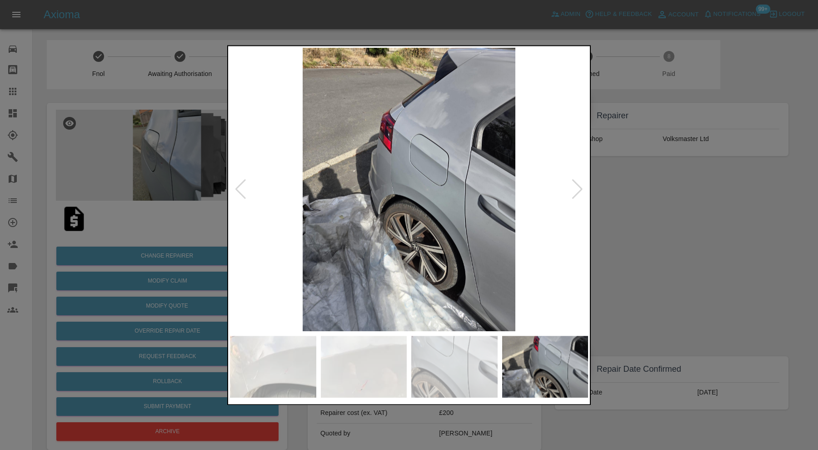
click at [577, 184] on div at bounding box center [578, 190] width 12 height 20
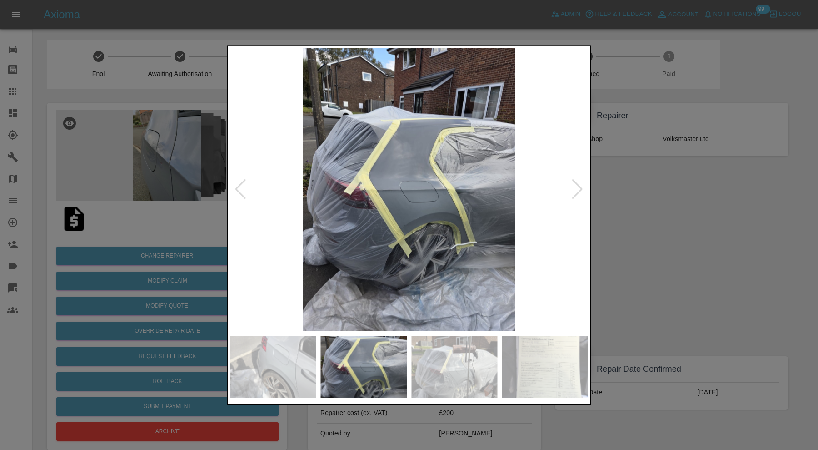
click at [577, 184] on div at bounding box center [578, 190] width 12 height 20
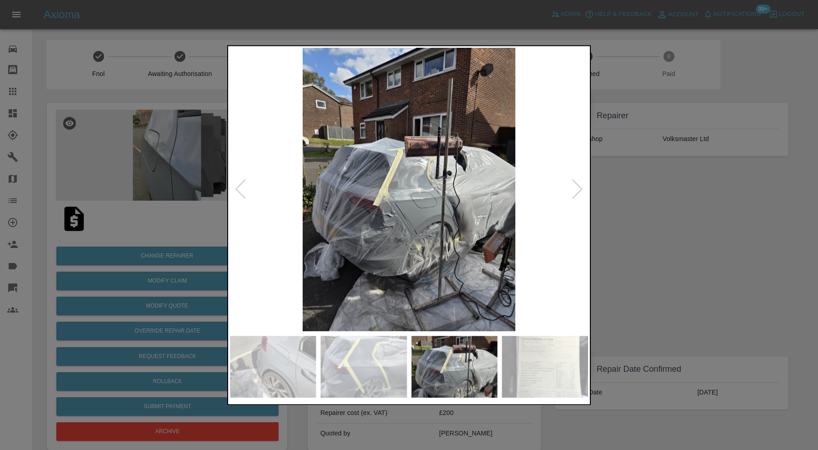
click at [577, 184] on div at bounding box center [578, 190] width 12 height 20
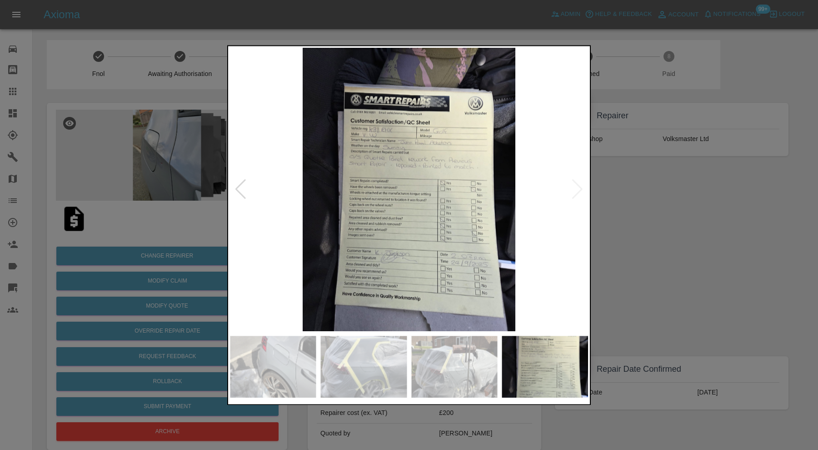
click at [577, 184] on img at bounding box center [409, 189] width 358 height 283
click at [650, 202] on div at bounding box center [409, 225] width 818 height 450
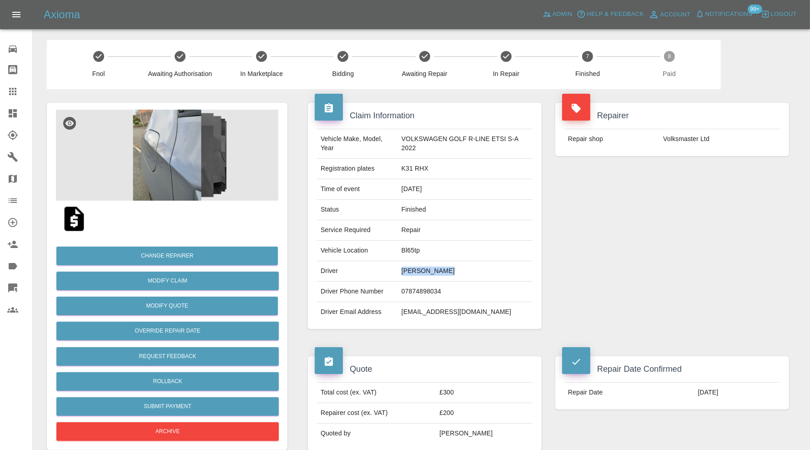
drag, startPoint x: 458, startPoint y: 271, endPoint x: 399, endPoint y: 274, distance: 59.2
click at [399, 274] on td "Keira Jackson" at bounding box center [465, 271] width 135 height 20
copy td "Keira Jackson"
drag, startPoint x: 516, startPoint y: 311, endPoint x: 400, endPoint y: 317, distance: 115.7
click at [400, 317] on td "lisebarlowuk@googlemail.com" at bounding box center [465, 312] width 135 height 20
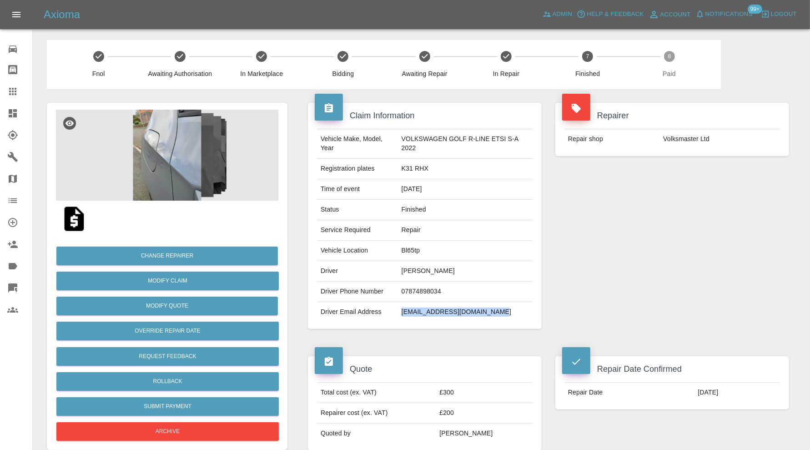
copy td "lisebarlowuk@googlemail.com"
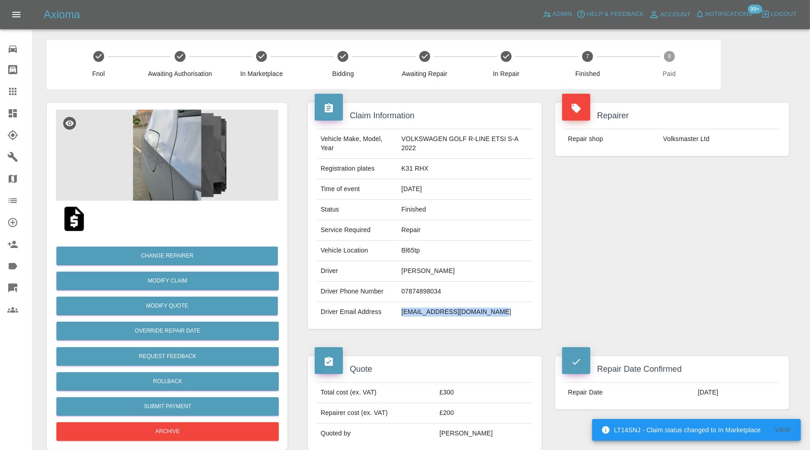
click at [18, 84] on link "Claims" at bounding box center [16, 91] width 32 height 22
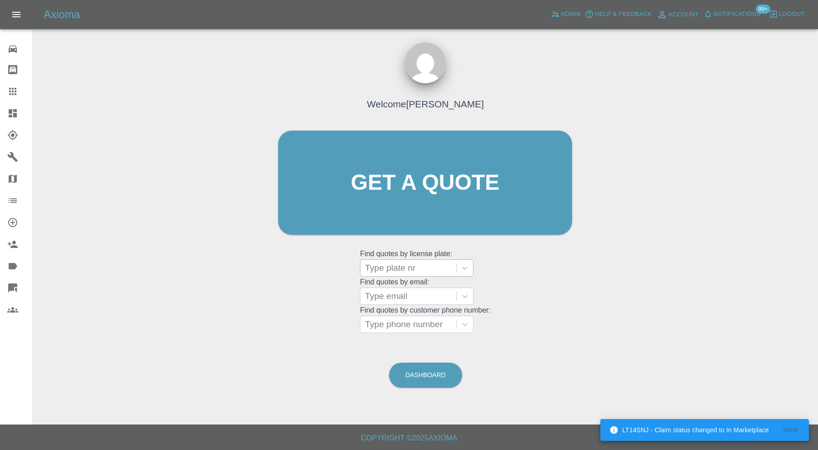
click at [386, 262] on div at bounding box center [408, 267] width 87 height 13
paste input "VN74ZFF"
type input "VN74ZFF"
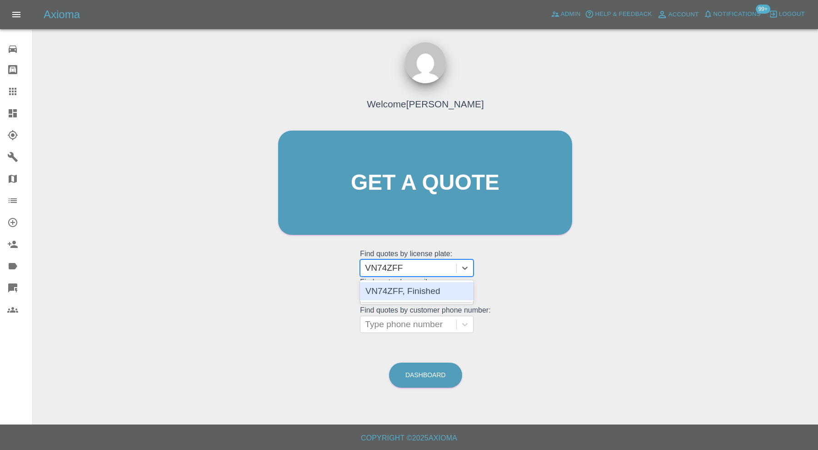
click at [441, 293] on div "VN74ZFF, Finished" at bounding box center [417, 291] width 114 height 18
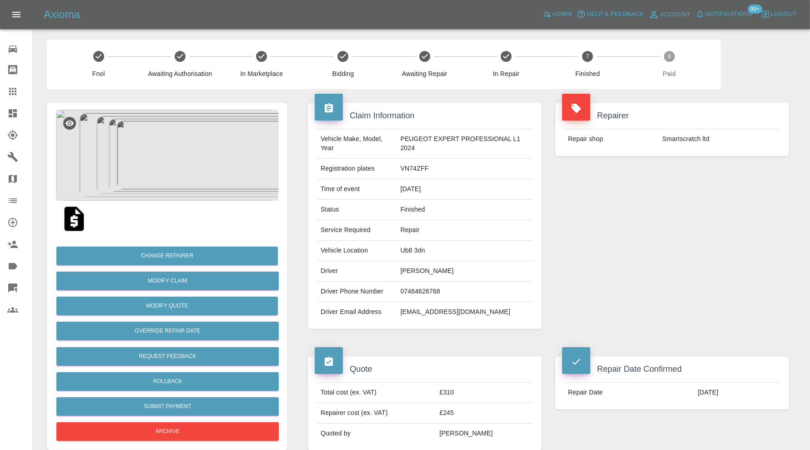
click at [191, 150] on img at bounding box center [167, 155] width 222 height 91
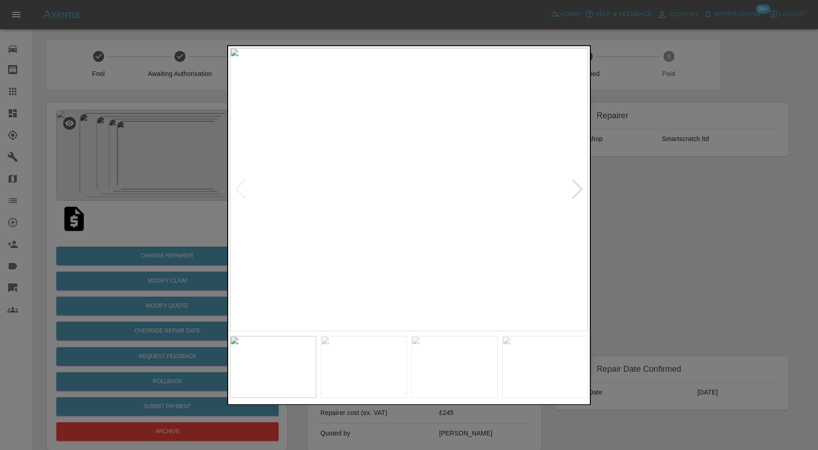
click at [489, 356] on img at bounding box center [454, 367] width 86 height 62
click at [527, 356] on img at bounding box center [545, 367] width 86 height 62
click at [575, 187] on div at bounding box center [578, 190] width 12 height 20
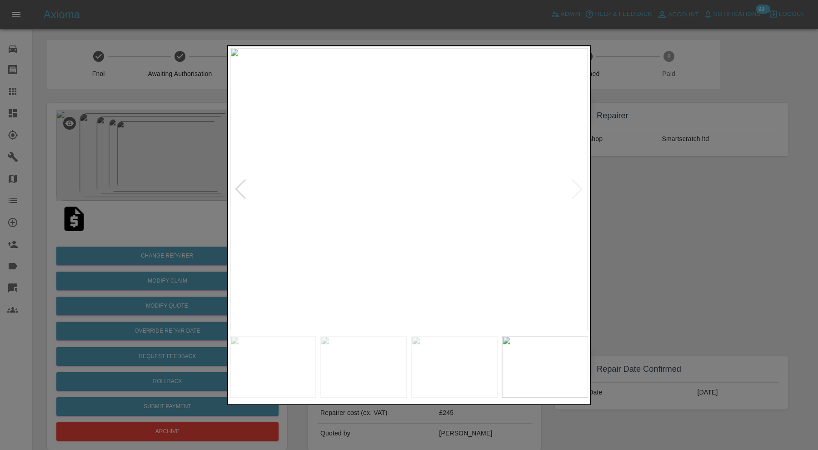
click at [575, 187] on img at bounding box center [409, 189] width 358 height 283
click at [636, 204] on div at bounding box center [409, 225] width 818 height 450
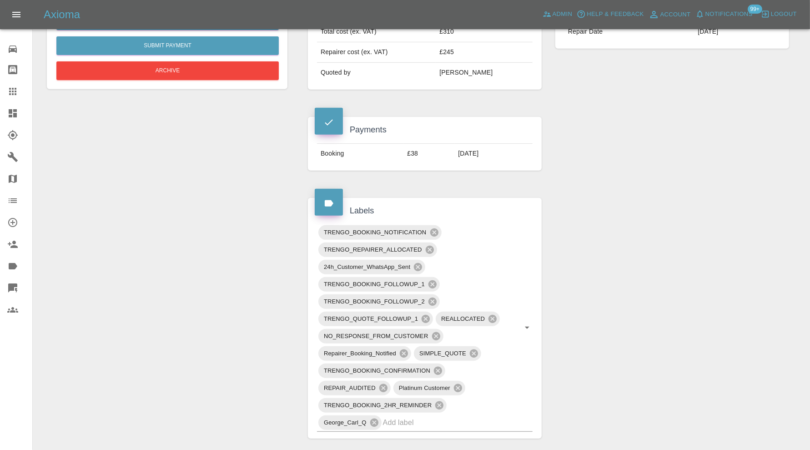
scroll to position [151, 0]
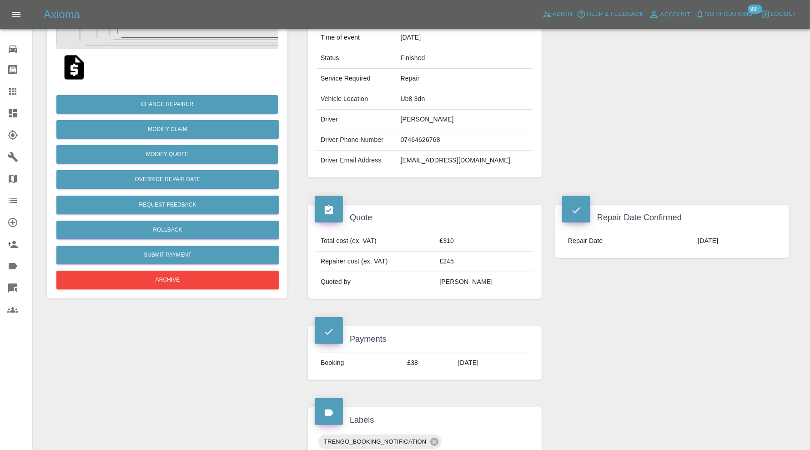
drag, startPoint x: 449, startPoint y: 115, endPoint x: 401, endPoint y: 125, distance: 49.6
click at [401, 125] on td "Jaginder Singh" at bounding box center [464, 120] width 135 height 20
copy td "Jaginder Singh"
click at [16, 88] on icon at bounding box center [12, 91] width 11 height 11
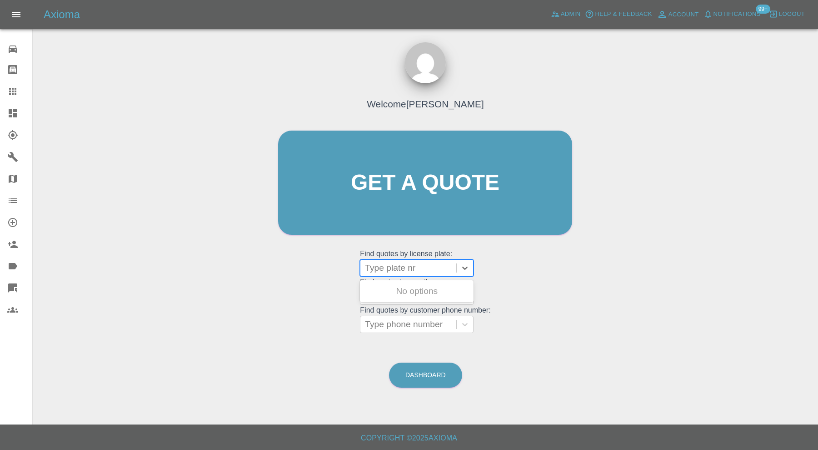
click at [394, 269] on div at bounding box center [408, 267] width 87 height 13
paste input "S8XDC"
type input "S8XDC"
click at [431, 295] on div "S8XDC, Finished" at bounding box center [417, 291] width 114 height 18
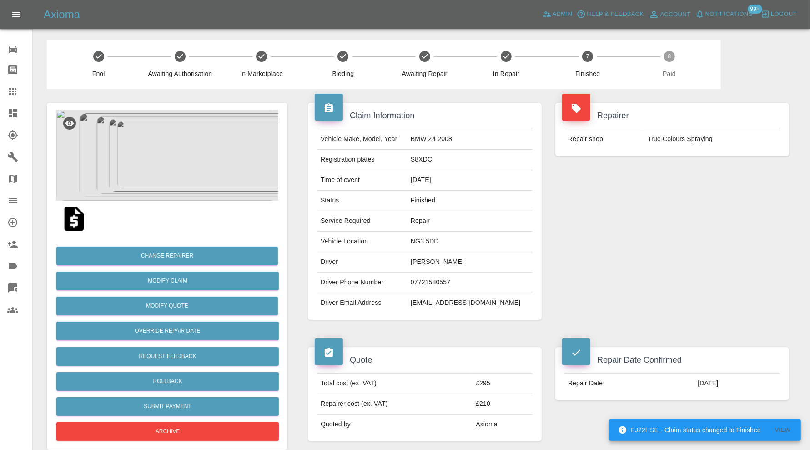
click at [197, 172] on img at bounding box center [167, 155] width 222 height 91
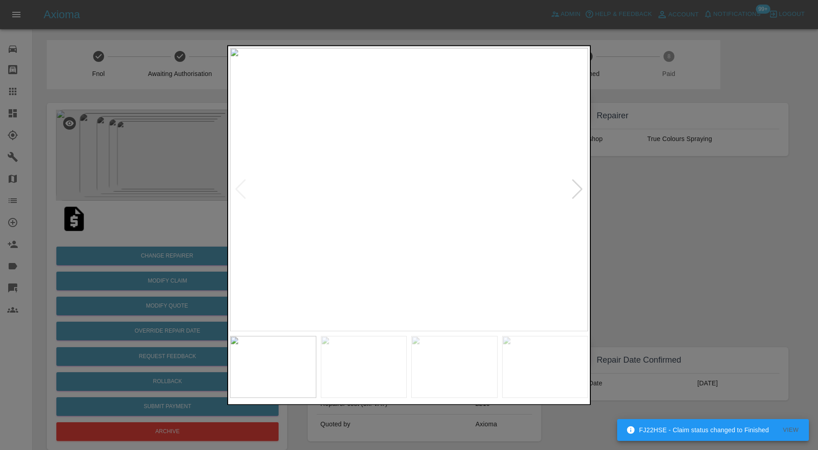
click at [472, 359] on img at bounding box center [454, 367] width 86 height 62
click at [559, 363] on img at bounding box center [545, 367] width 86 height 62
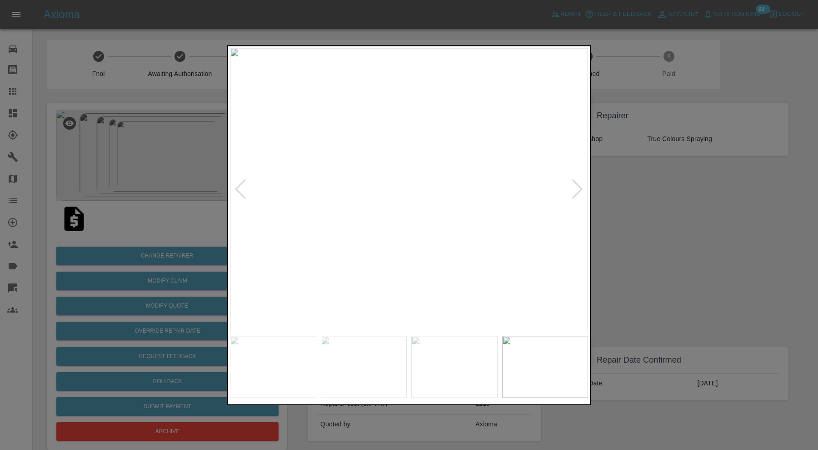
click at [580, 189] on div at bounding box center [578, 190] width 12 height 20
click at [580, 189] on img at bounding box center [409, 189] width 358 height 283
click at [631, 243] on div at bounding box center [409, 225] width 818 height 450
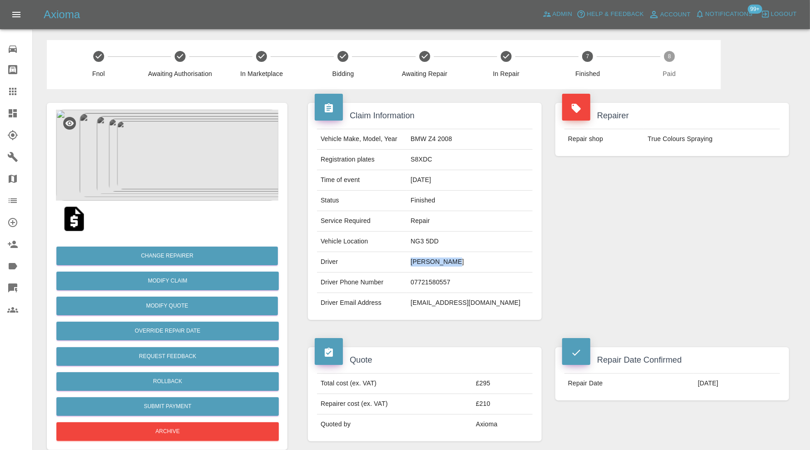
drag, startPoint x: 480, startPoint y: 262, endPoint x: 431, endPoint y: 266, distance: 49.7
click at [431, 266] on td "Billy Wright" at bounding box center [469, 262] width 125 height 20
copy td "Billy Wright"
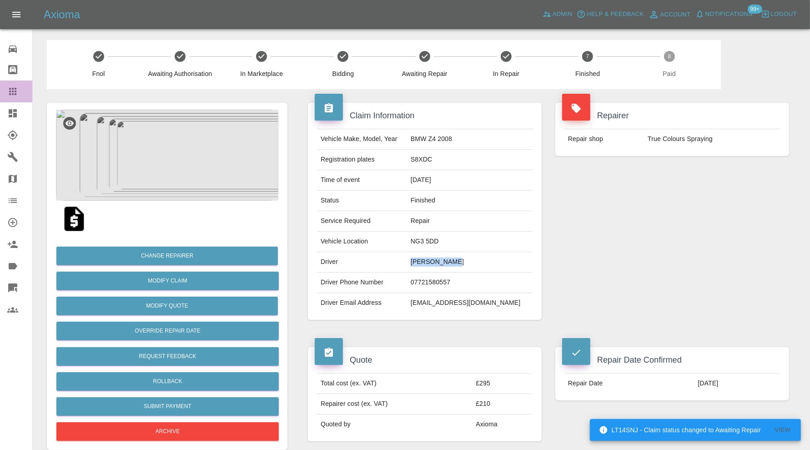
click at [16, 89] on icon at bounding box center [12, 91] width 7 height 7
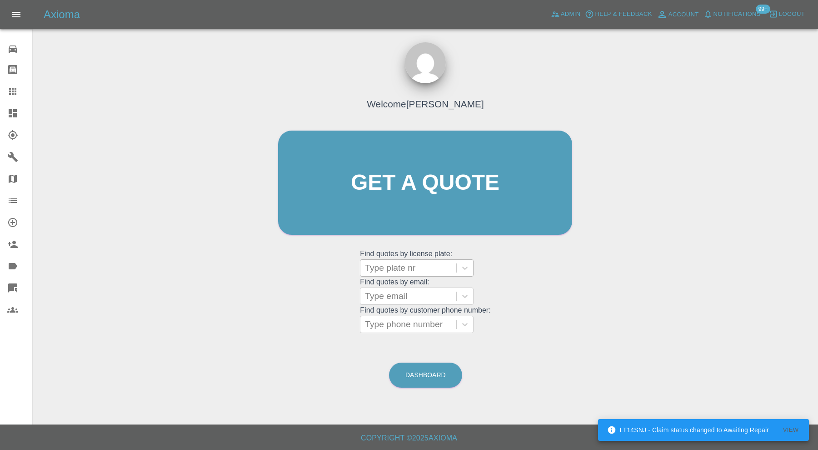
click at [391, 273] on div at bounding box center [408, 267] width 87 height 13
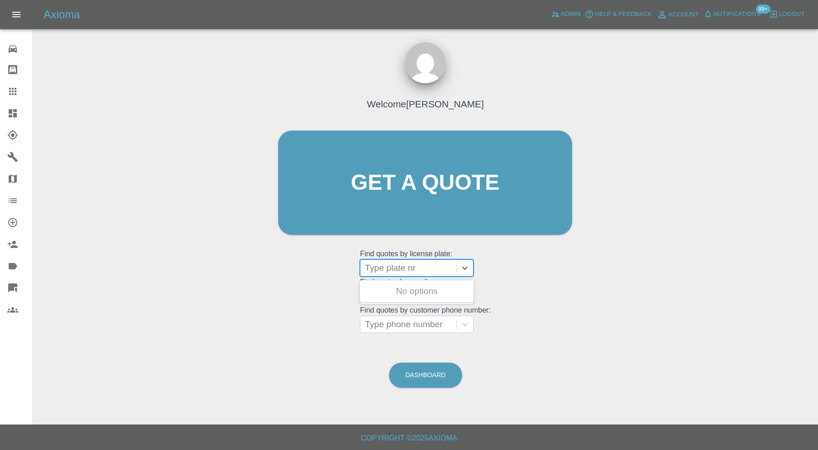
paste input "DA68 WYK"
type input "DA68 WYK"
click at [433, 291] on div "DA68 WYK, Paid" at bounding box center [417, 291] width 114 height 18
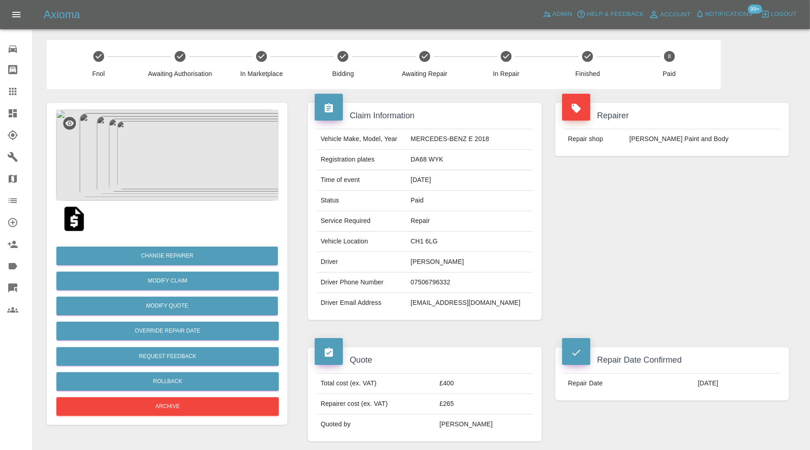
click at [189, 173] on img at bounding box center [167, 155] width 222 height 91
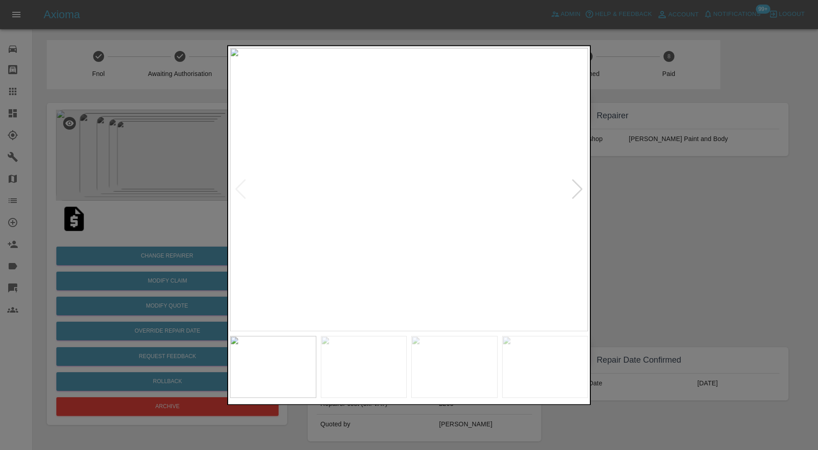
click at [579, 191] on div at bounding box center [578, 190] width 12 height 20
click at [579, 191] on img at bounding box center [409, 189] width 358 height 283
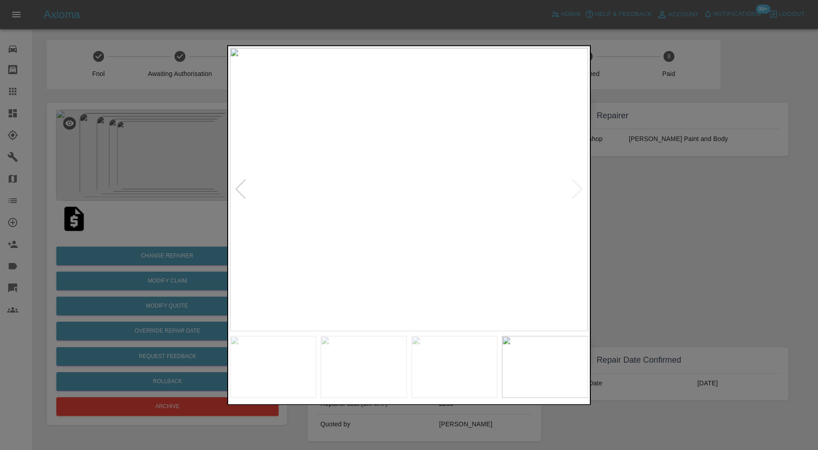
click at [614, 191] on div at bounding box center [409, 225] width 818 height 450
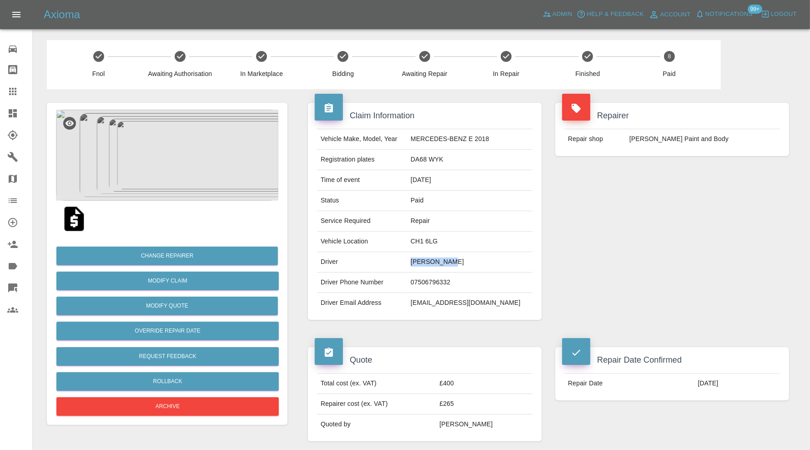
drag, startPoint x: 469, startPoint y: 262, endPoint x: 429, endPoint y: 265, distance: 40.1
click at [429, 265] on td "Gina Thomas" at bounding box center [469, 262] width 125 height 20
copy td "Gina Thomas"
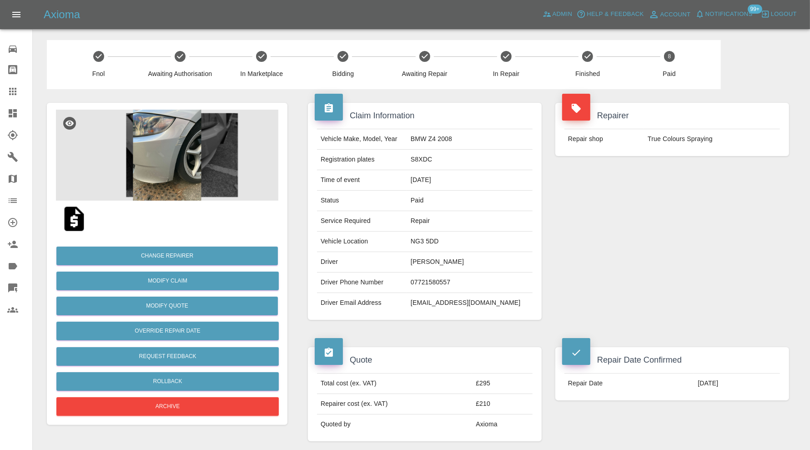
click at [10, 91] on icon at bounding box center [12, 91] width 7 height 7
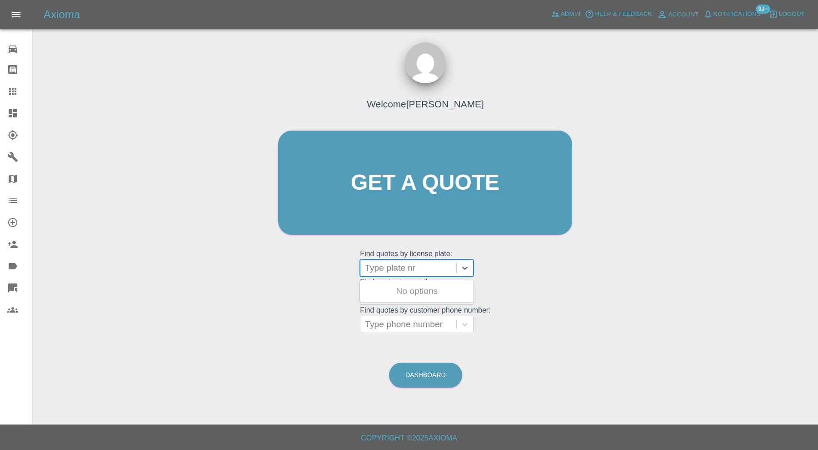
click at [423, 265] on div at bounding box center [408, 267] width 87 height 13
paste input "VU73KTV"
type input "VU73KTV"
click at [426, 286] on div "VU73KTV, Finished" at bounding box center [417, 291] width 114 height 18
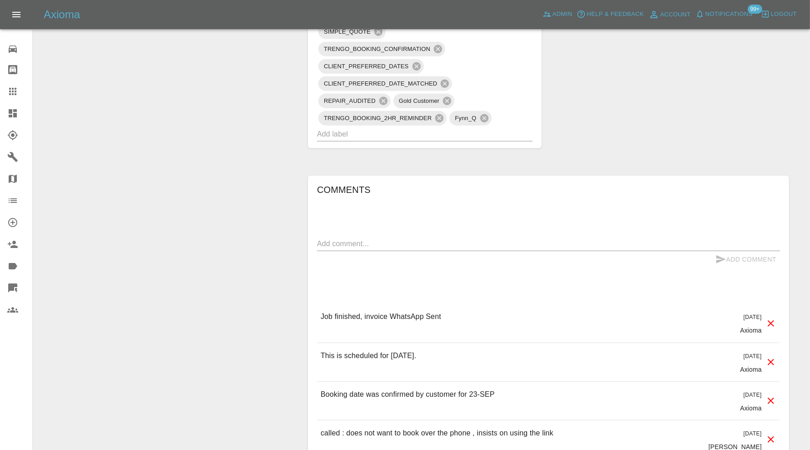
scroll to position [75, 0]
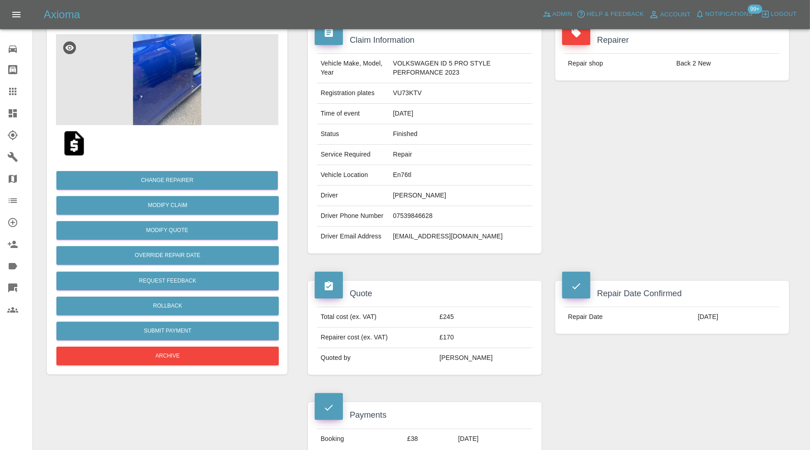
drag, startPoint x: 445, startPoint y: 195, endPoint x: 391, endPoint y: 196, distance: 54.1
click at [391, 196] on td "Michael Michale" at bounding box center [460, 196] width 143 height 20
copy td "Michael Michale"
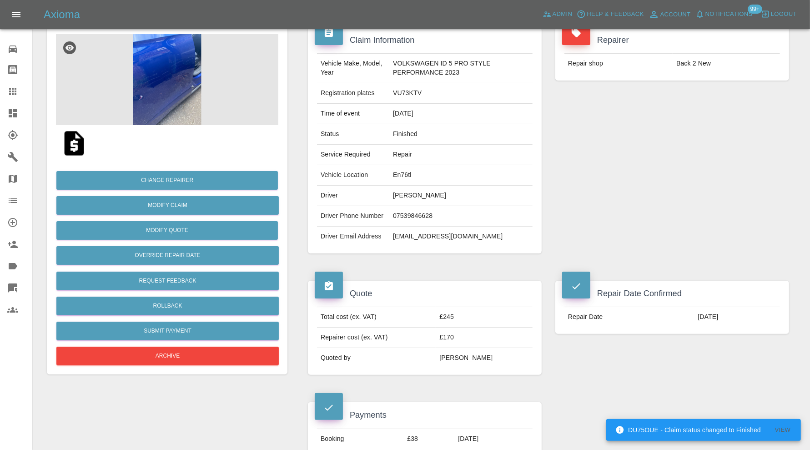
click at [209, 80] on img at bounding box center [167, 79] width 222 height 91
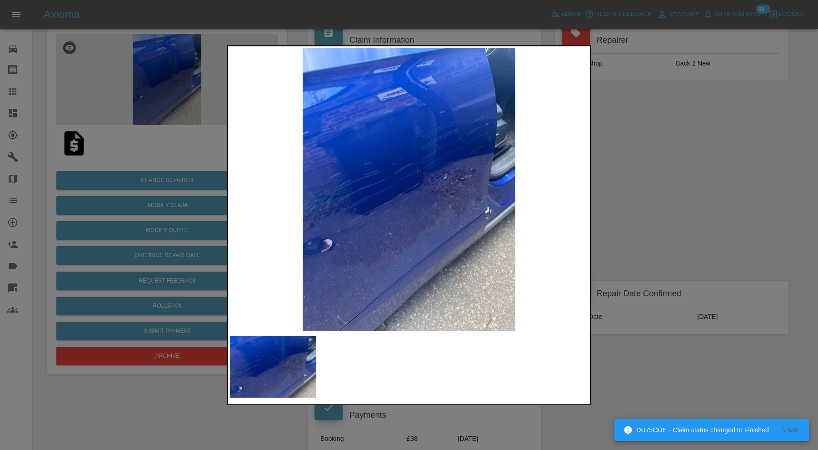
click at [662, 158] on div at bounding box center [409, 225] width 818 height 450
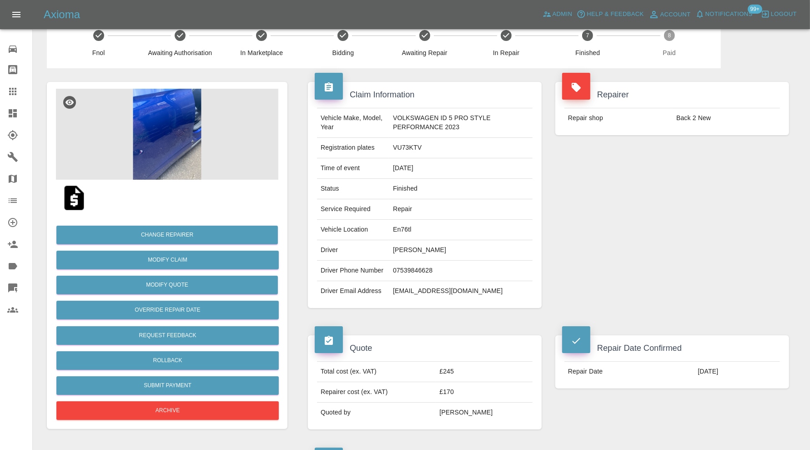
scroll to position [0, 0]
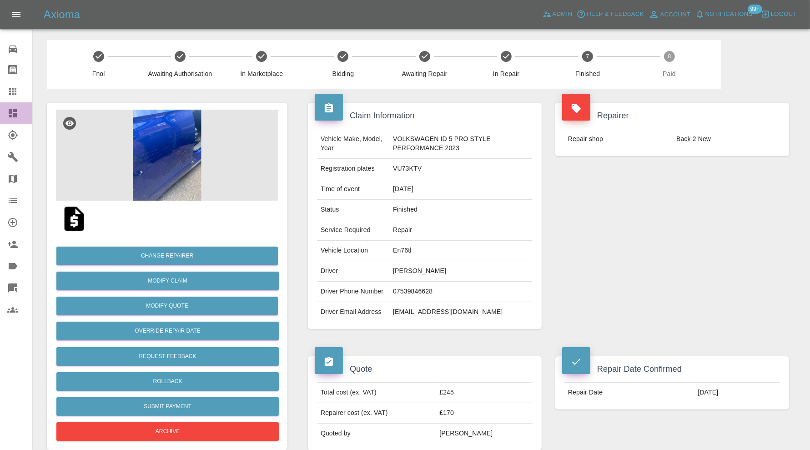
click at [20, 110] on div at bounding box center [19, 113] width 25 height 11
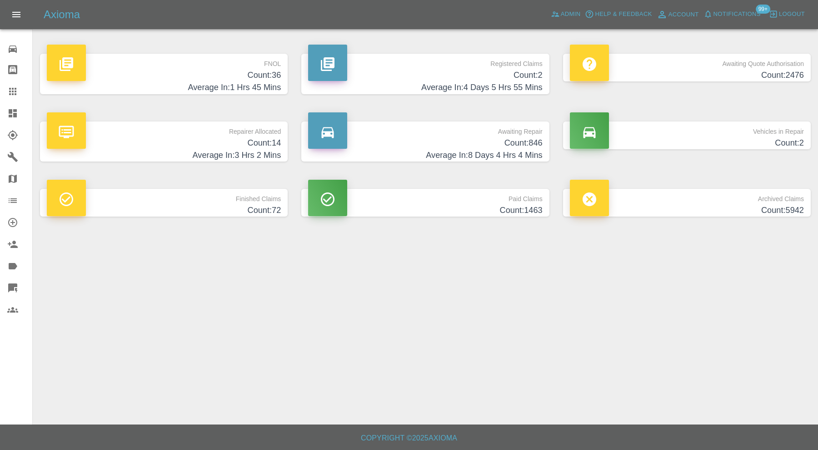
click at [257, 76] on h4 "Count: 36" at bounding box center [164, 75] width 234 height 12
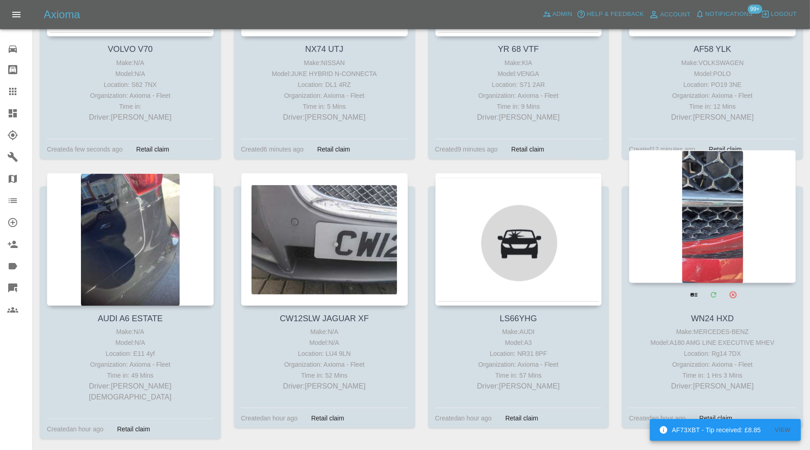
scroll to position [606, 0]
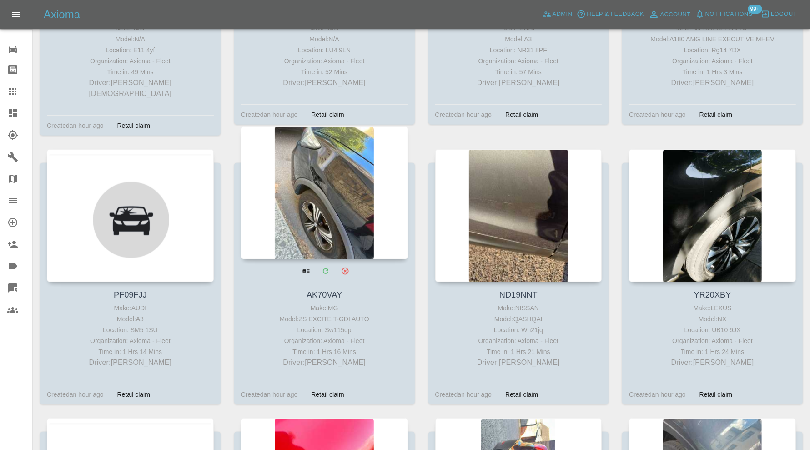
click at [329, 177] on div at bounding box center [324, 192] width 167 height 133
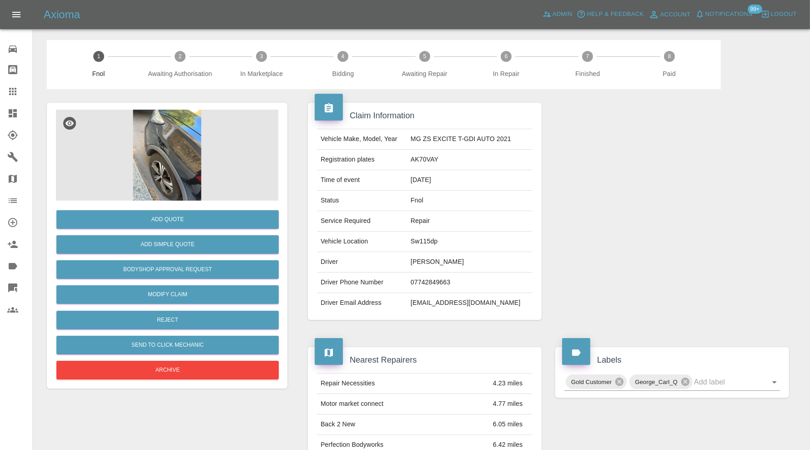
click at [209, 173] on img at bounding box center [167, 155] width 222 height 91
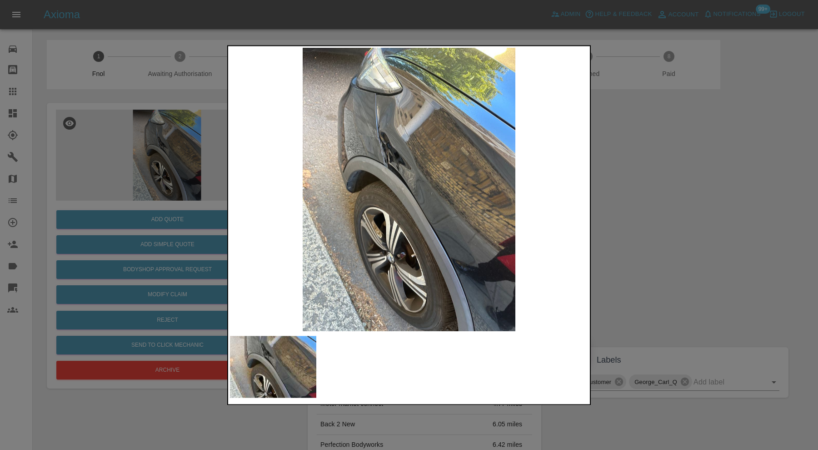
click at [643, 206] on div at bounding box center [409, 225] width 818 height 450
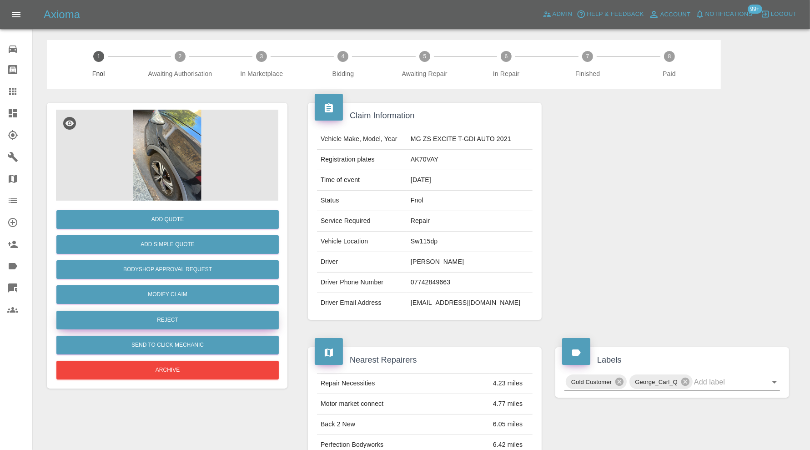
click at [171, 318] on button "Reject" at bounding box center [167, 320] width 222 height 19
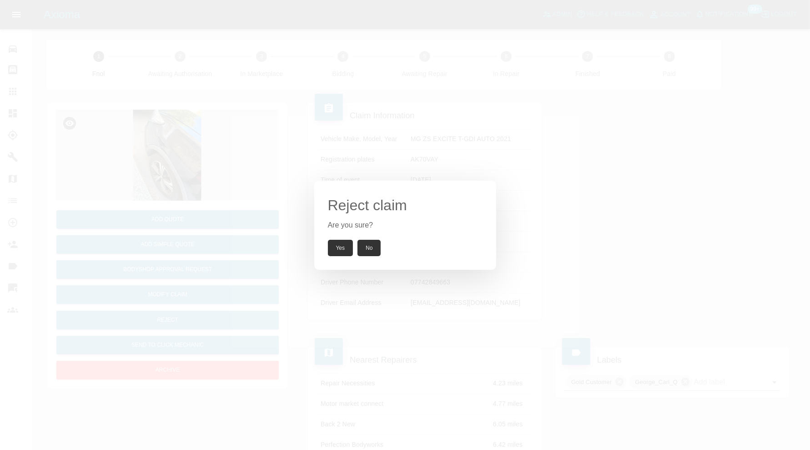
click at [351, 246] on button "Yes" at bounding box center [340, 248] width 25 height 16
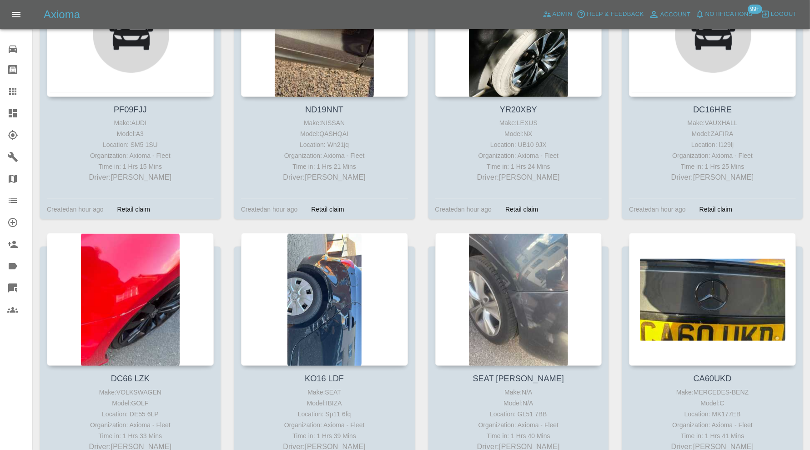
scroll to position [909, 0]
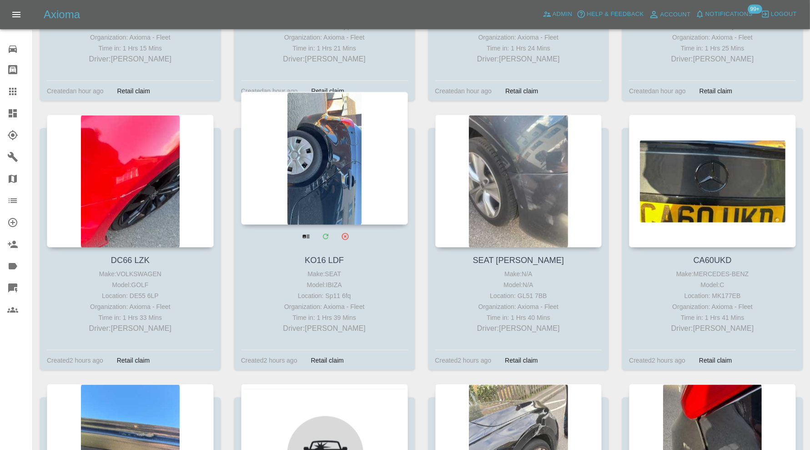
click at [308, 191] on div at bounding box center [324, 158] width 167 height 133
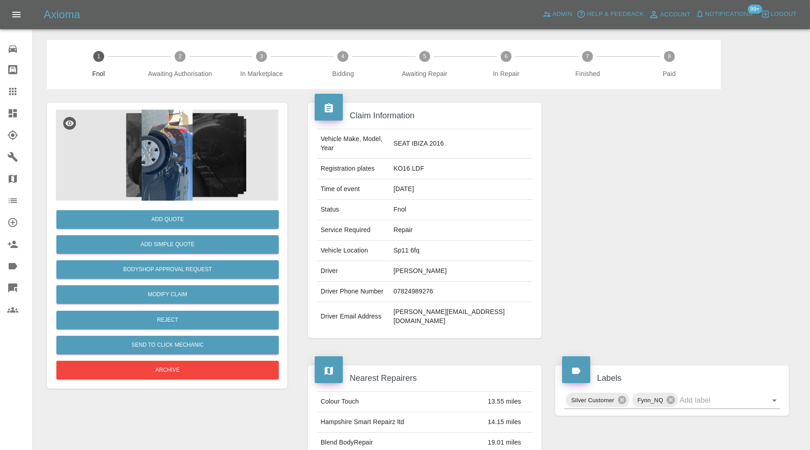
click at [180, 176] on img at bounding box center [167, 155] width 222 height 91
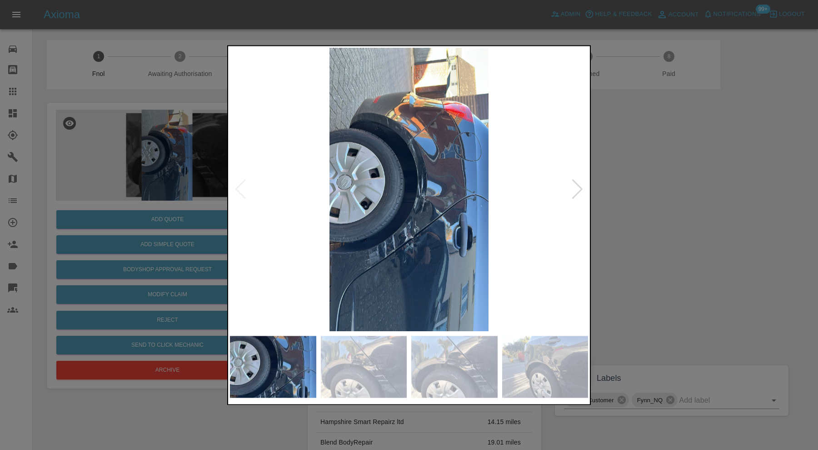
click at [578, 188] on div at bounding box center [578, 190] width 12 height 20
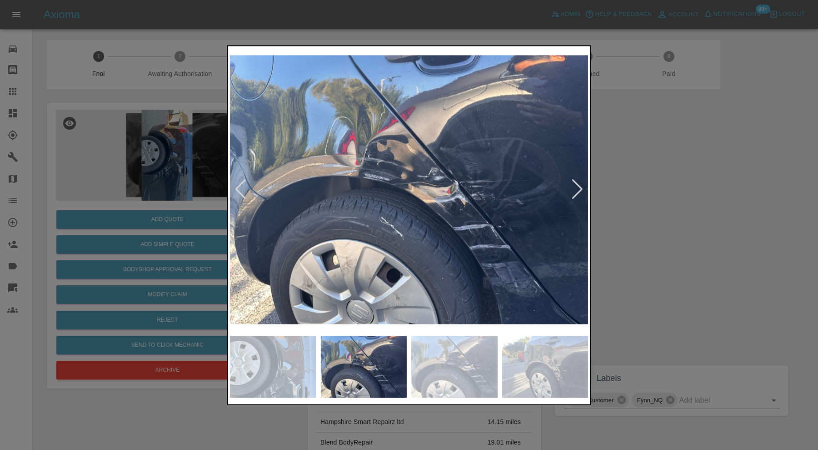
click at [578, 188] on div at bounding box center [578, 190] width 12 height 20
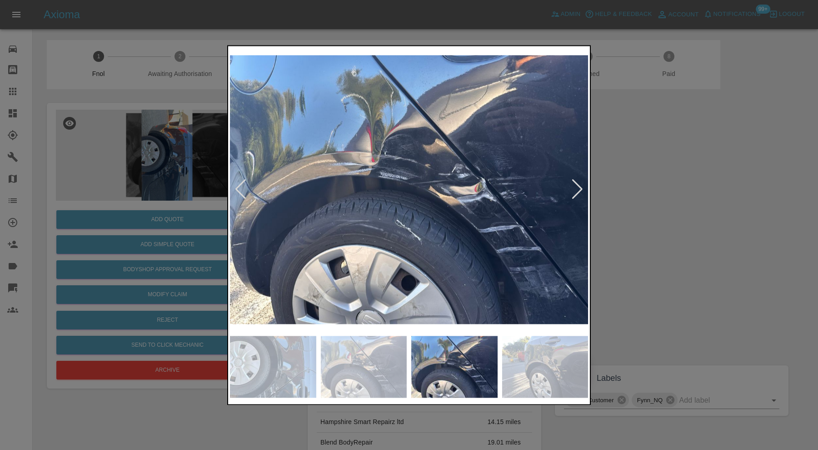
click at [578, 188] on div at bounding box center [578, 190] width 12 height 20
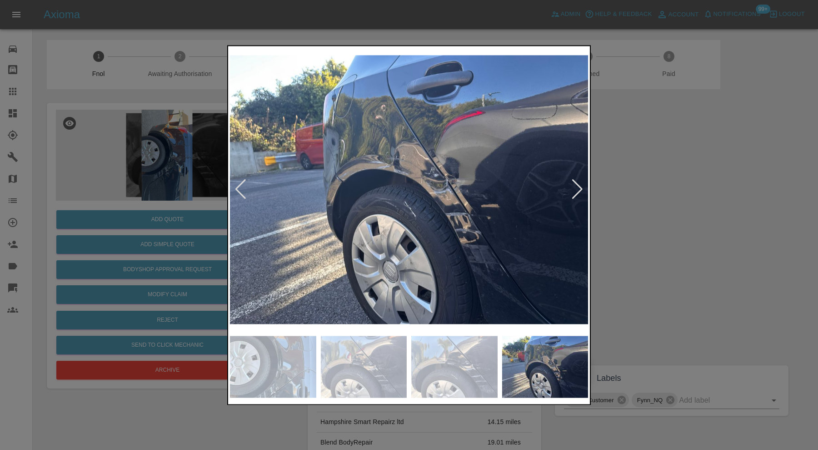
click at [578, 188] on div at bounding box center [578, 190] width 12 height 20
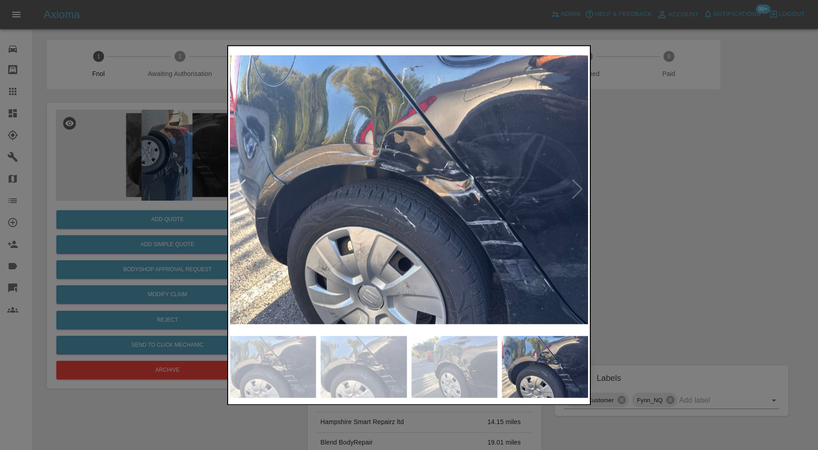
click at [649, 189] on div at bounding box center [409, 225] width 818 height 450
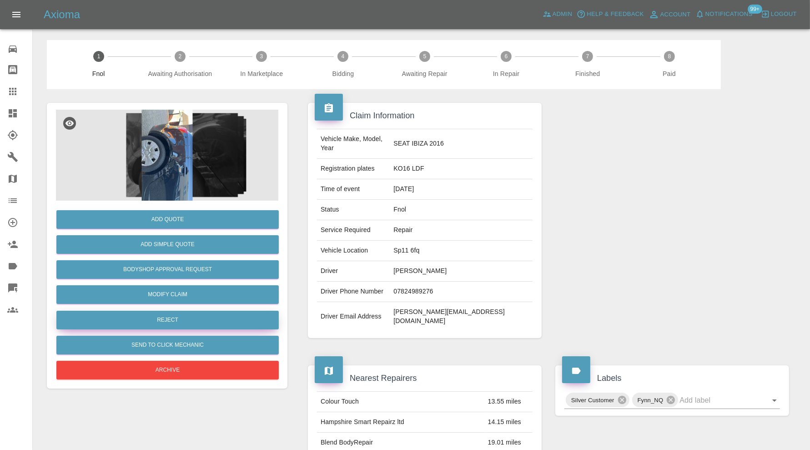
click at [173, 315] on button "Reject" at bounding box center [167, 320] width 222 height 19
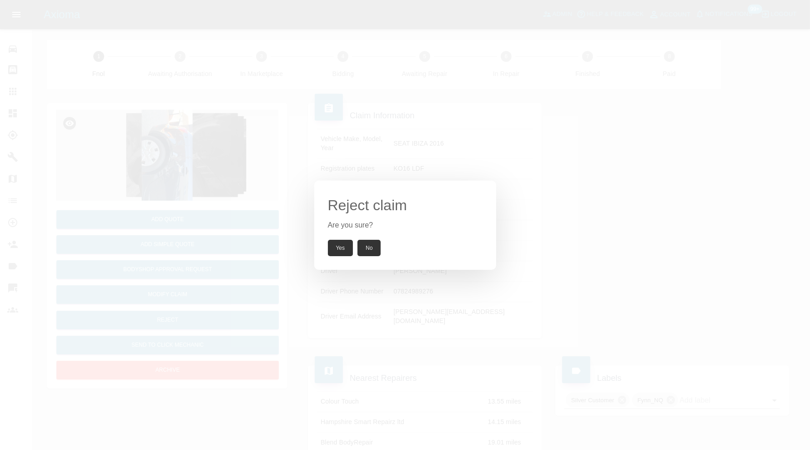
click at [346, 251] on button "Yes" at bounding box center [340, 248] width 25 height 16
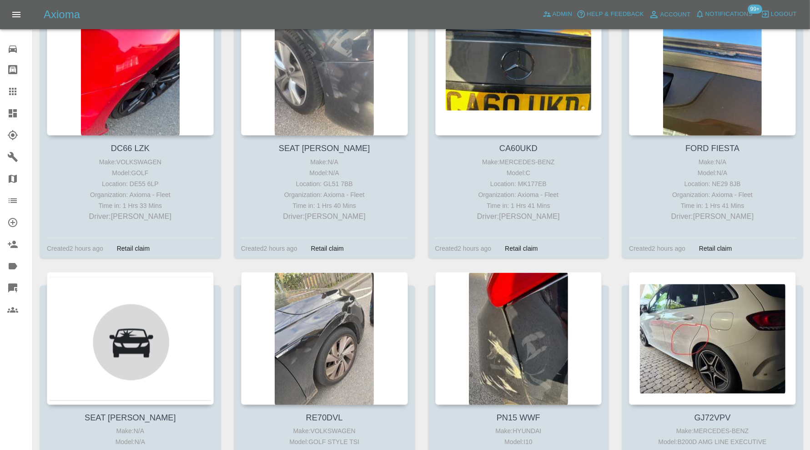
scroll to position [1061, 0]
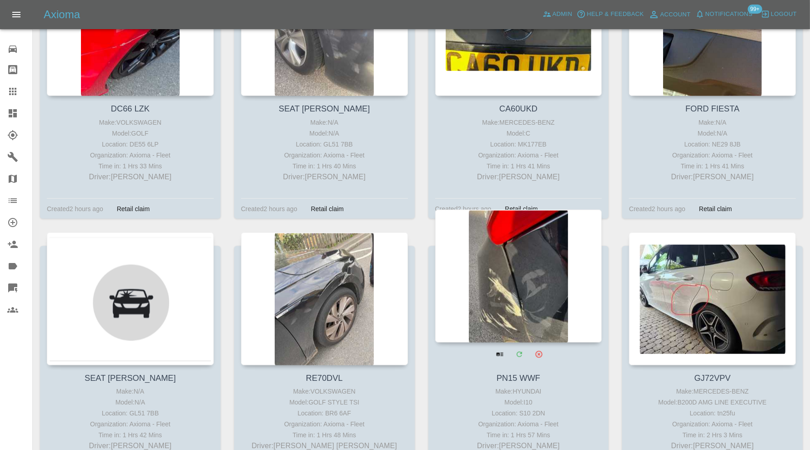
click at [540, 263] on div at bounding box center [518, 276] width 167 height 133
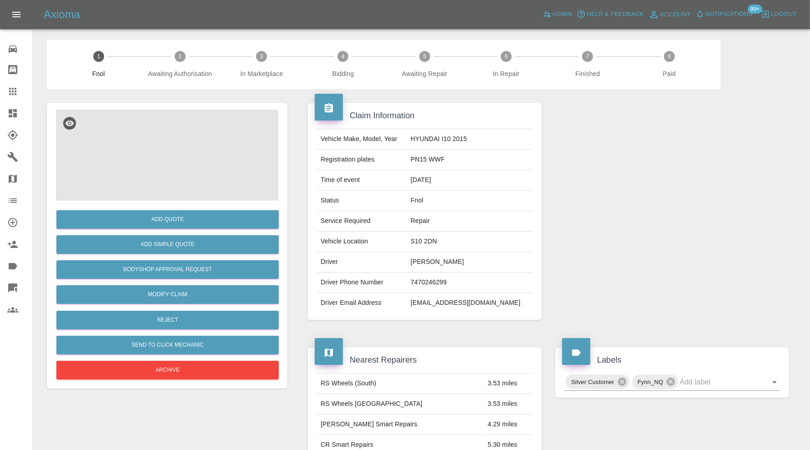
click at [176, 136] on img at bounding box center [167, 155] width 222 height 91
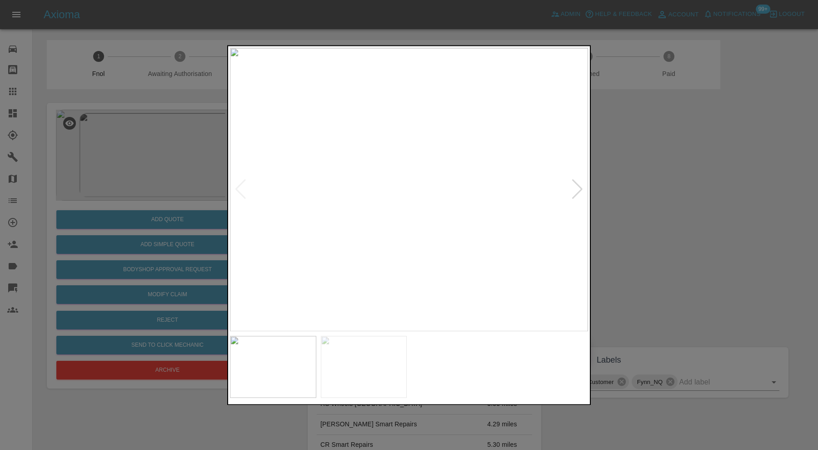
click at [678, 216] on div at bounding box center [409, 225] width 818 height 450
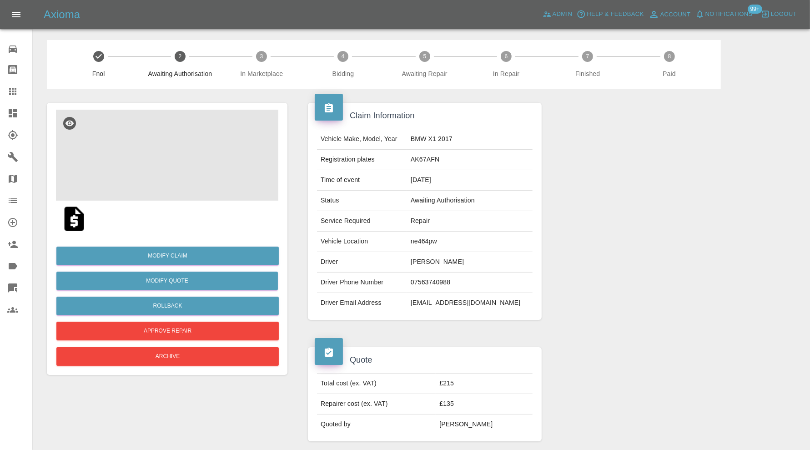
click at [171, 180] on img at bounding box center [167, 155] width 222 height 91
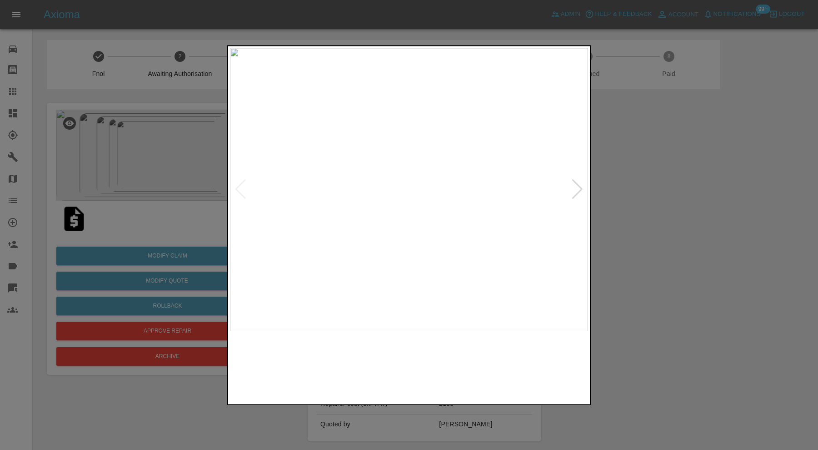
click at [460, 360] on img at bounding box center [454, 367] width 86 height 62
click at [645, 313] on div at bounding box center [409, 225] width 818 height 450
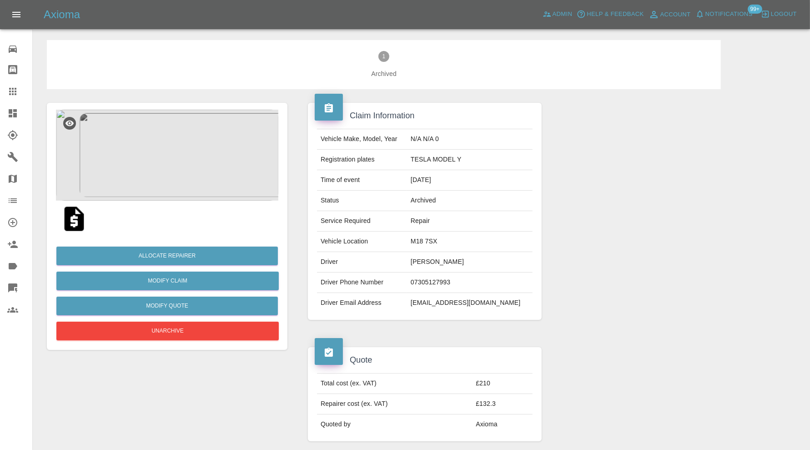
click at [9, 115] on icon at bounding box center [13, 113] width 8 height 8
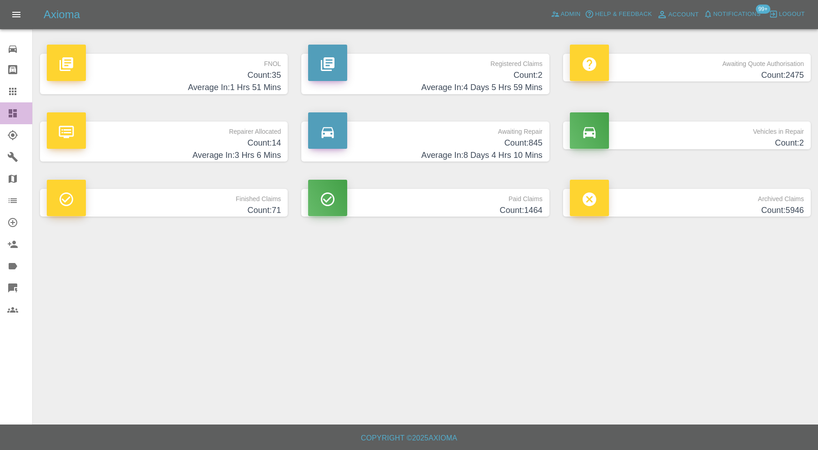
click at [14, 108] on icon at bounding box center [12, 113] width 11 height 11
click at [175, 75] on h4 "Count: 35" at bounding box center [164, 75] width 234 height 12
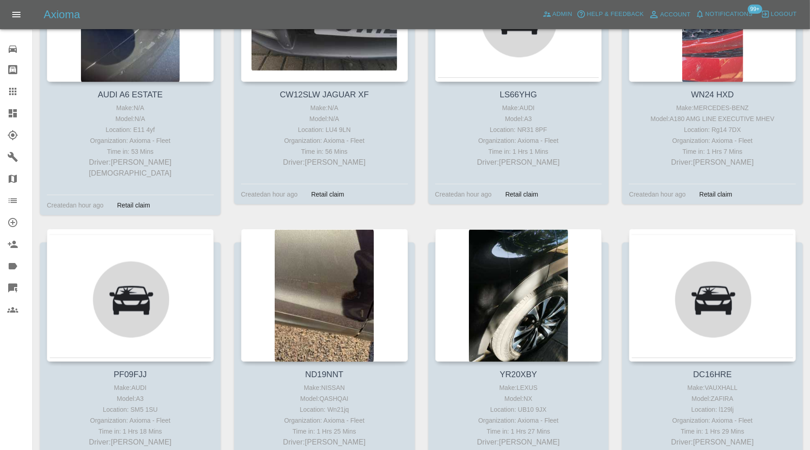
scroll to position [375, 0]
